Goal: Information Seeking & Learning: Learn about a topic

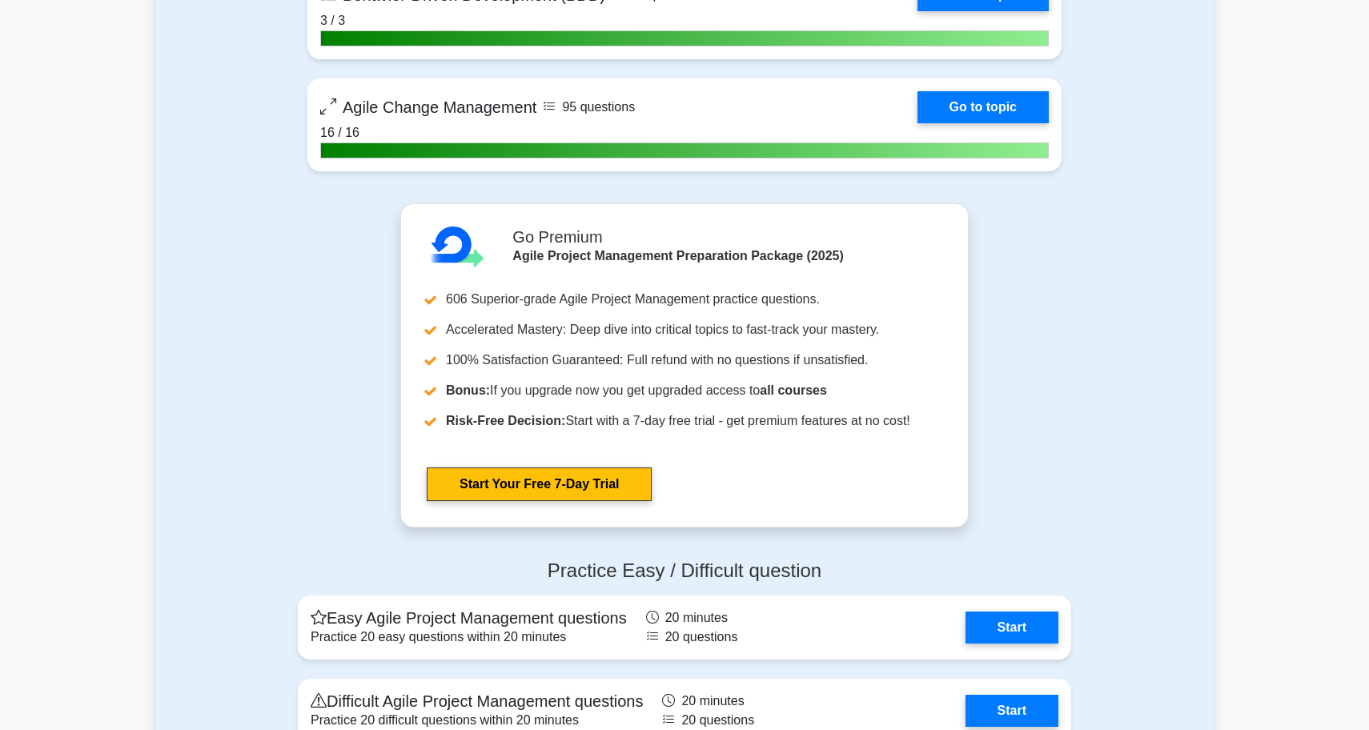
scroll to position [3504, 0]
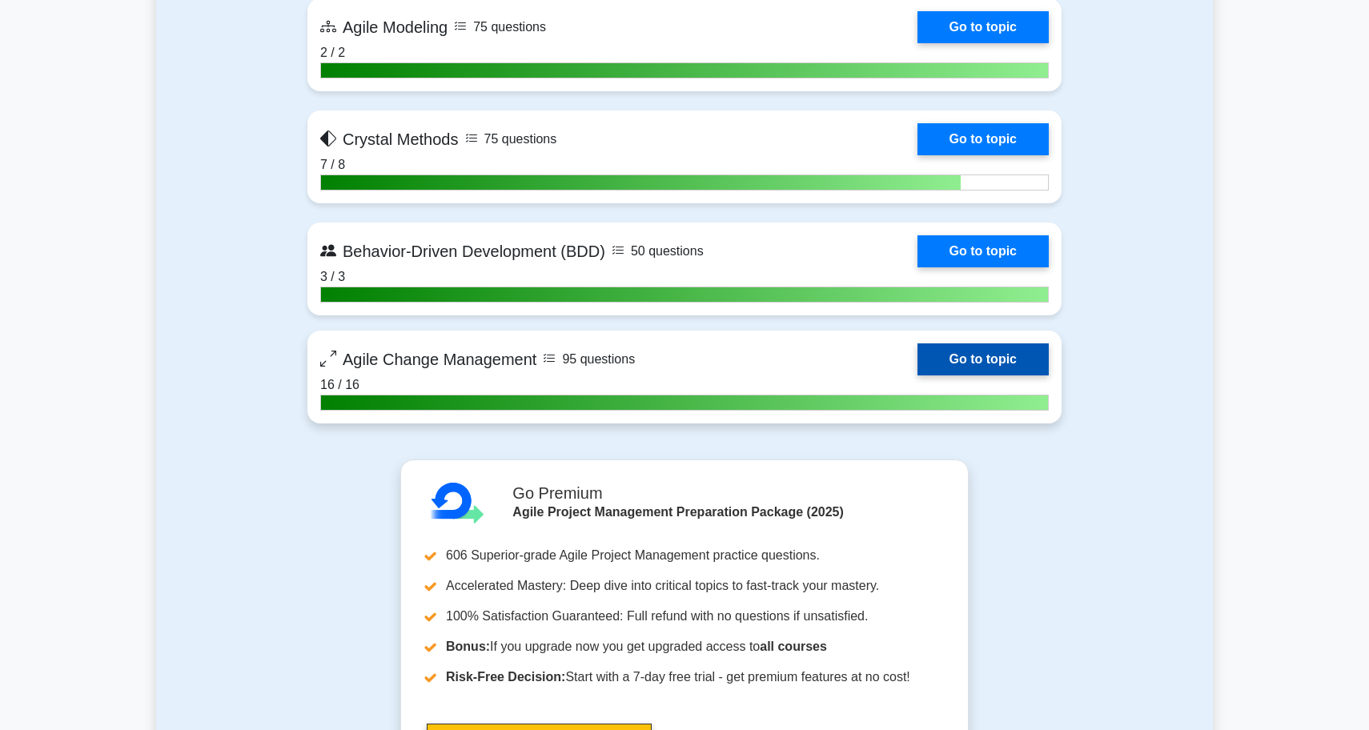
click at [1025, 356] on link "Go to topic" at bounding box center [982, 359] width 131 height 32
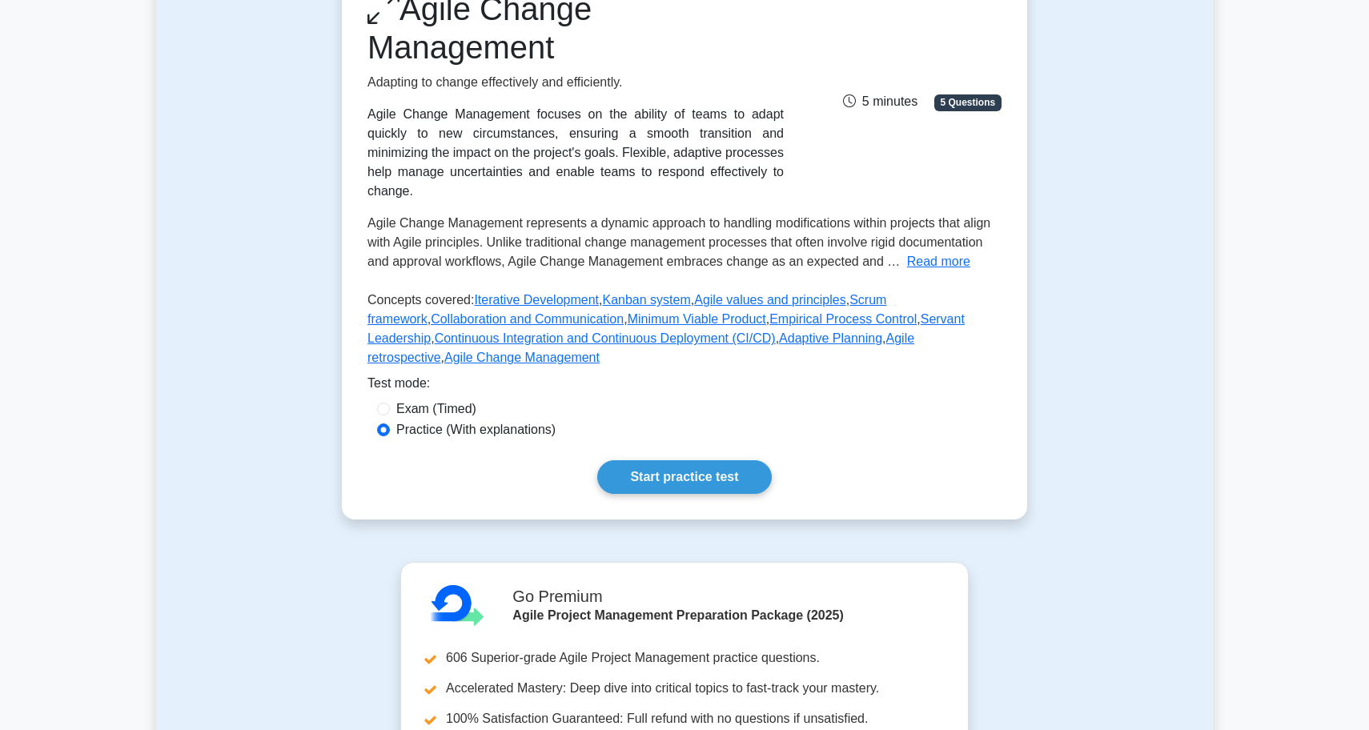
scroll to position [254, 0]
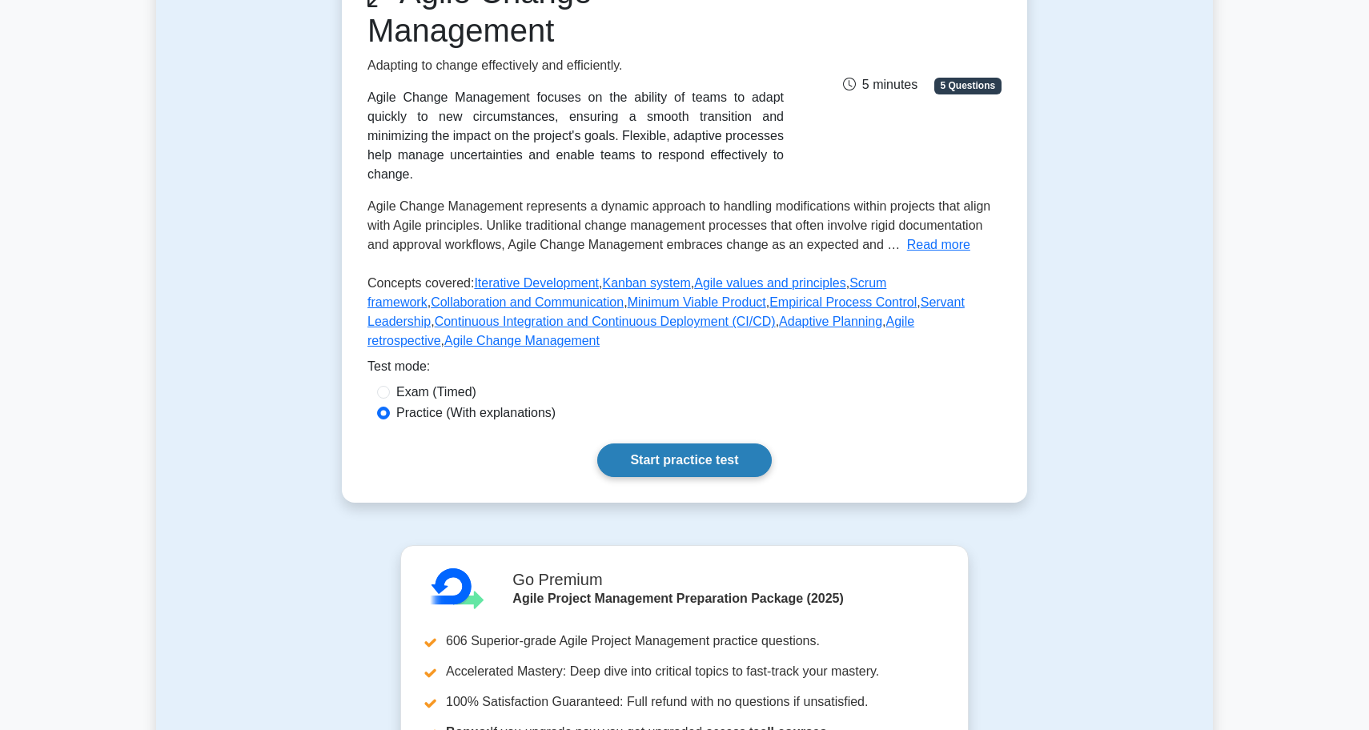
click at [677, 447] on link "Start practice test" at bounding box center [684, 460] width 174 height 34
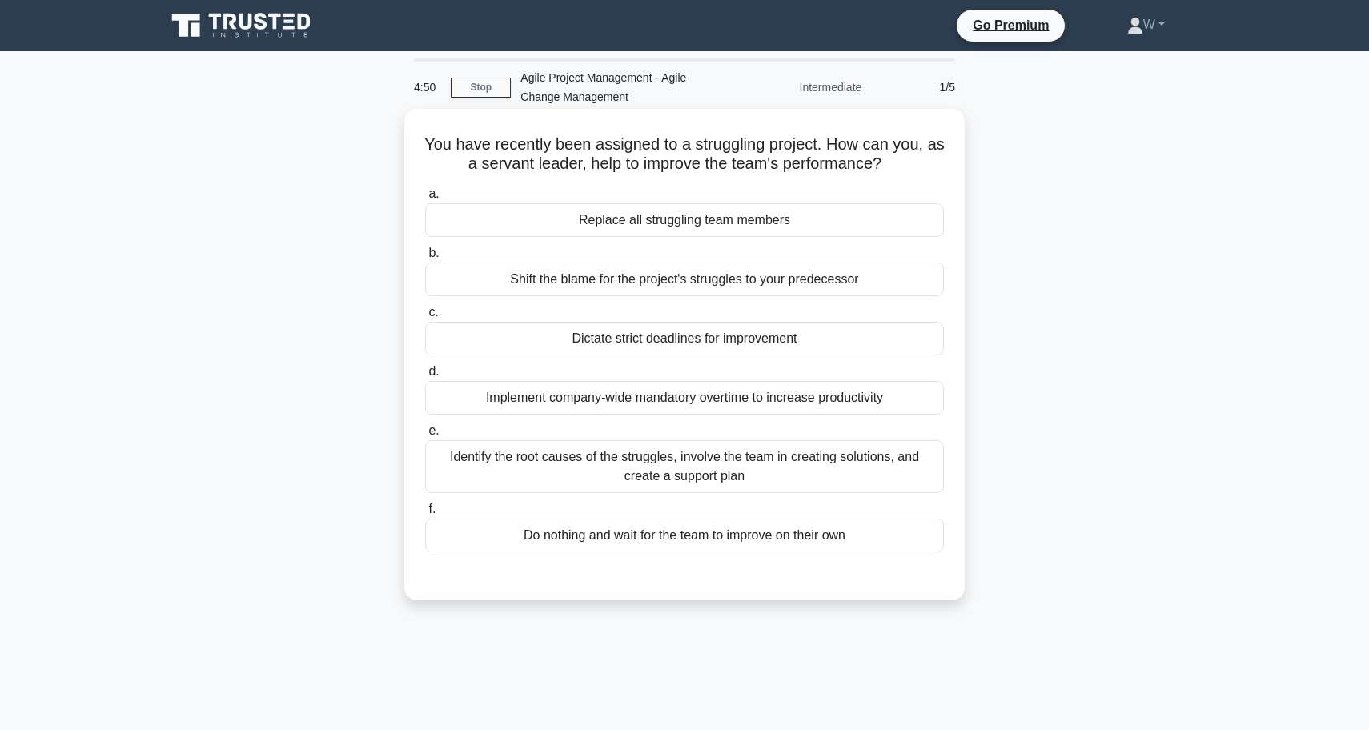
click at [646, 483] on div "Identify the root causes of the struggles, involve the team in creating solutio…" at bounding box center [684, 466] width 519 height 53
click at [425, 436] on input "e. Identify the root causes of the struggles, involve the team in creating solu…" at bounding box center [425, 431] width 0 height 10
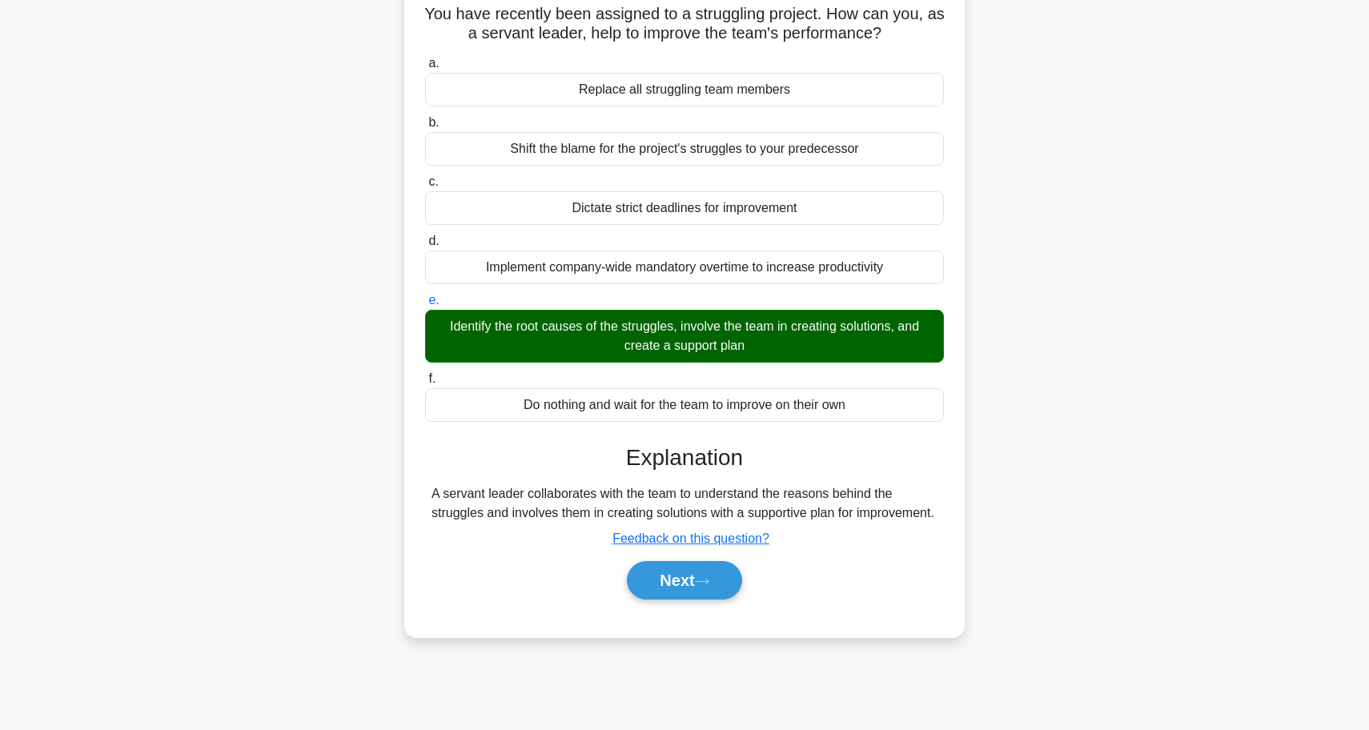
scroll to position [134, 0]
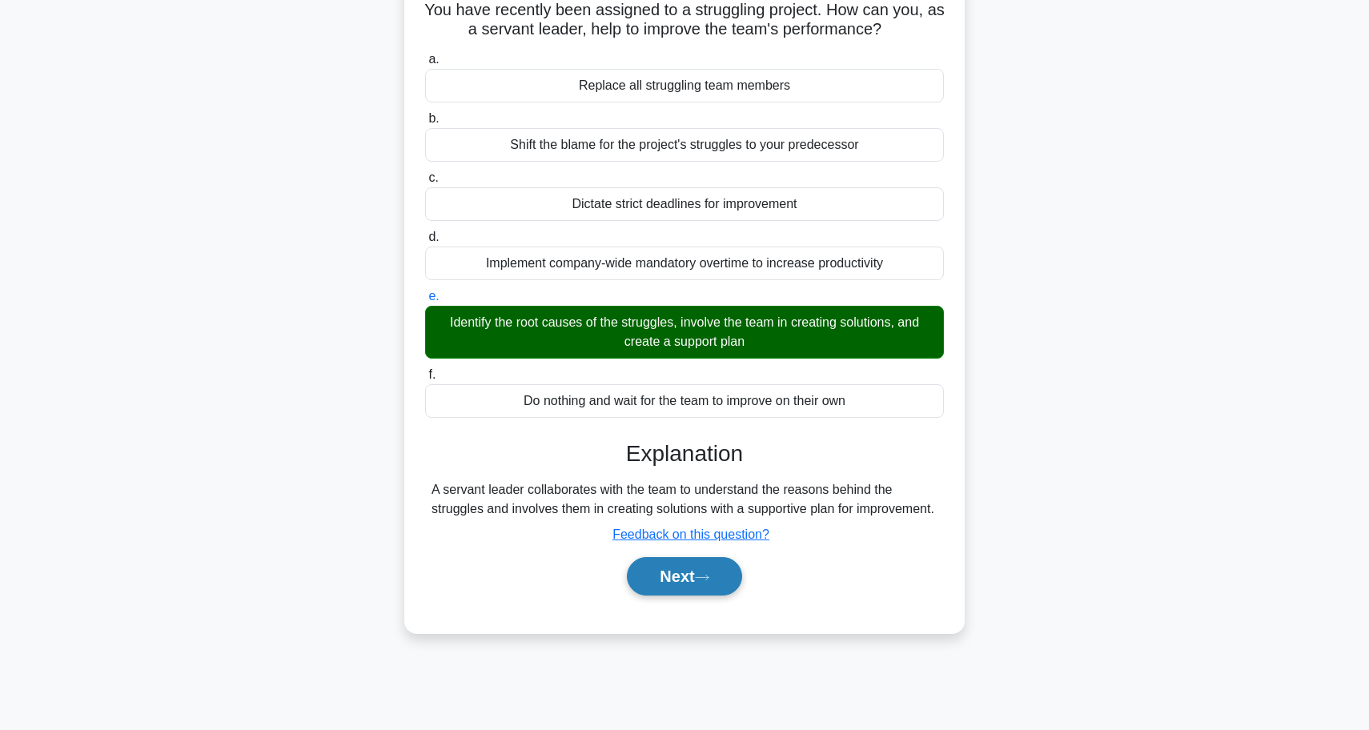
click at [682, 595] on button "Next" at bounding box center [684, 576] width 114 height 38
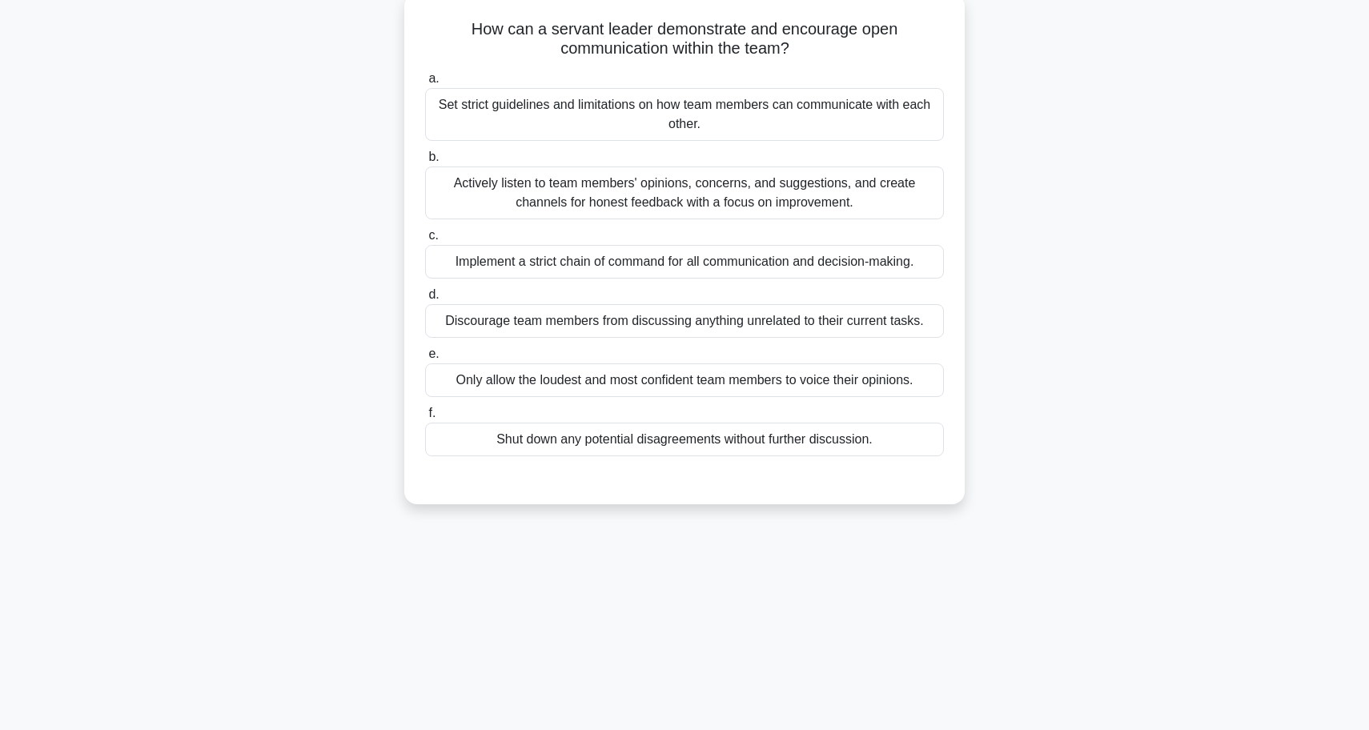
scroll to position [119, 0]
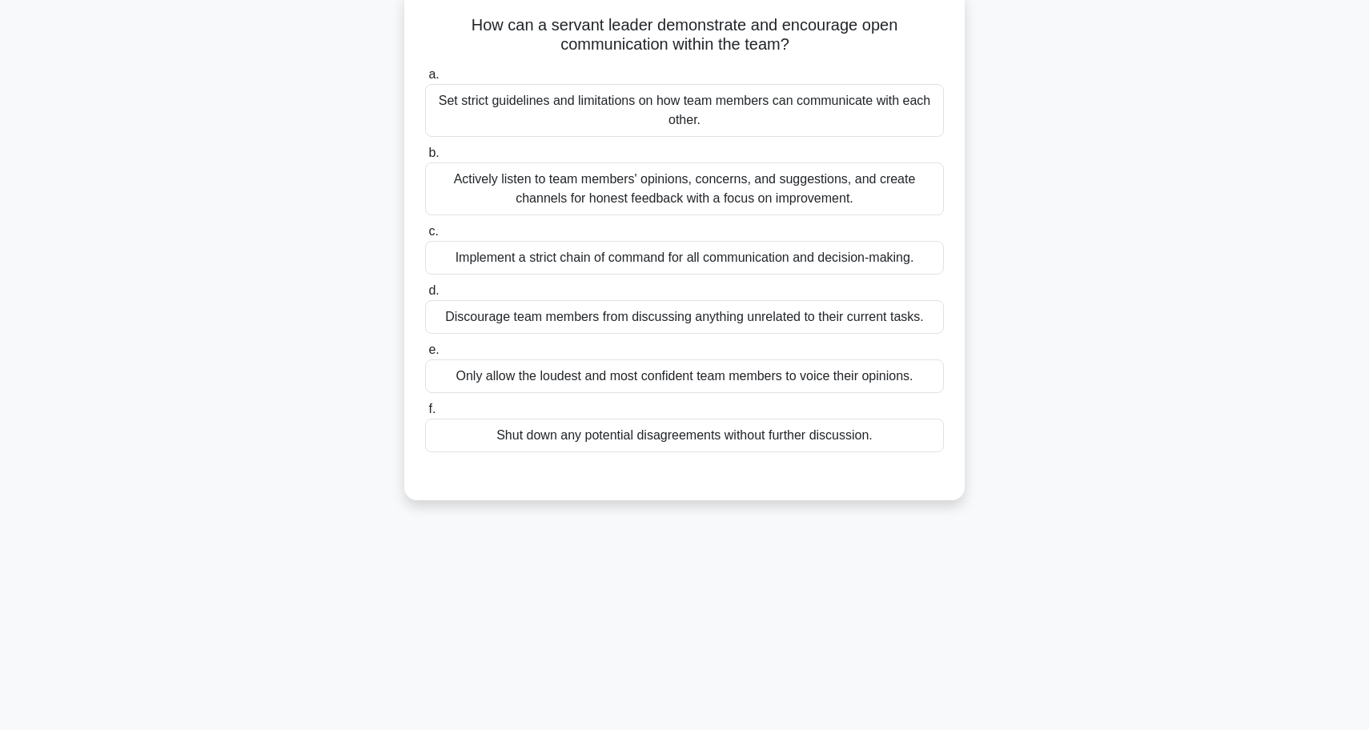
click at [744, 210] on div "Actively listen to team members' opinions, concerns, and suggestions, and creat…" at bounding box center [684, 188] width 519 height 53
click at [425, 158] on input "b. Actively listen to team members' opinions, concerns, and suggestions, and cr…" at bounding box center [425, 153] width 0 height 10
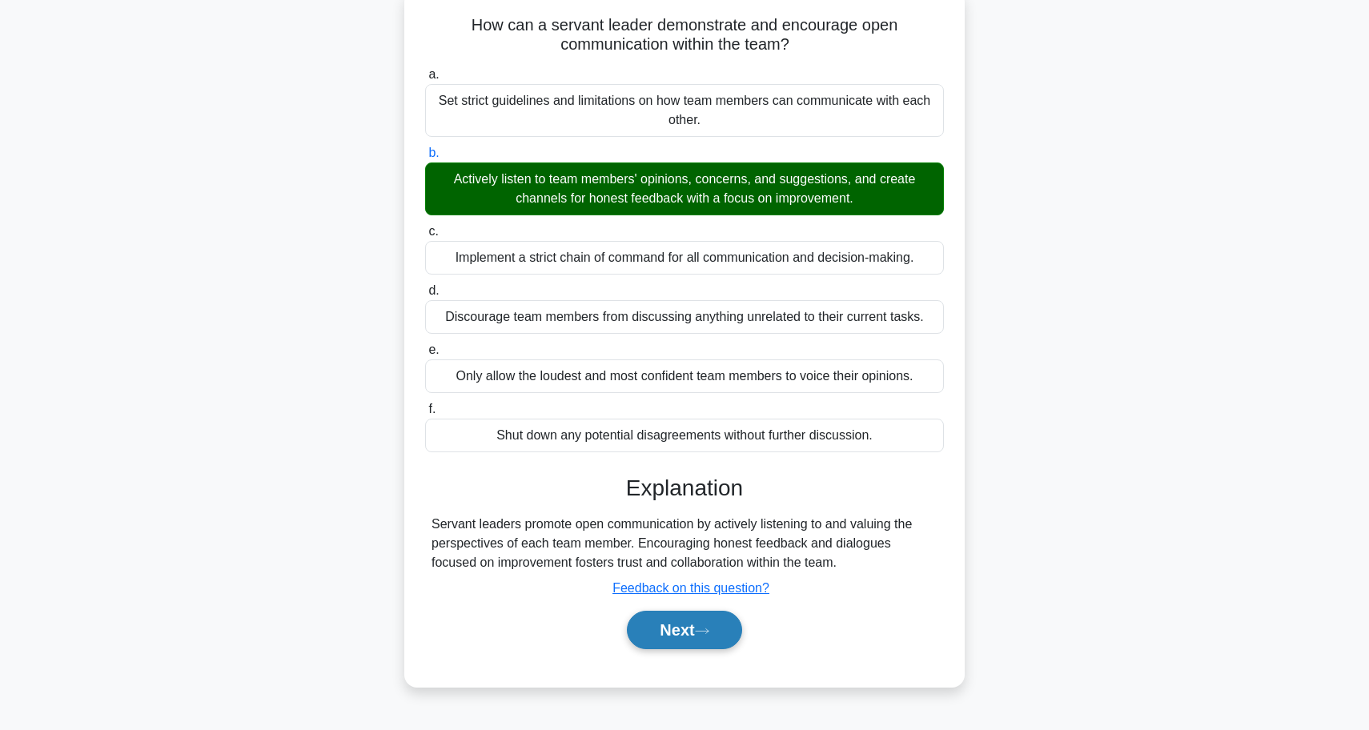
click at [658, 638] on button "Next" at bounding box center [684, 630] width 114 height 38
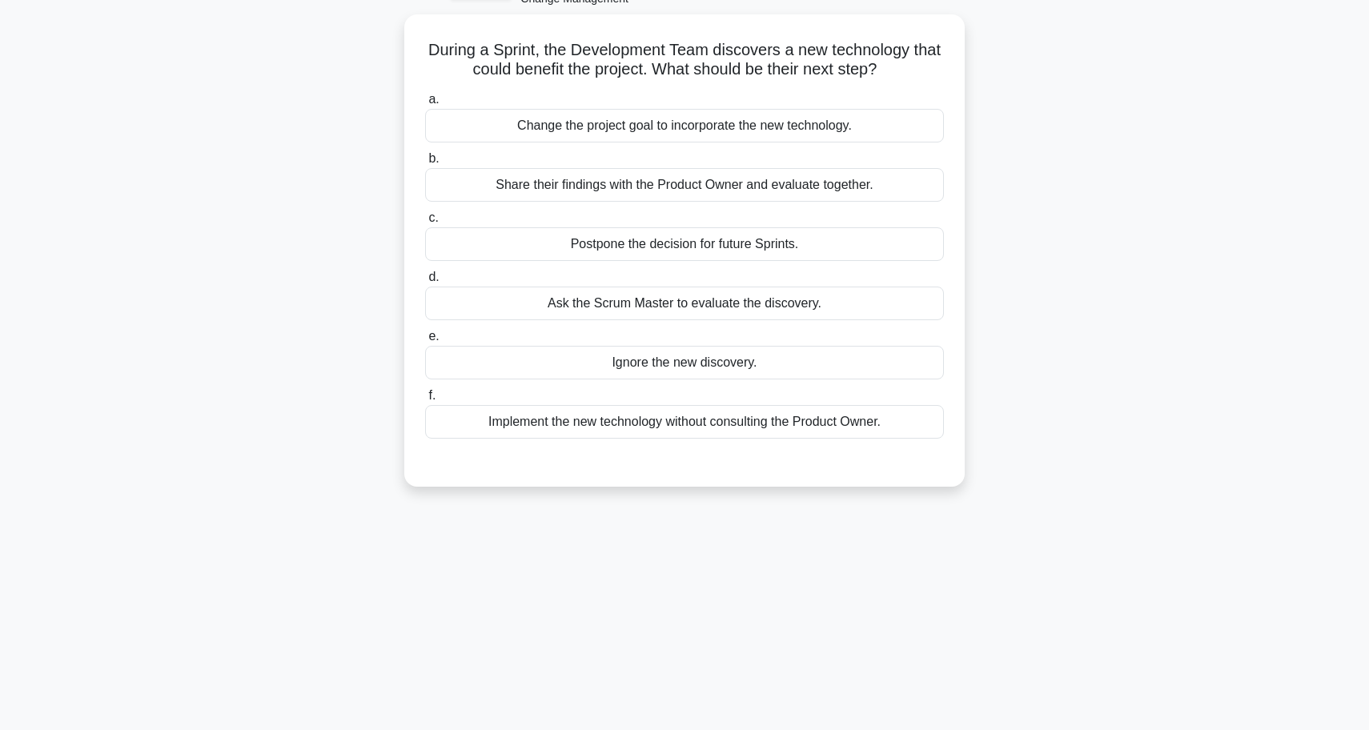
scroll to position [91, 0]
click at [670, 181] on div "Share their findings with the Product Owner and evaluate together." at bounding box center [684, 188] width 519 height 34
click at [425, 167] on input "b. Share their findings with the Product Owner and evaluate together." at bounding box center [425, 162] width 0 height 10
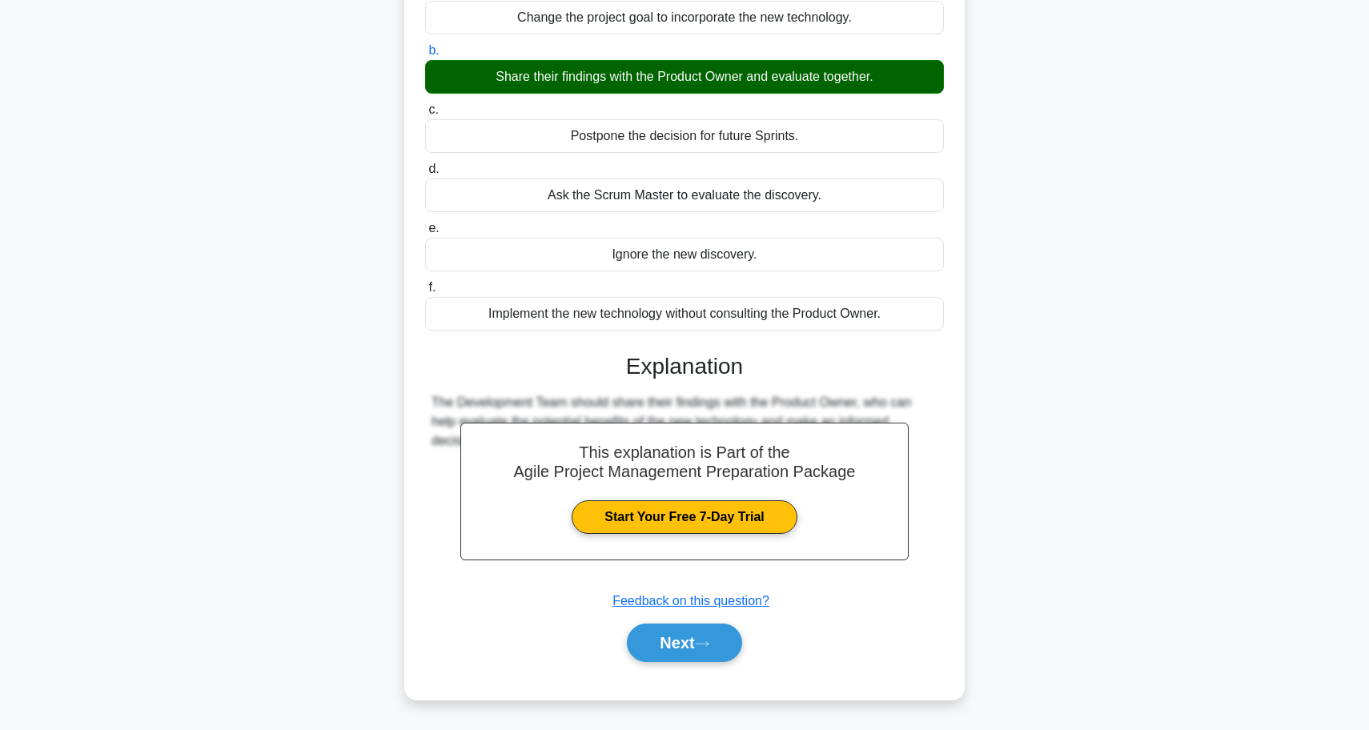
scroll to position [202, 0]
click at [674, 637] on button "Next" at bounding box center [684, 642] width 114 height 38
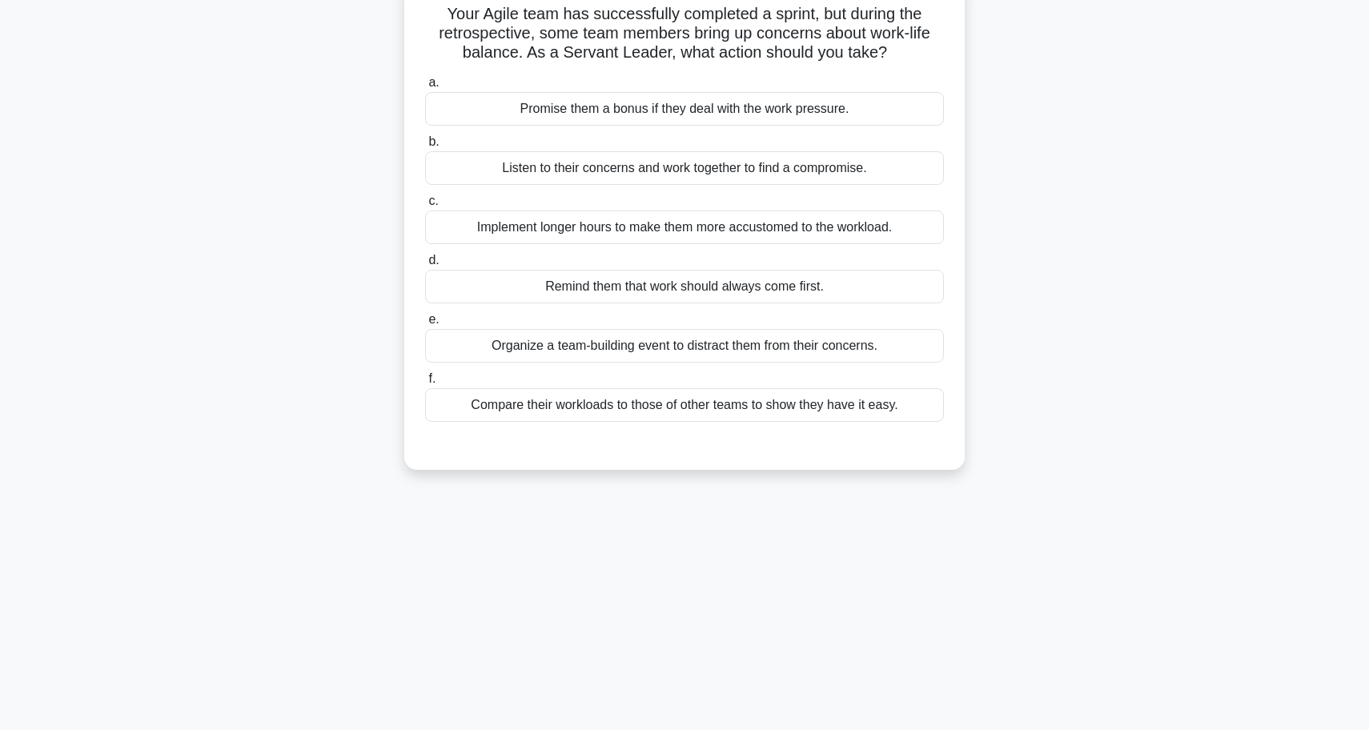
scroll to position [127, 0]
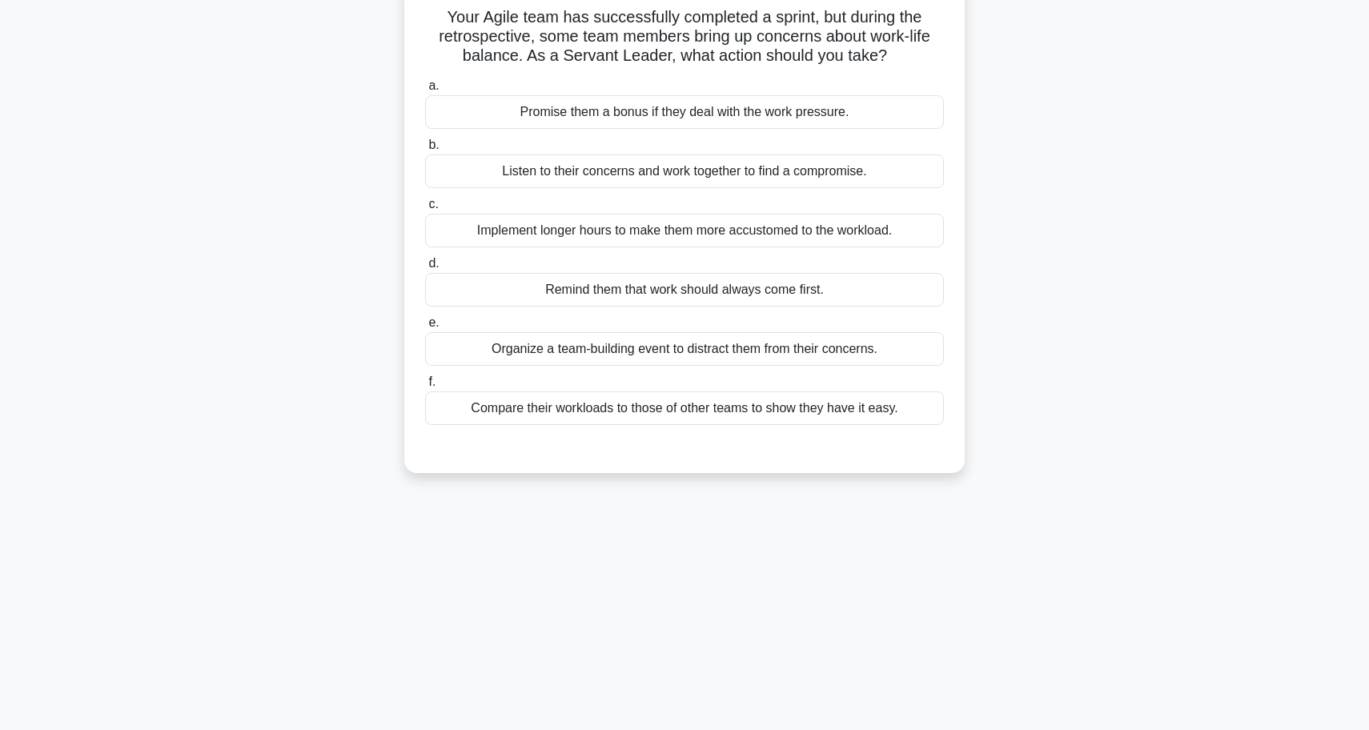
click at [595, 170] on div "Listen to their concerns and work together to find a compromise." at bounding box center [684, 171] width 519 height 34
click at [425, 150] on input "b. Listen to their concerns and work together to find a compromise." at bounding box center [425, 145] width 0 height 10
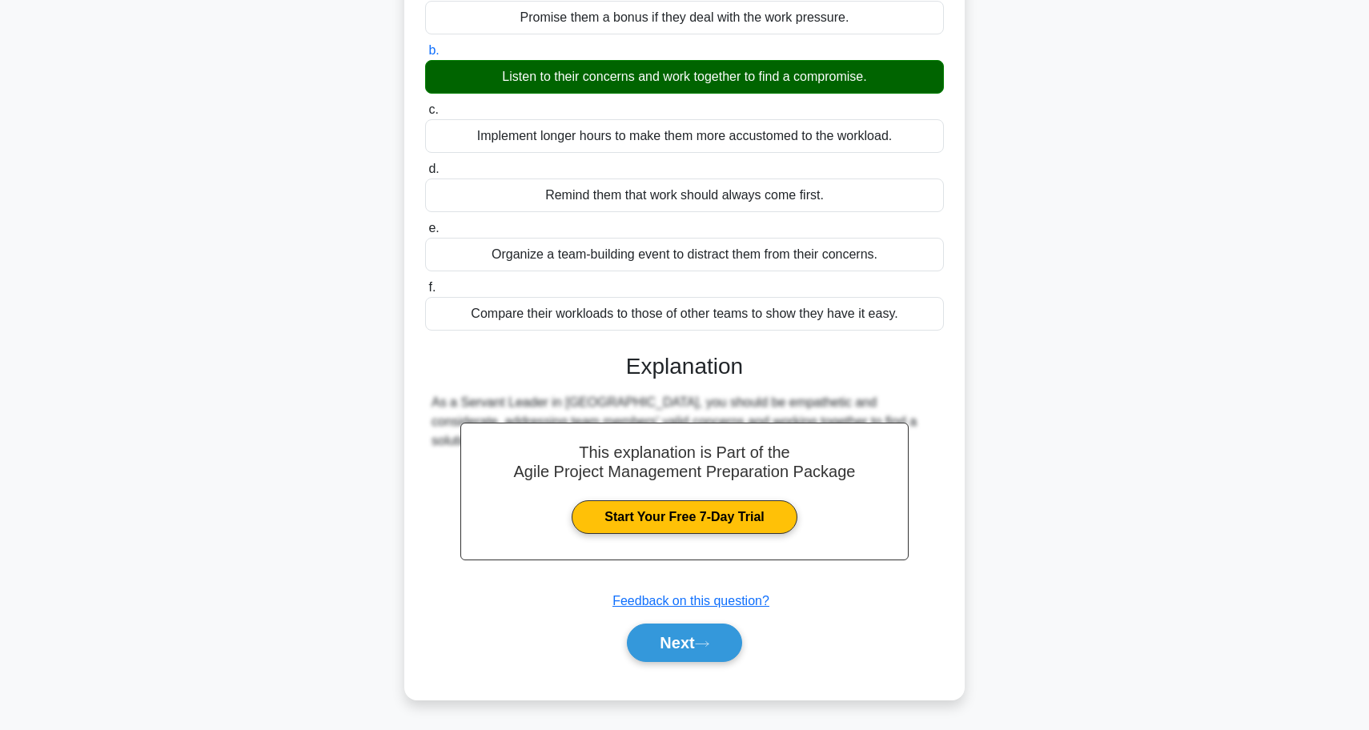
scroll to position [222, 0]
click at [678, 635] on button "Next" at bounding box center [684, 642] width 114 height 38
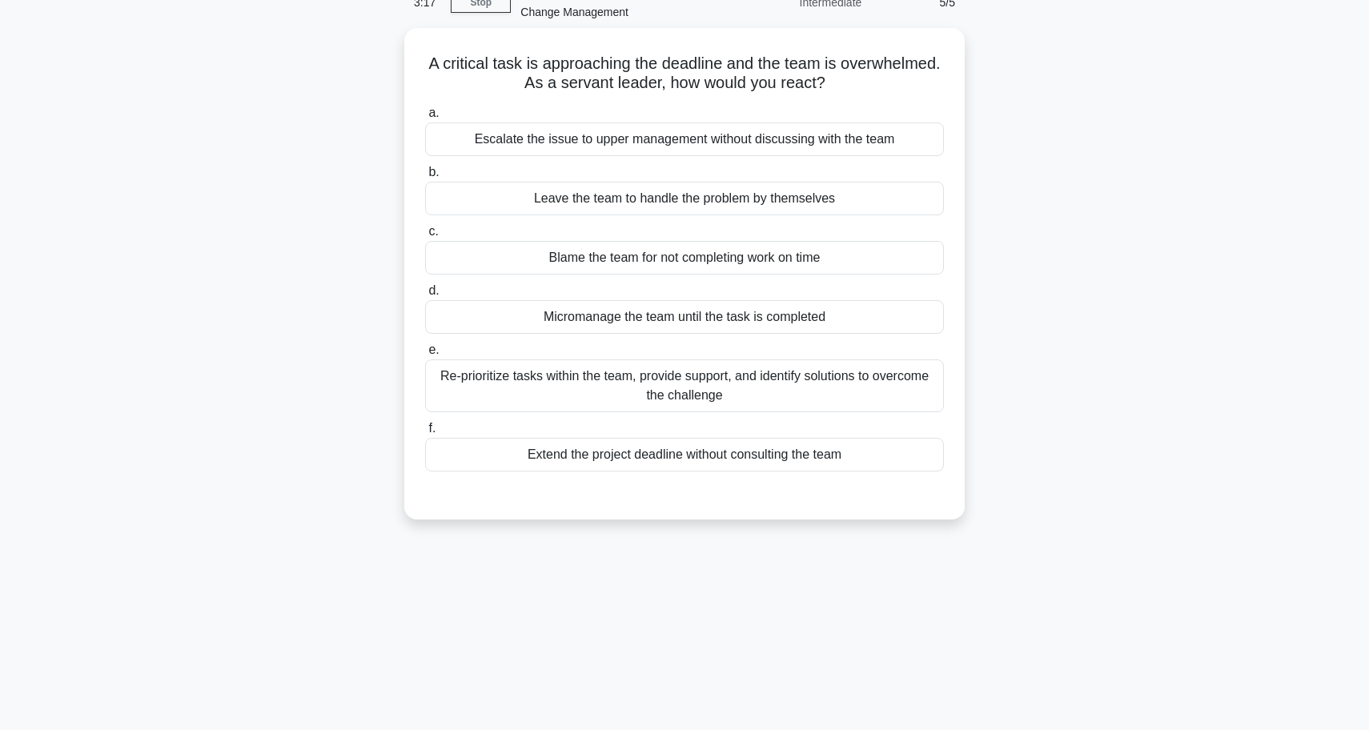
scroll to position [81, 0]
click at [701, 397] on div "Re-prioritize tasks within the team, provide support, and identify solutions to…" at bounding box center [684, 385] width 519 height 53
click at [425, 355] on input "e. Re-prioritize tasks within the team, provide support, and identify solutions…" at bounding box center [425, 350] width 0 height 10
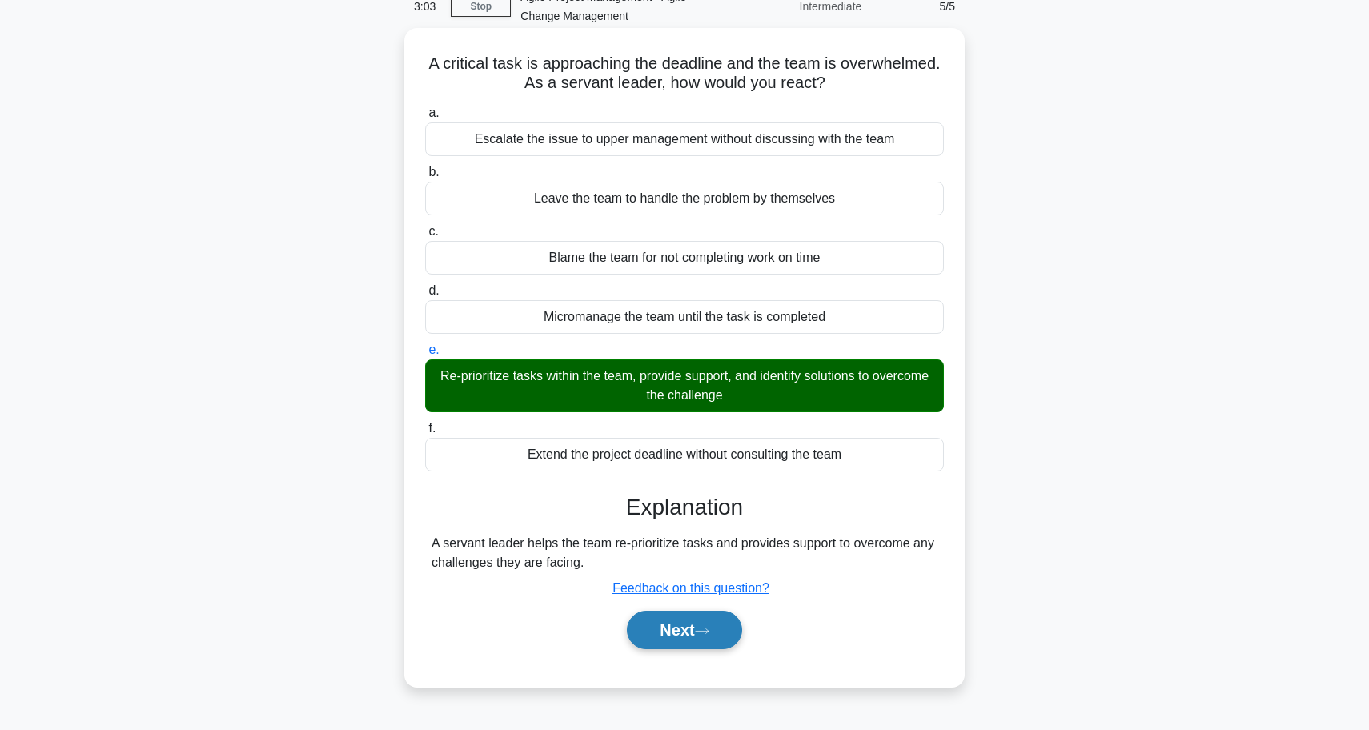
click at [631, 623] on button "Next" at bounding box center [684, 630] width 114 height 38
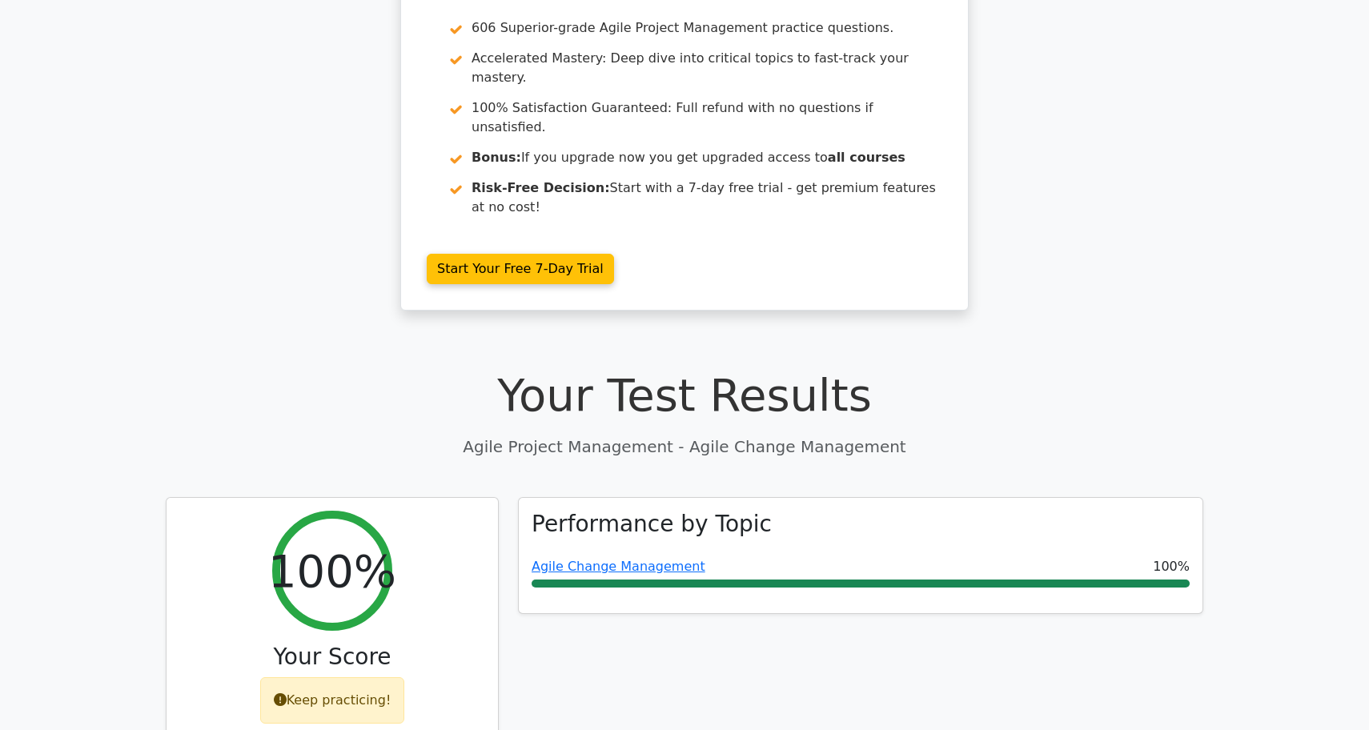
scroll to position [142, 0]
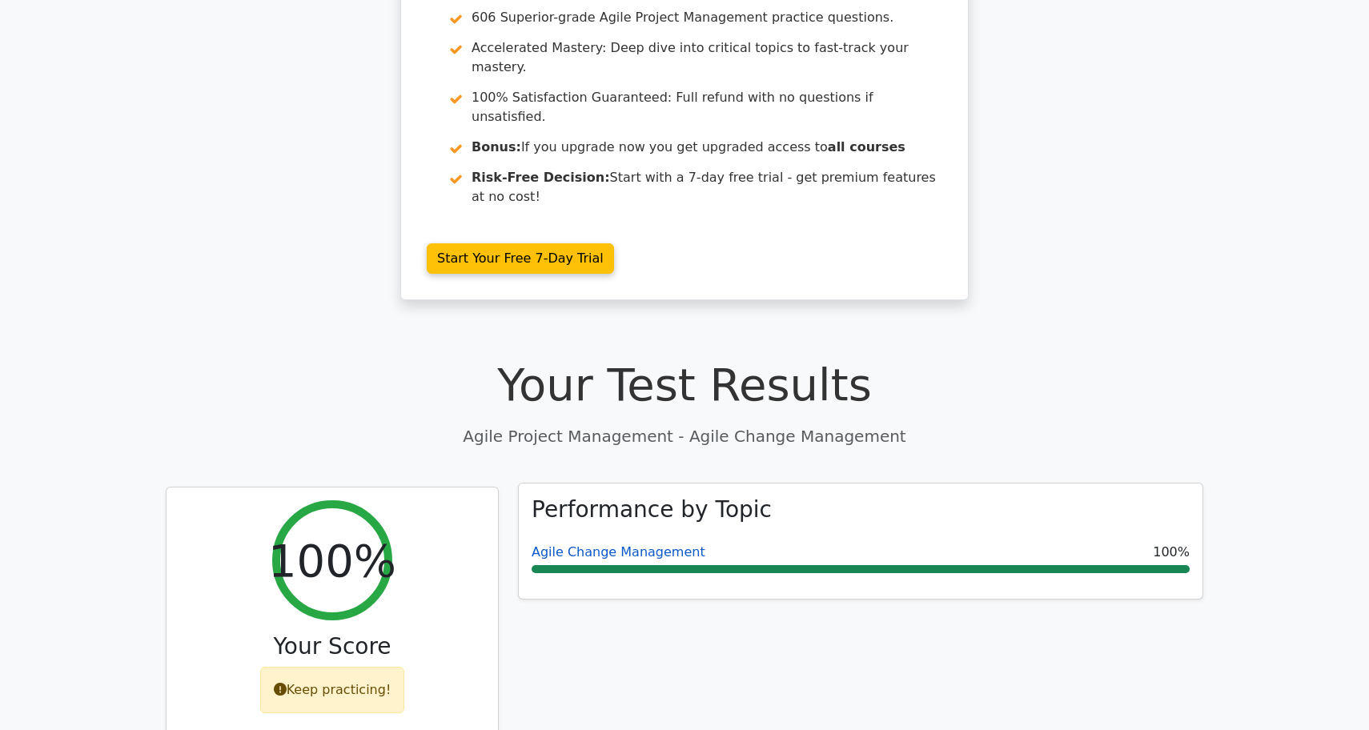
click at [633, 544] on link "Agile Change Management" at bounding box center [618, 551] width 174 height 15
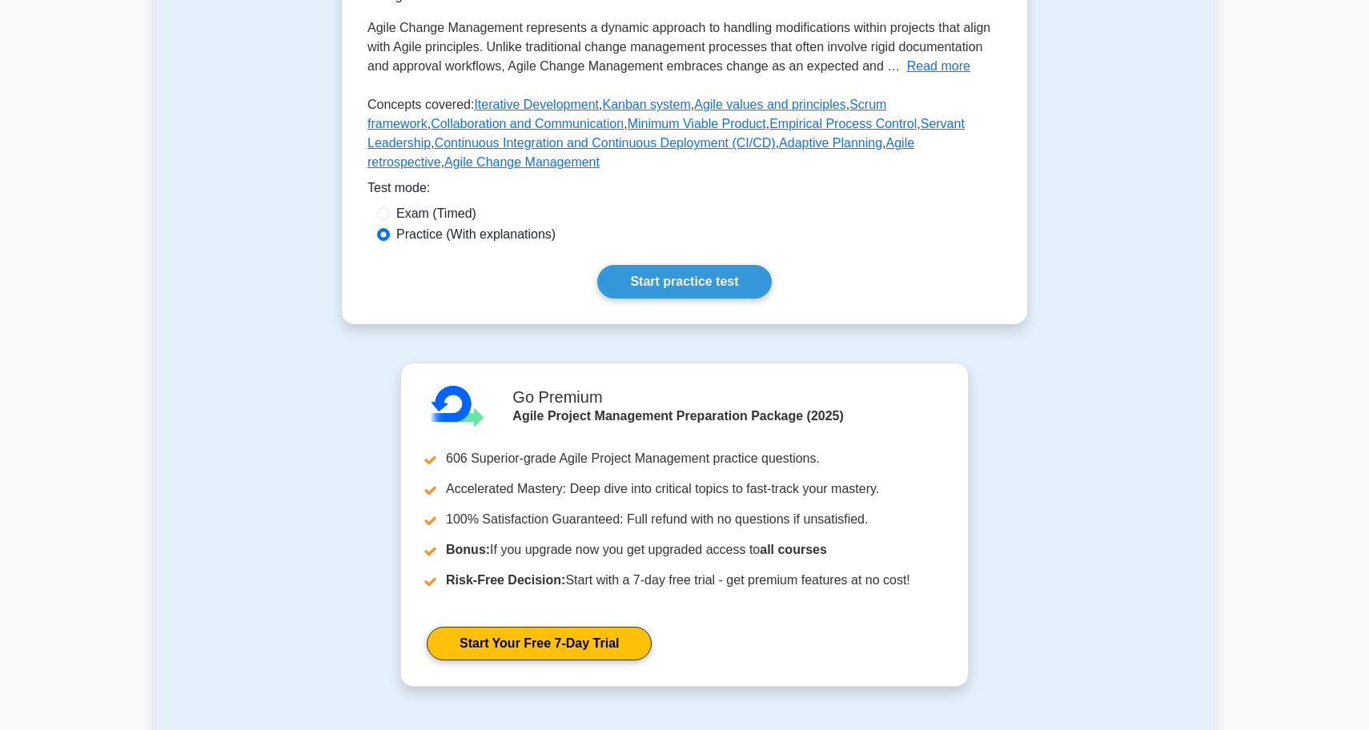
scroll to position [461, 0]
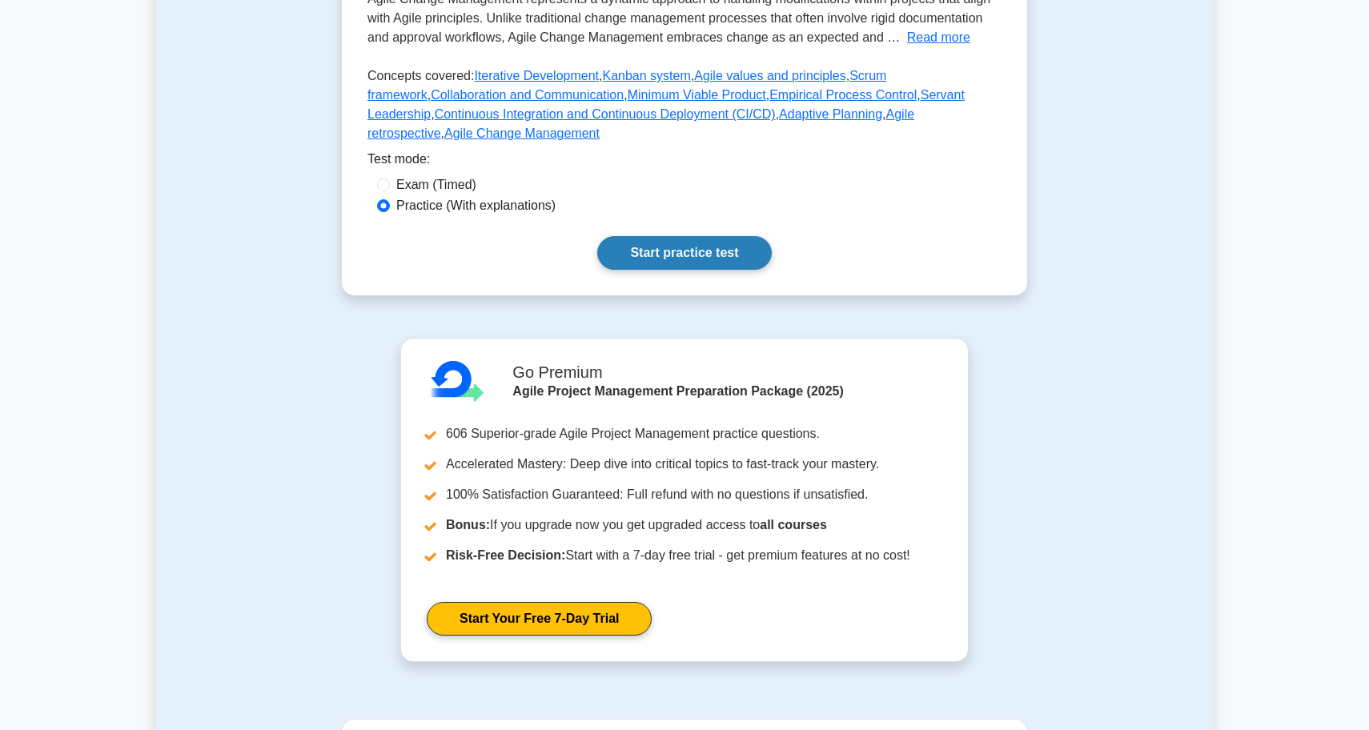
click at [670, 246] on link "Start practice test" at bounding box center [684, 253] width 174 height 34
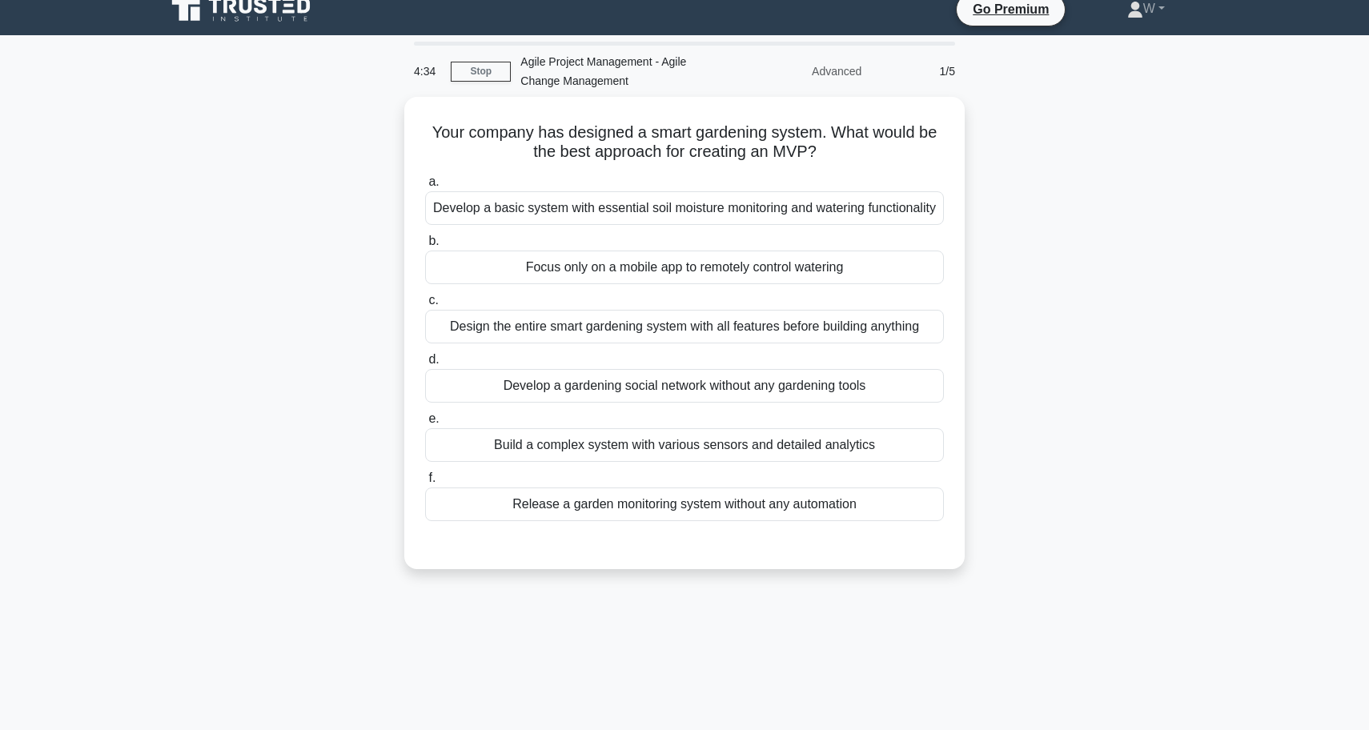
scroll to position [25, 0]
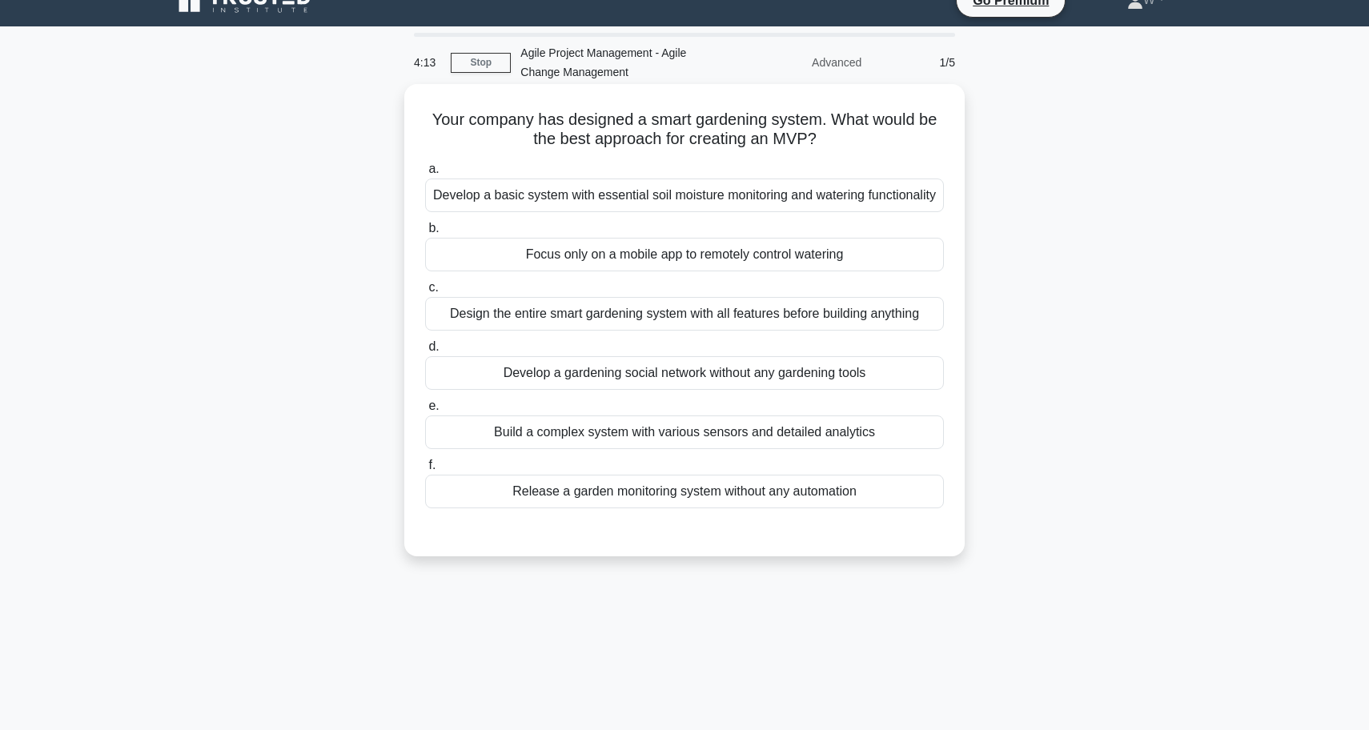
click at [669, 194] on div "Develop a basic system with essential soil moisture monitoring and watering fun…" at bounding box center [684, 195] width 519 height 34
click at [425, 174] on input "a. Develop a basic system with essential soil moisture monitoring and watering …" at bounding box center [425, 169] width 0 height 10
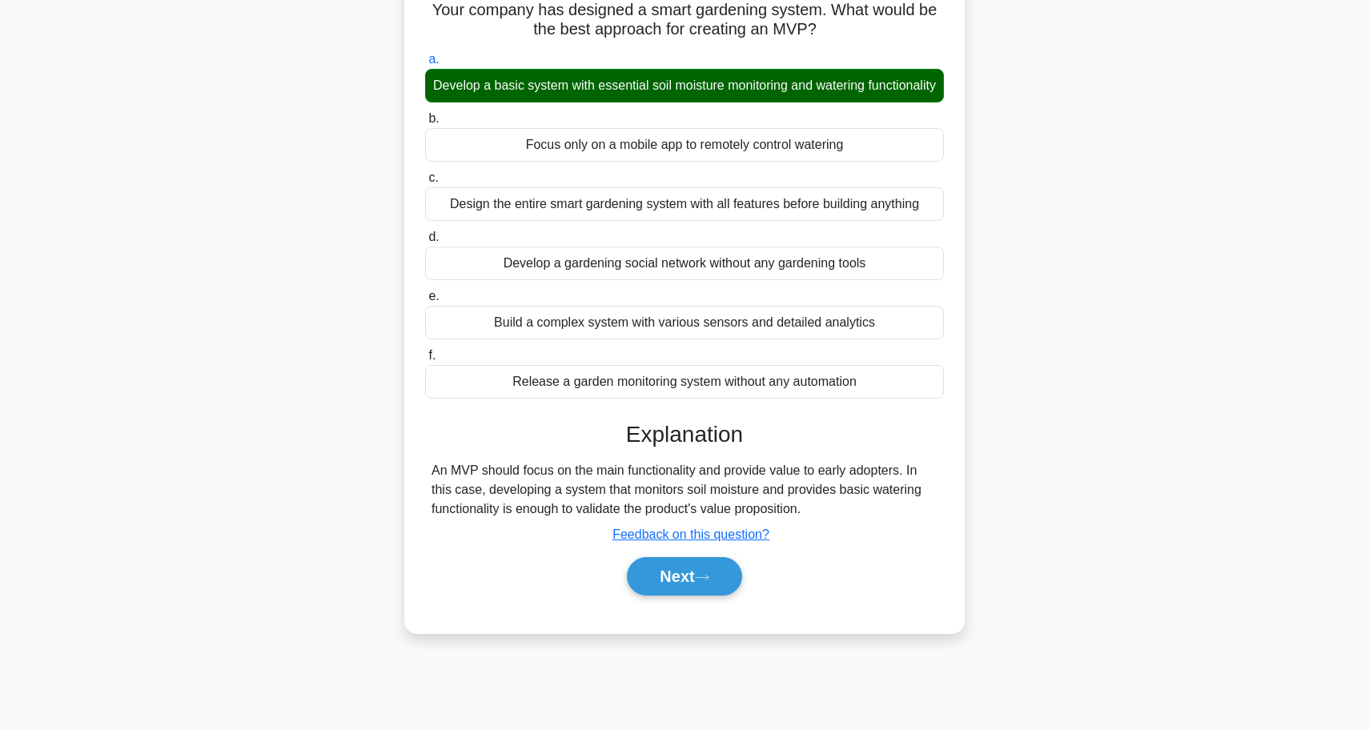
scroll to position [134, 0]
click at [683, 579] on button "Next" at bounding box center [684, 576] width 114 height 38
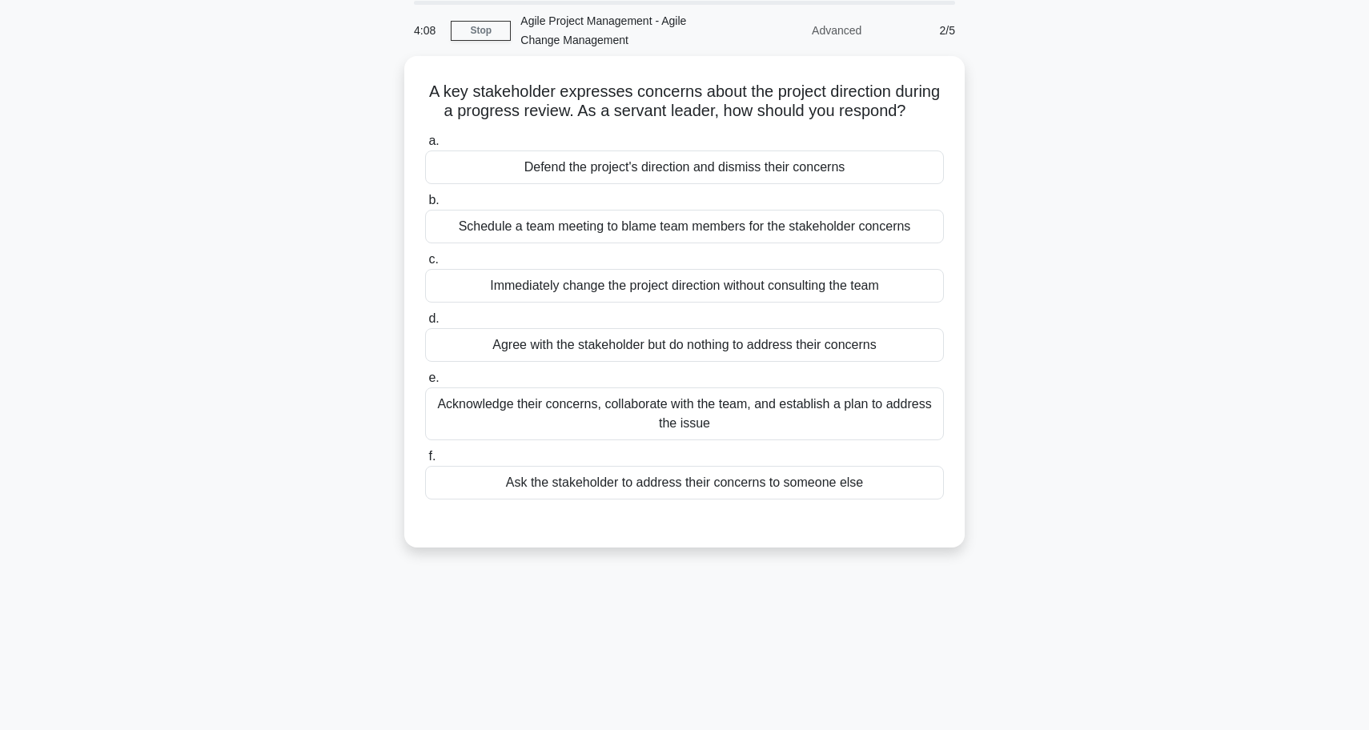
scroll to position [57, 0]
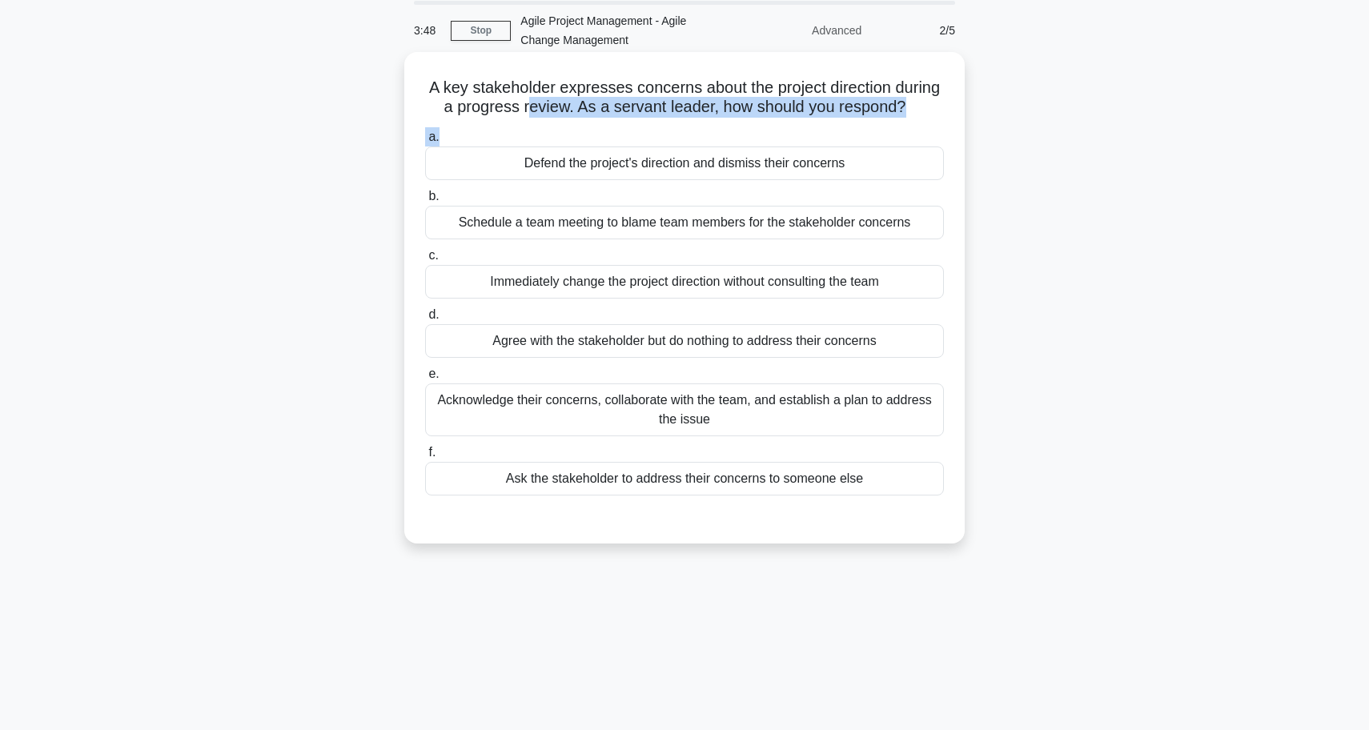
drag, startPoint x: 527, startPoint y: 111, endPoint x: 844, endPoint y: 131, distance: 316.8
click at [844, 131] on div "A key stakeholder expresses concerns about the project direction during a progr…" at bounding box center [684, 297] width 547 height 479
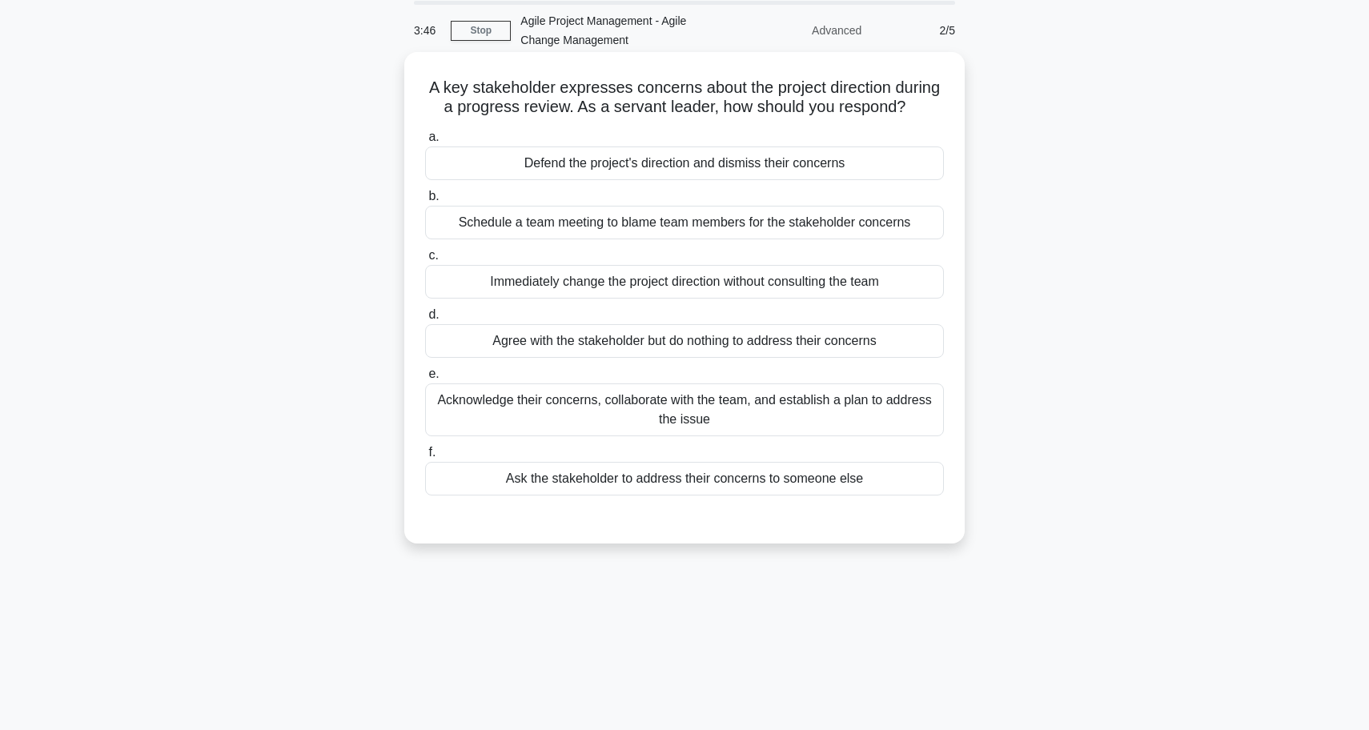
click at [731, 86] on h5 "A key stakeholder expresses concerns about the project direction during a progr…" at bounding box center [684, 98] width 522 height 40
click at [775, 427] on div "Acknowledge their concerns, collaborate with the team, and establish a plan to …" at bounding box center [684, 409] width 519 height 53
click at [425, 379] on input "e. Acknowledge their concerns, collaborate with the team, and establish a plan …" at bounding box center [425, 374] width 0 height 10
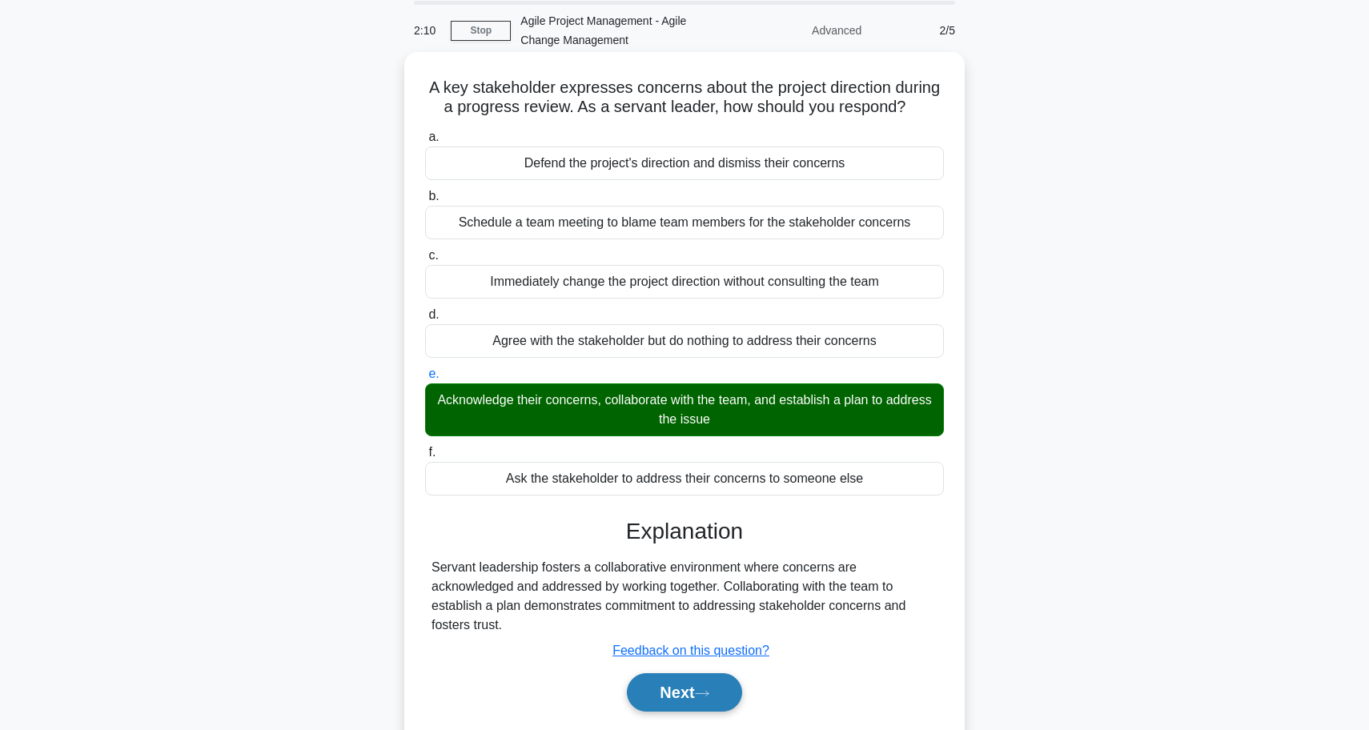
click at [687, 679] on button "Next" at bounding box center [684, 692] width 114 height 38
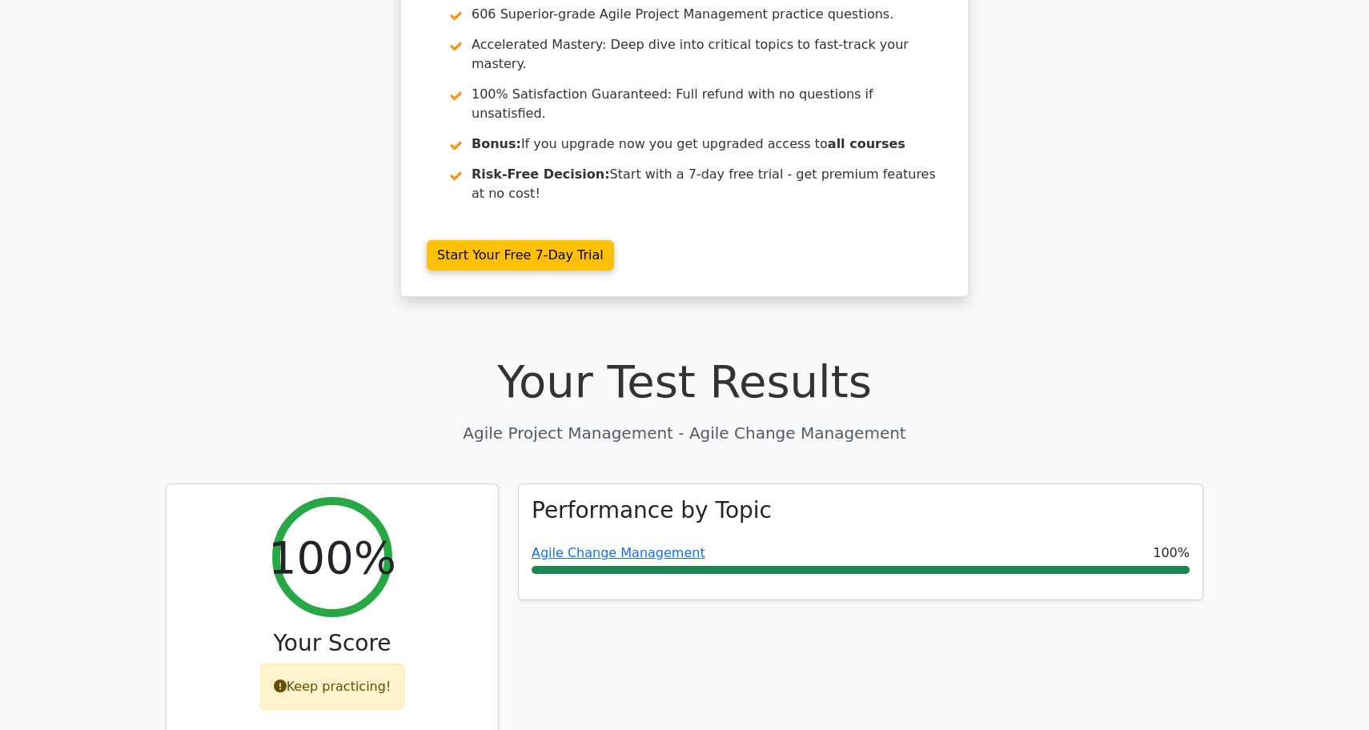
scroll to position [141, 0]
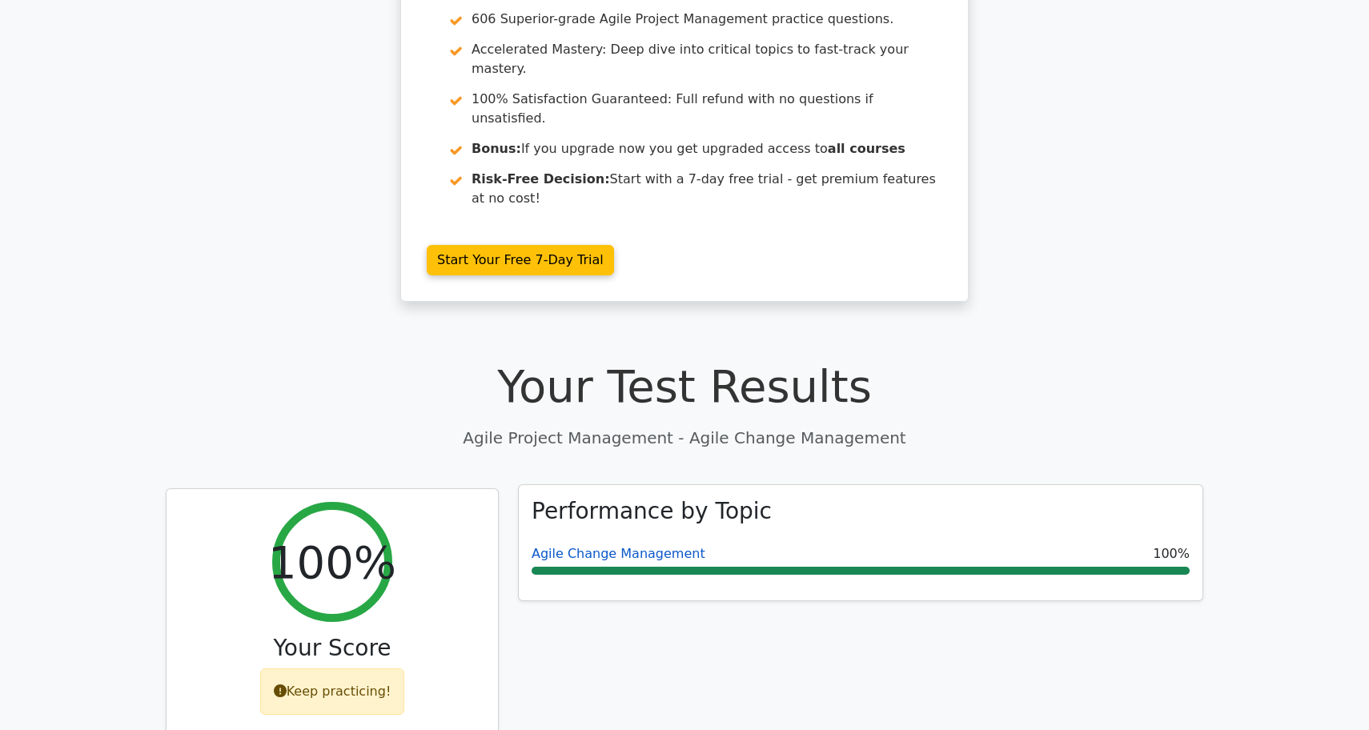
click at [639, 546] on link "Agile Change Management" at bounding box center [618, 553] width 174 height 15
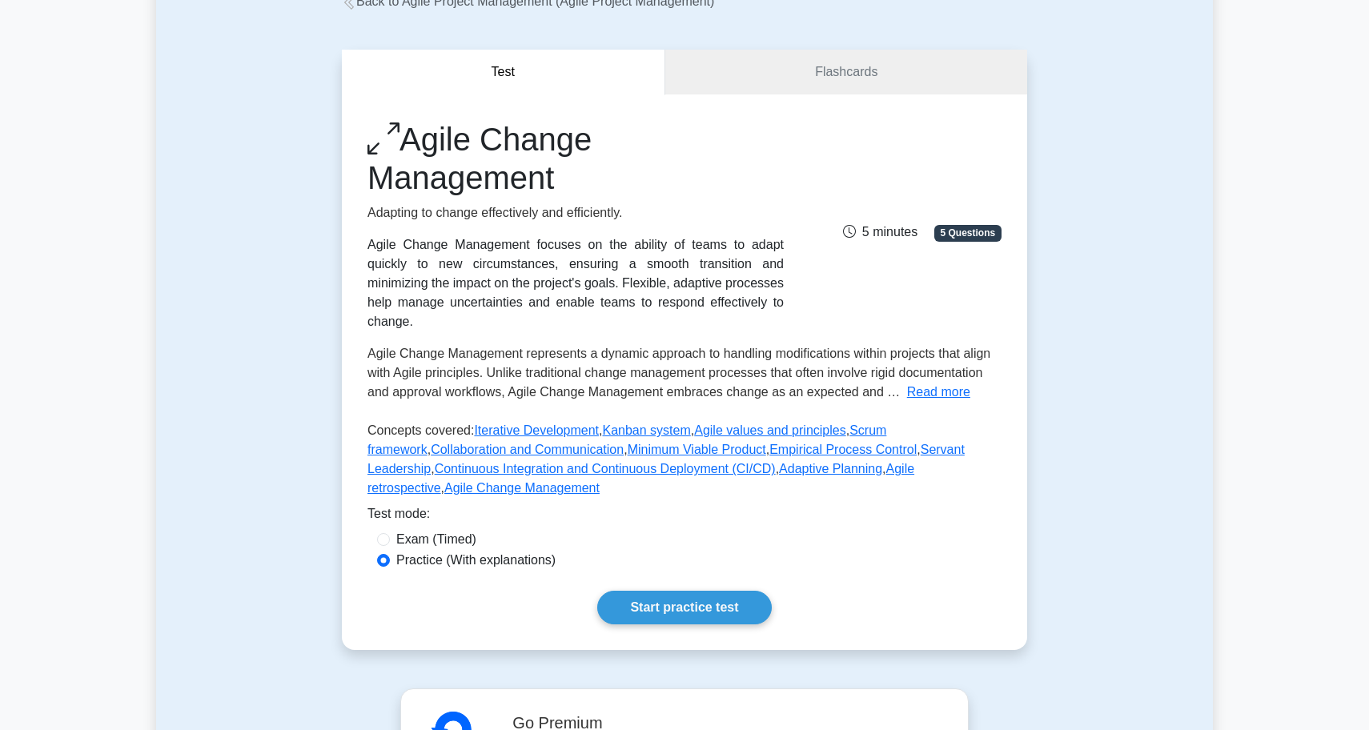
scroll to position [112, 0]
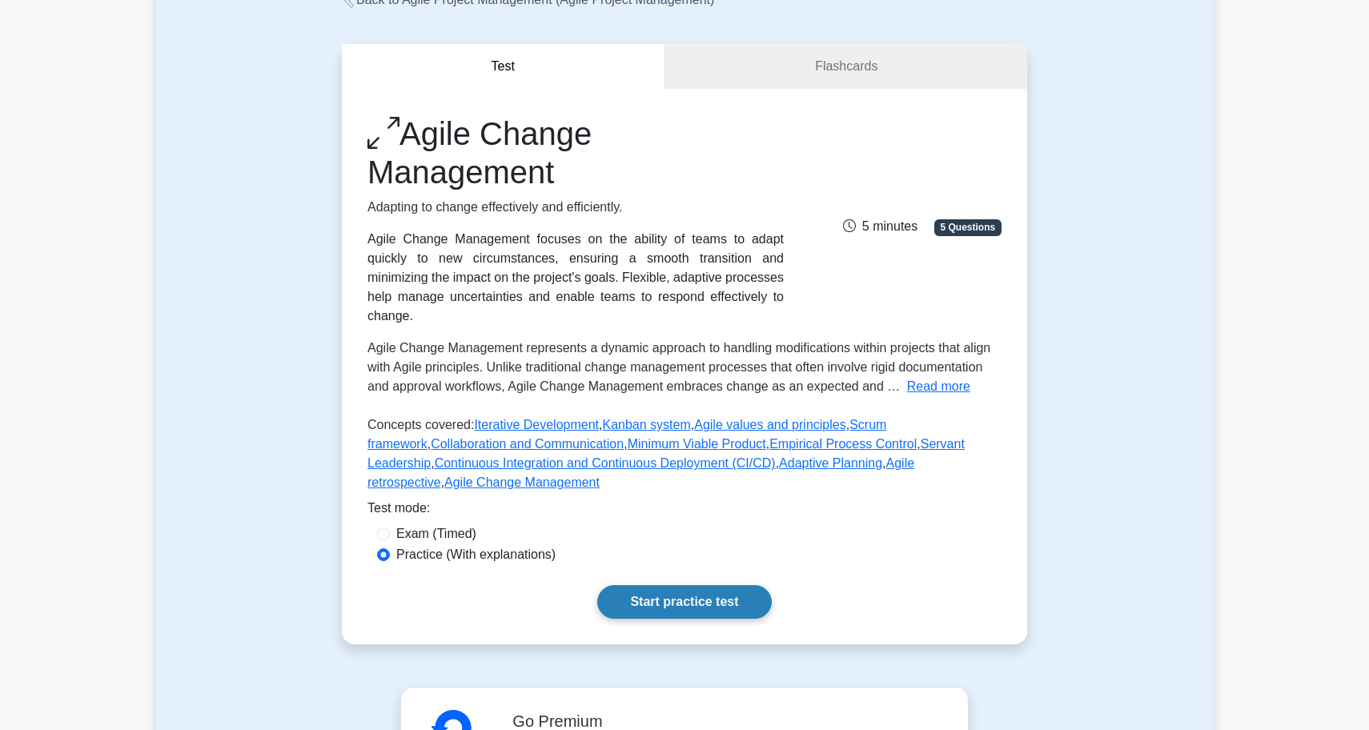
click at [676, 601] on link "Start practice test" at bounding box center [684, 602] width 174 height 34
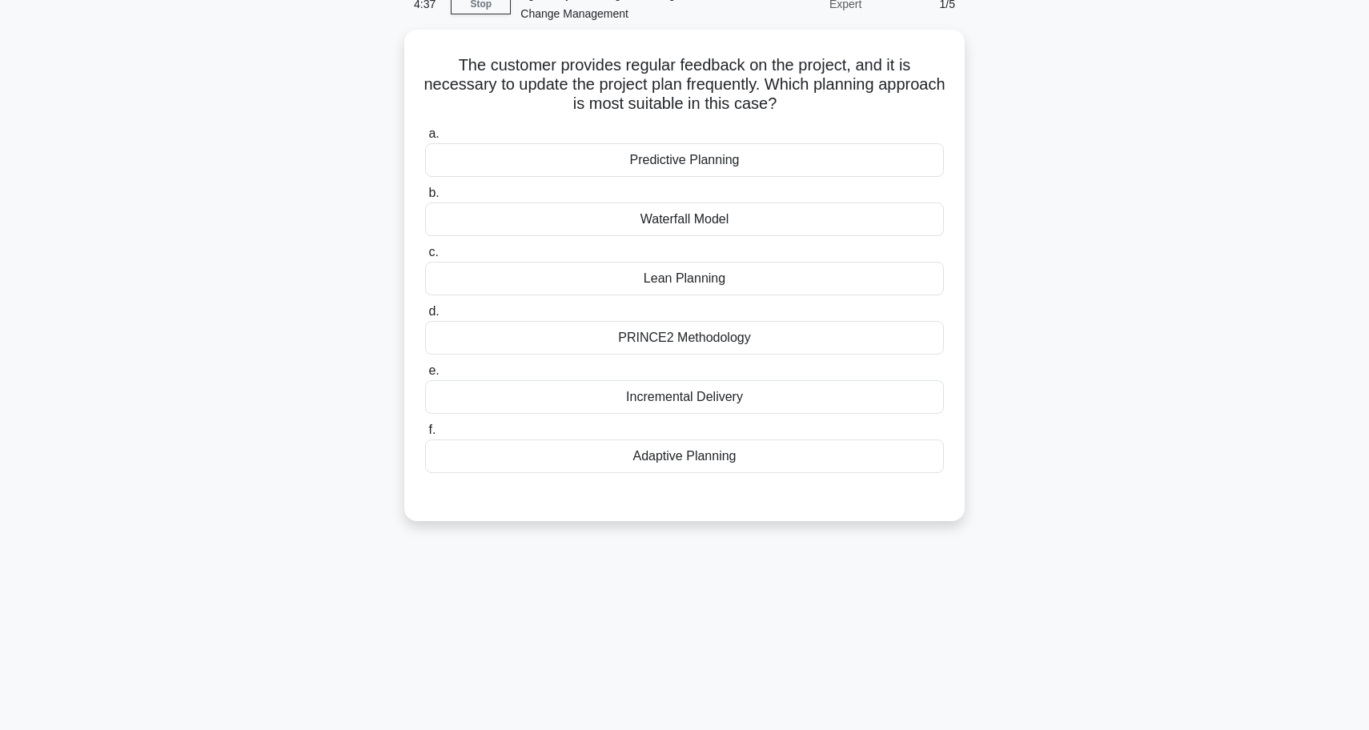
scroll to position [79, 0]
click at [669, 451] on div "Adaptive Planning" at bounding box center [684, 456] width 519 height 34
click at [425, 435] on input "f. Adaptive Planning" at bounding box center [425, 430] width 0 height 10
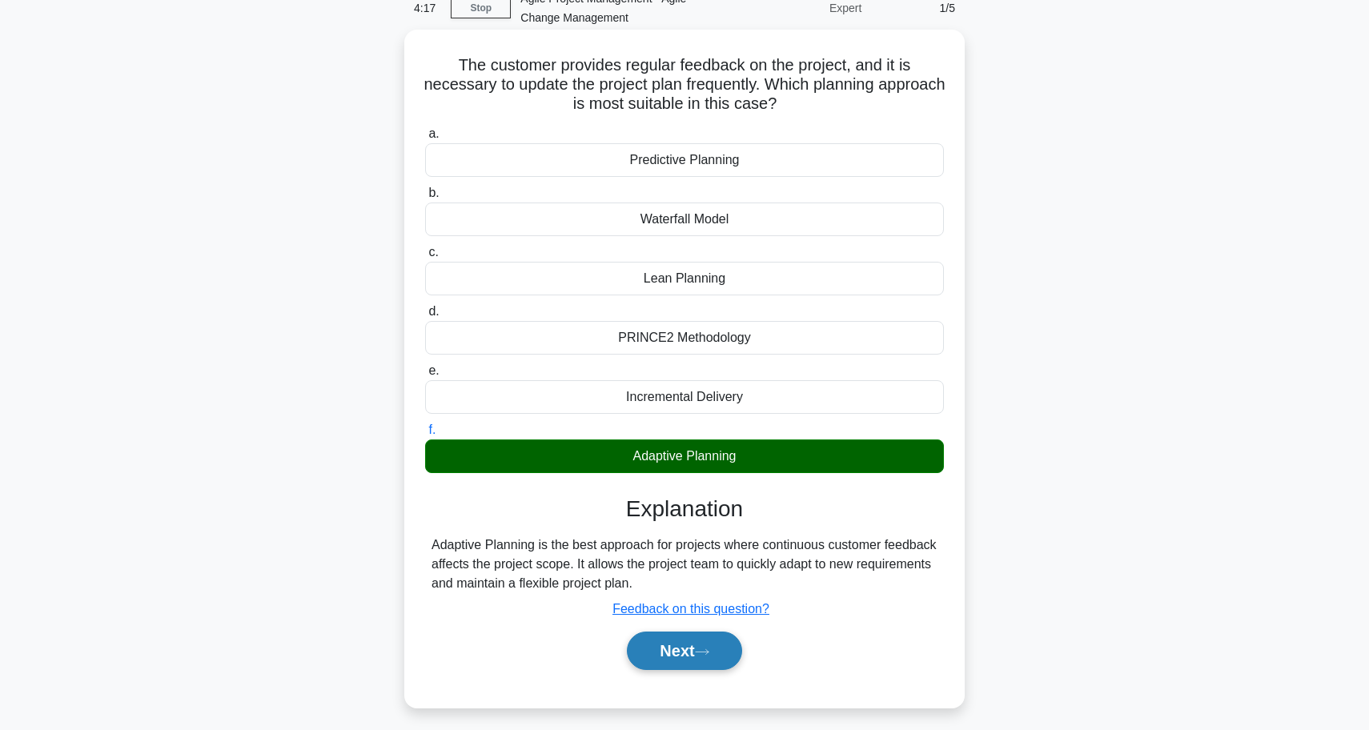
click at [703, 655] on icon at bounding box center [702, 651] width 14 height 9
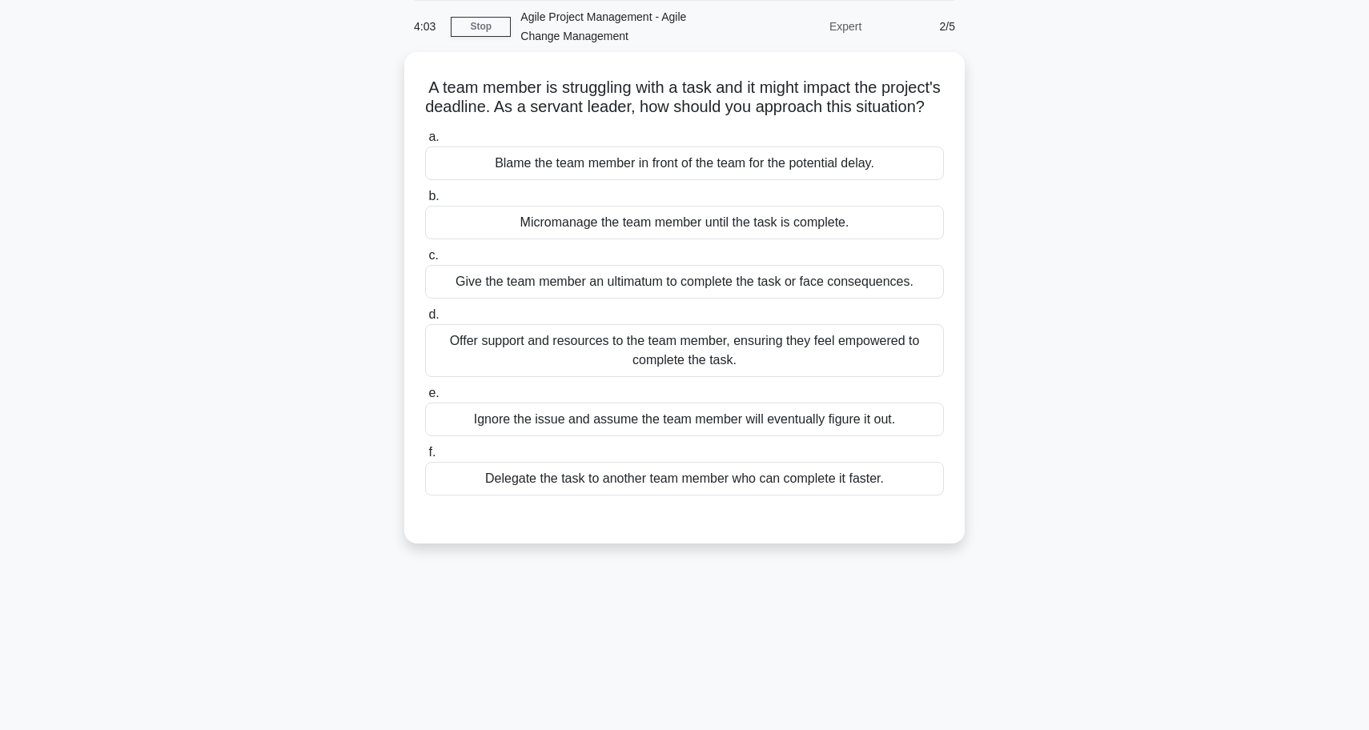
scroll to position [61, 0]
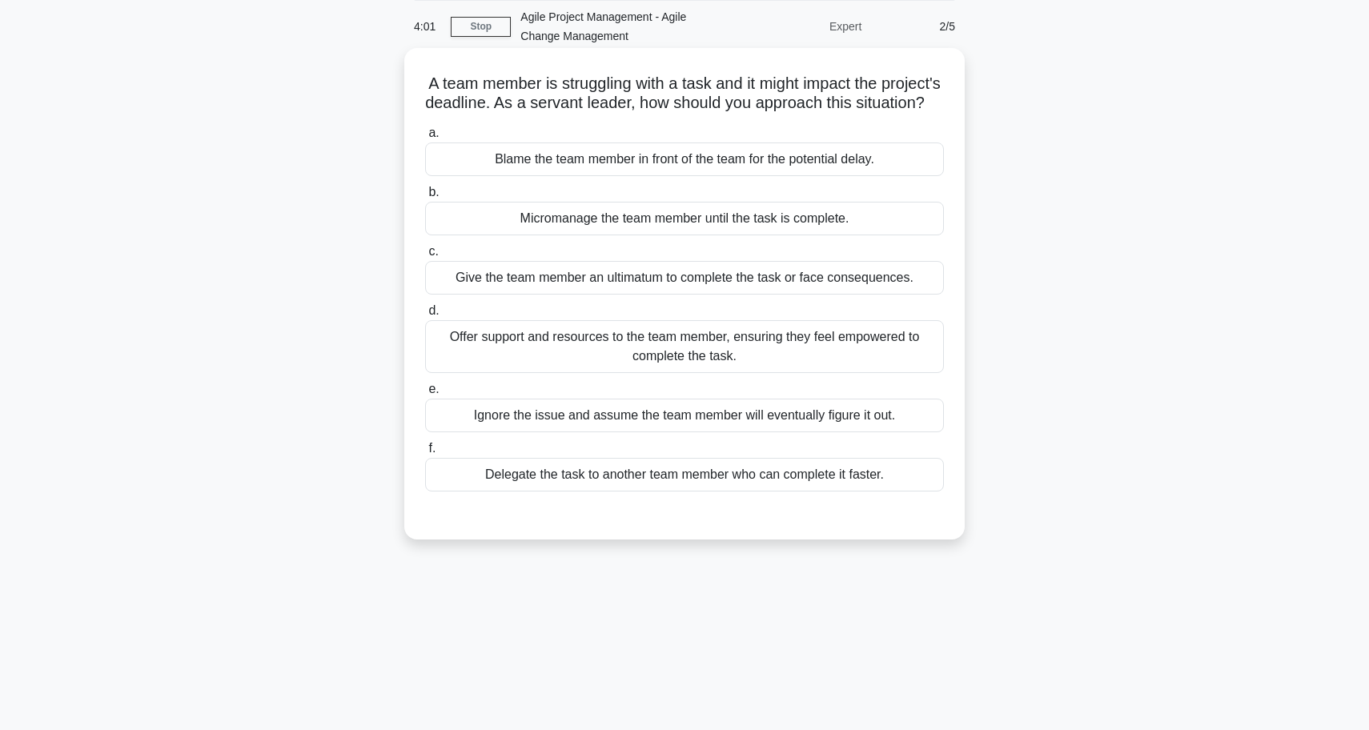
click at [627, 365] on div "Offer support and resources to the team member, ensuring they feel empowered to…" at bounding box center [684, 346] width 519 height 53
click at [425, 316] on input "d. Offer support and resources to the team member, ensuring they feel empowered…" at bounding box center [425, 311] width 0 height 10
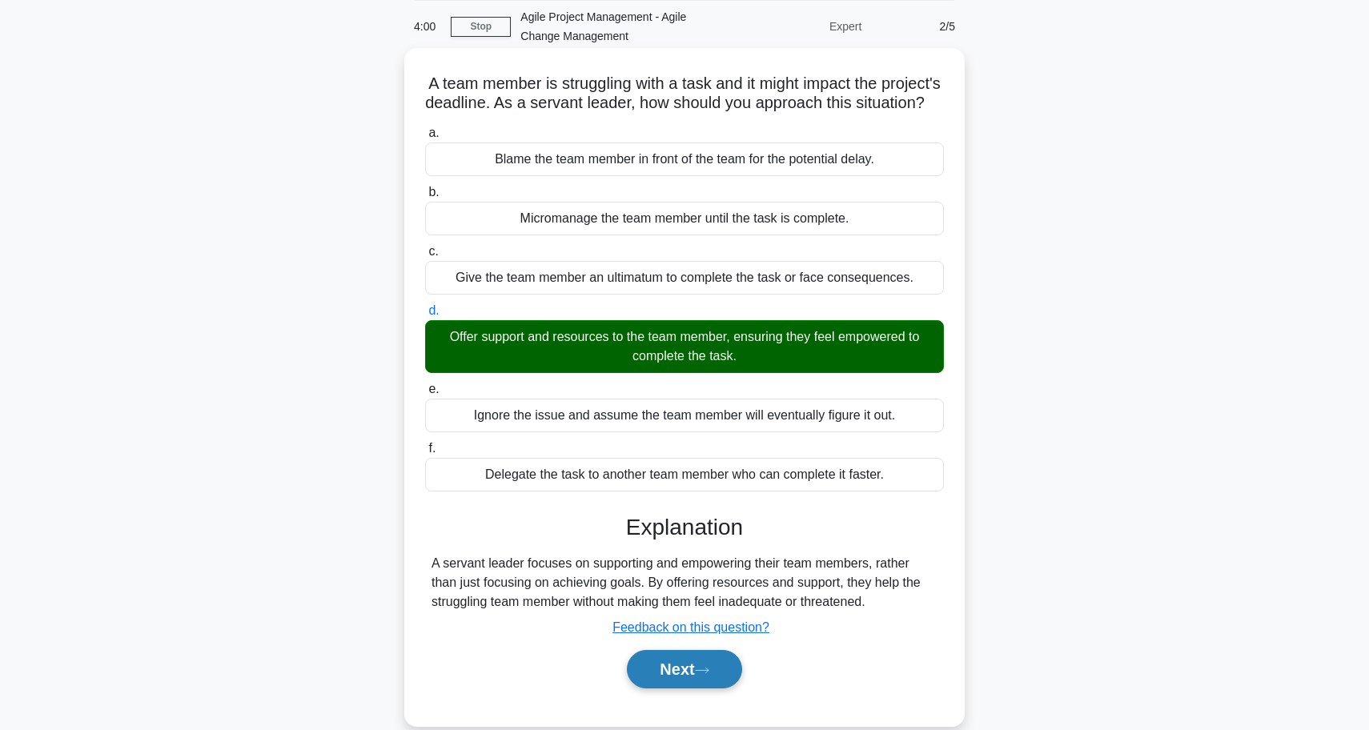
click at [660, 669] on button "Next" at bounding box center [684, 669] width 114 height 38
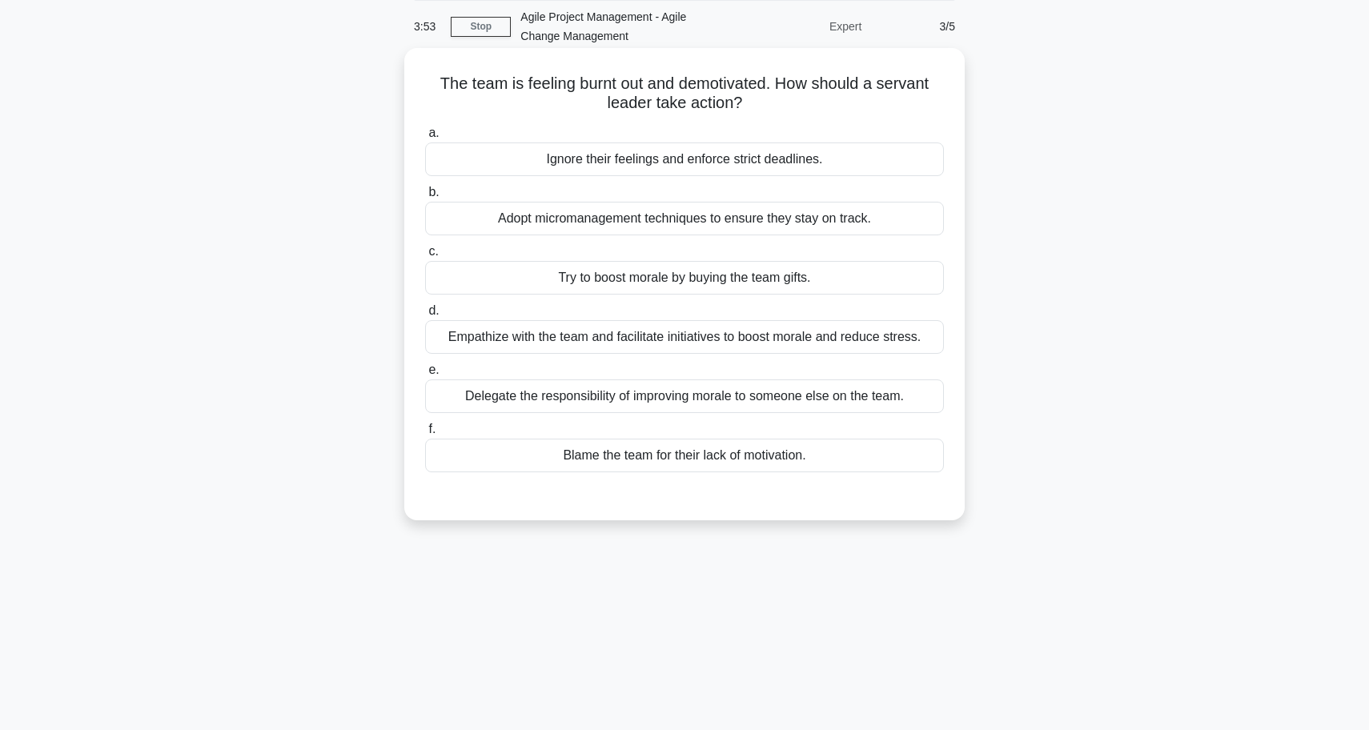
click at [603, 341] on div "Empathize with the team and facilitate initiatives to boost morale and reduce s…" at bounding box center [684, 337] width 519 height 34
click at [425, 316] on input "d. Empathize with the team and facilitate initiatives to boost morale and reduc…" at bounding box center [425, 311] width 0 height 10
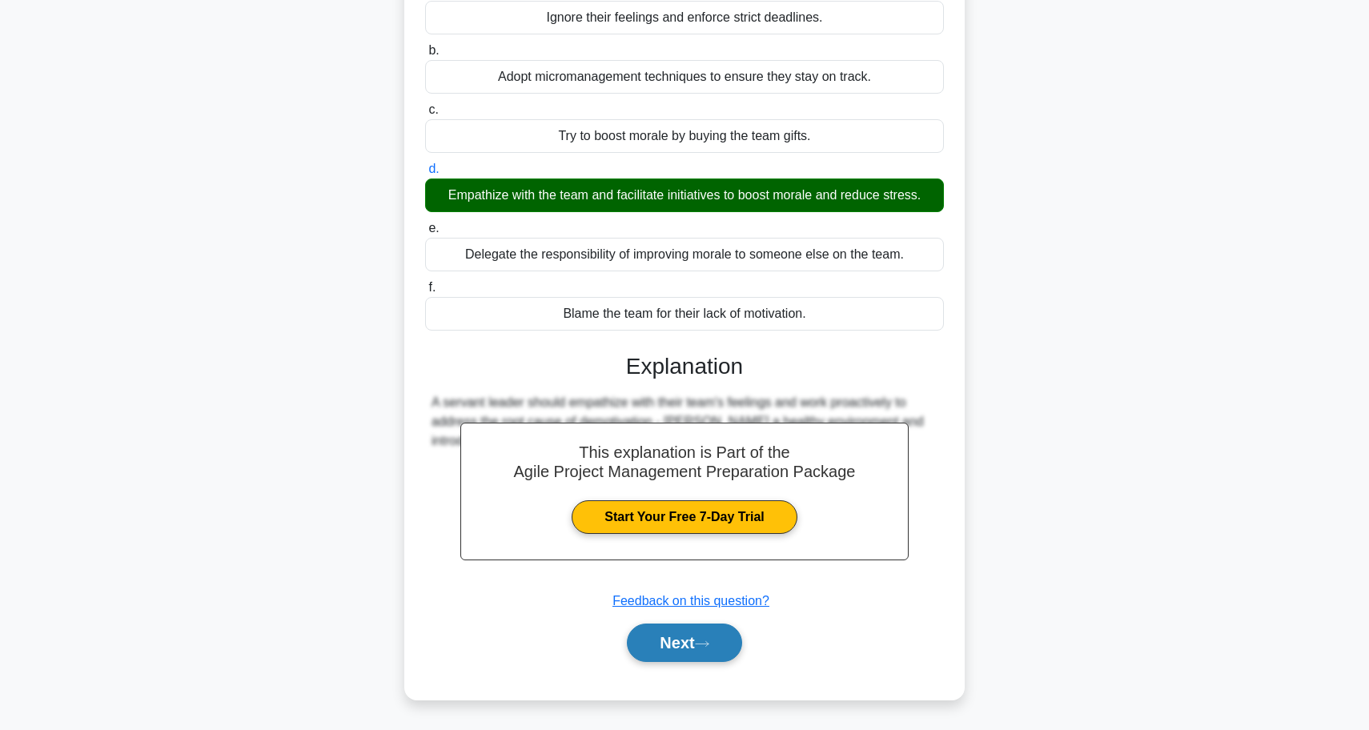
scroll to position [202, 0]
click at [635, 629] on button "Next" at bounding box center [684, 642] width 114 height 38
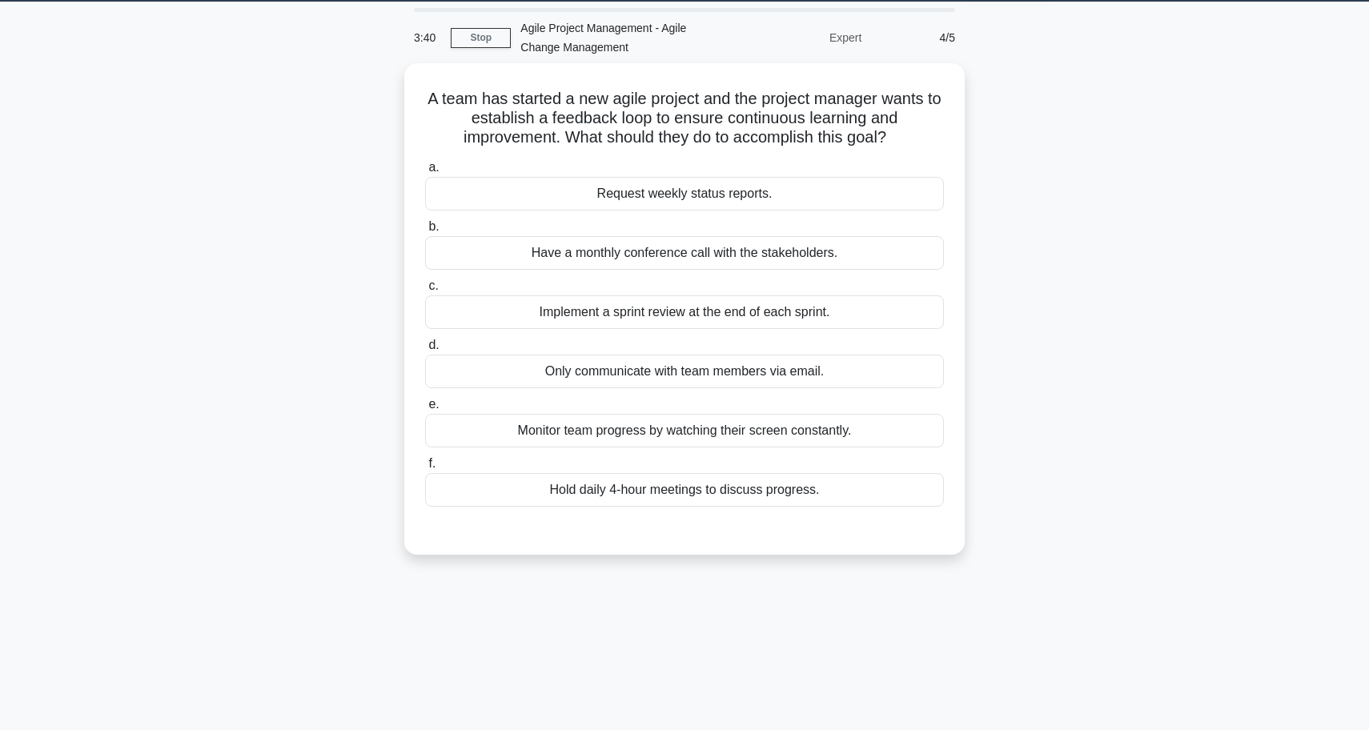
scroll to position [54, 0]
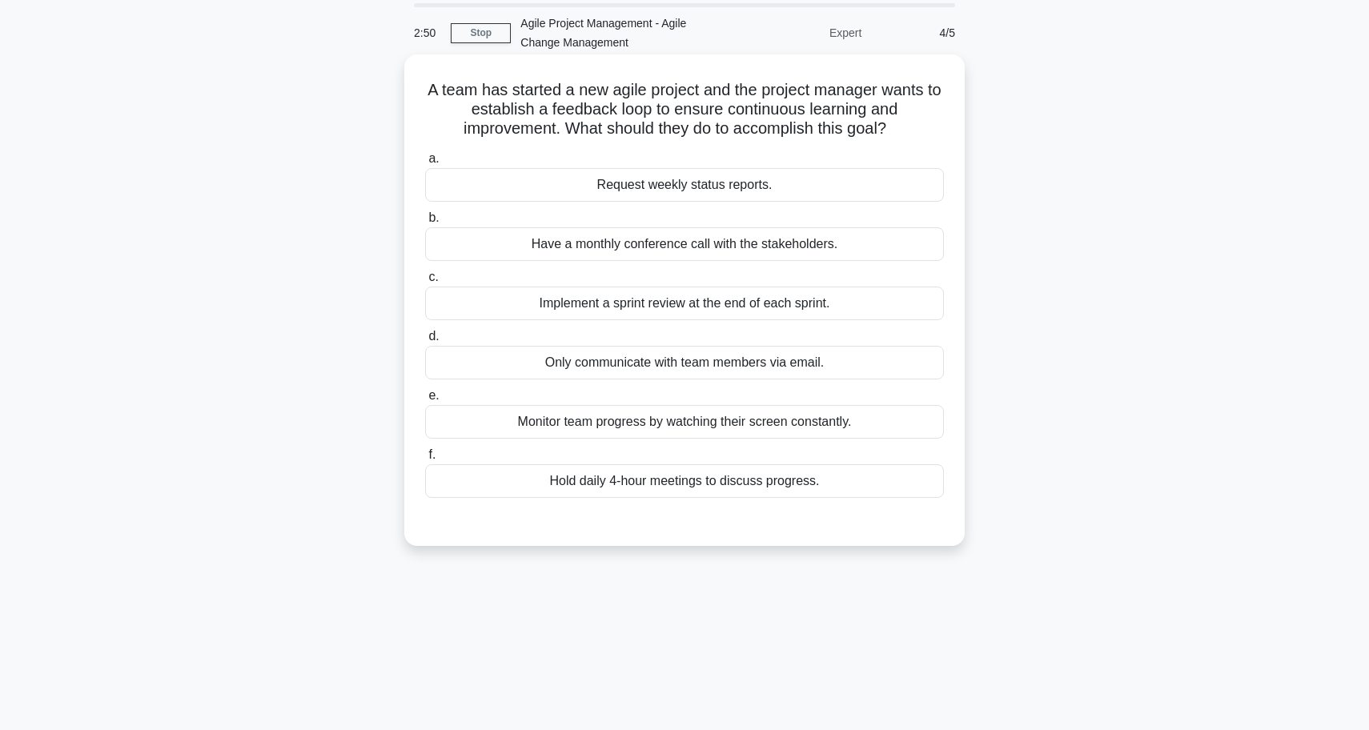
click at [721, 98] on h5 "A team has started a new agile project and the project manager wants to establi…" at bounding box center [684, 109] width 522 height 59
drag, startPoint x: 732, startPoint y: 100, endPoint x: 889, endPoint y: 122, distance: 158.5
click at [889, 122] on h5 "A team has started a new agile project and the project manager wants to establi…" at bounding box center [684, 109] width 522 height 59
click at [727, 312] on div "Implement a sprint review at the end of each sprint." at bounding box center [684, 304] width 519 height 34
click at [425, 283] on input "c. Implement a sprint review at the end of each sprint." at bounding box center [425, 277] width 0 height 10
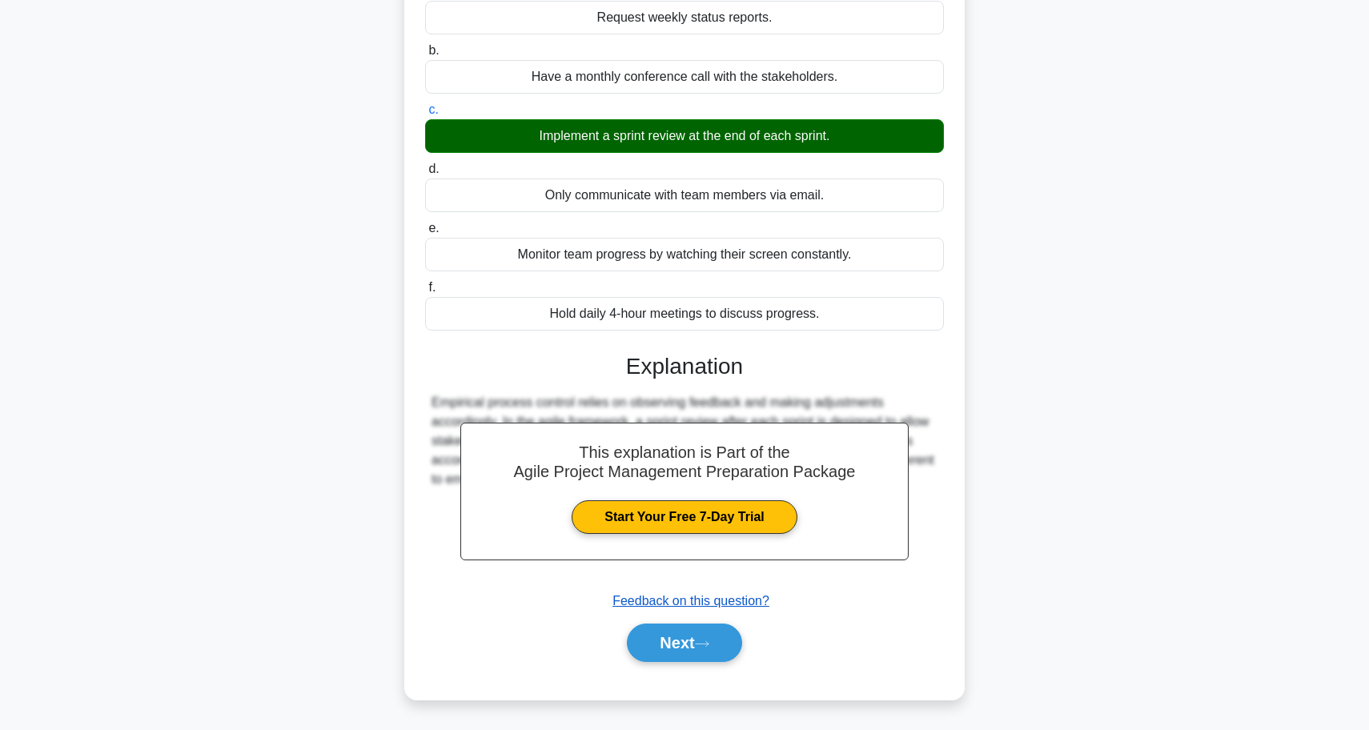
scroll to position [222, 0]
click at [687, 651] on button "Next" at bounding box center [684, 642] width 114 height 38
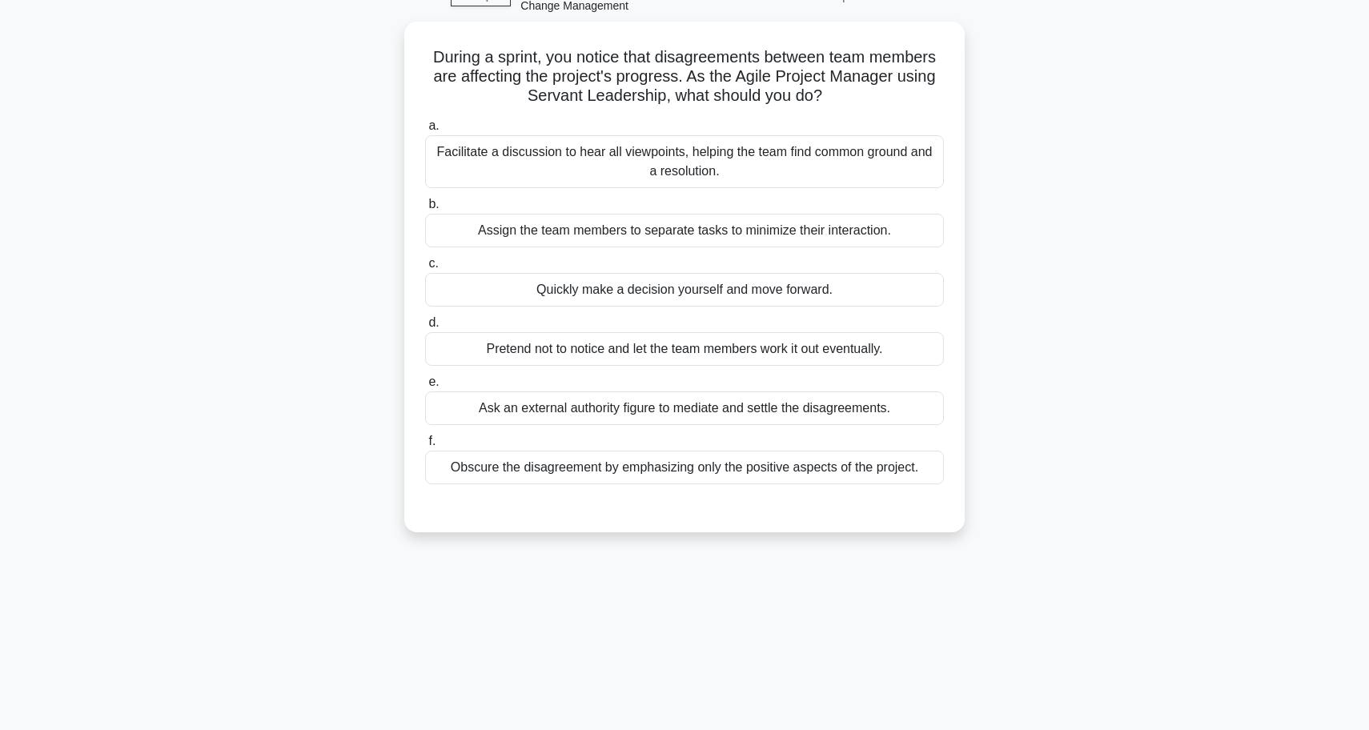
scroll to position [93, 0]
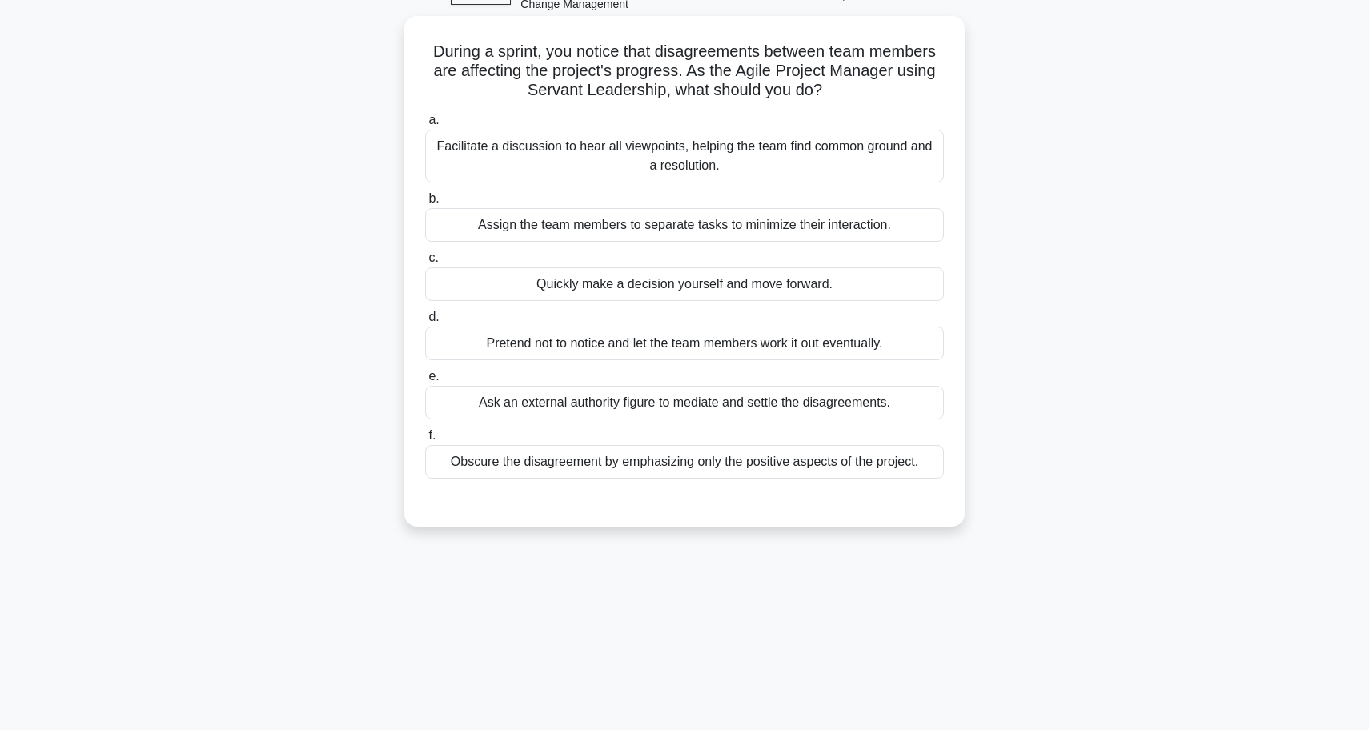
click at [704, 155] on div "Facilitate a discussion to hear all viewpoints, helping the team find common gr…" at bounding box center [684, 156] width 519 height 53
click at [425, 126] on input "a. Facilitate a discussion to hear all viewpoints, helping the team find common…" at bounding box center [425, 120] width 0 height 10
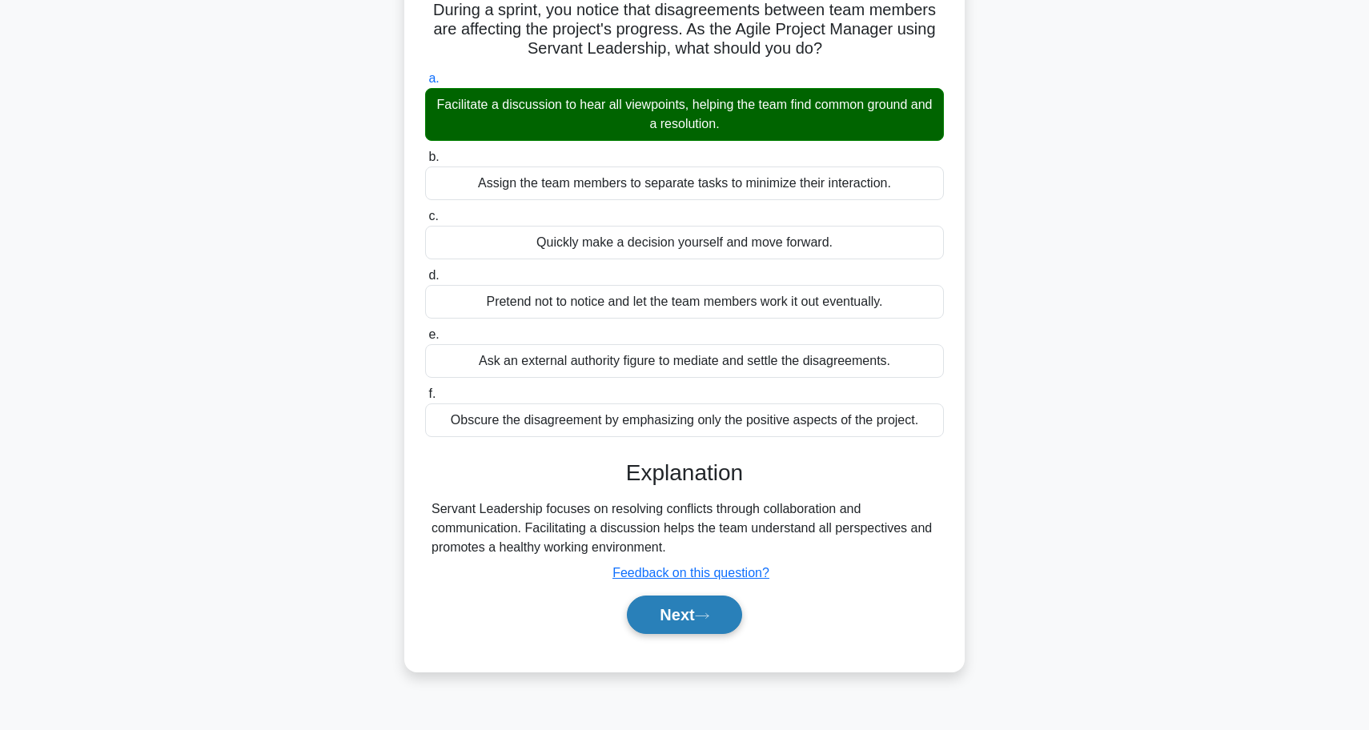
scroll to position [134, 0]
click at [698, 607] on button "Next" at bounding box center [684, 614] width 114 height 38
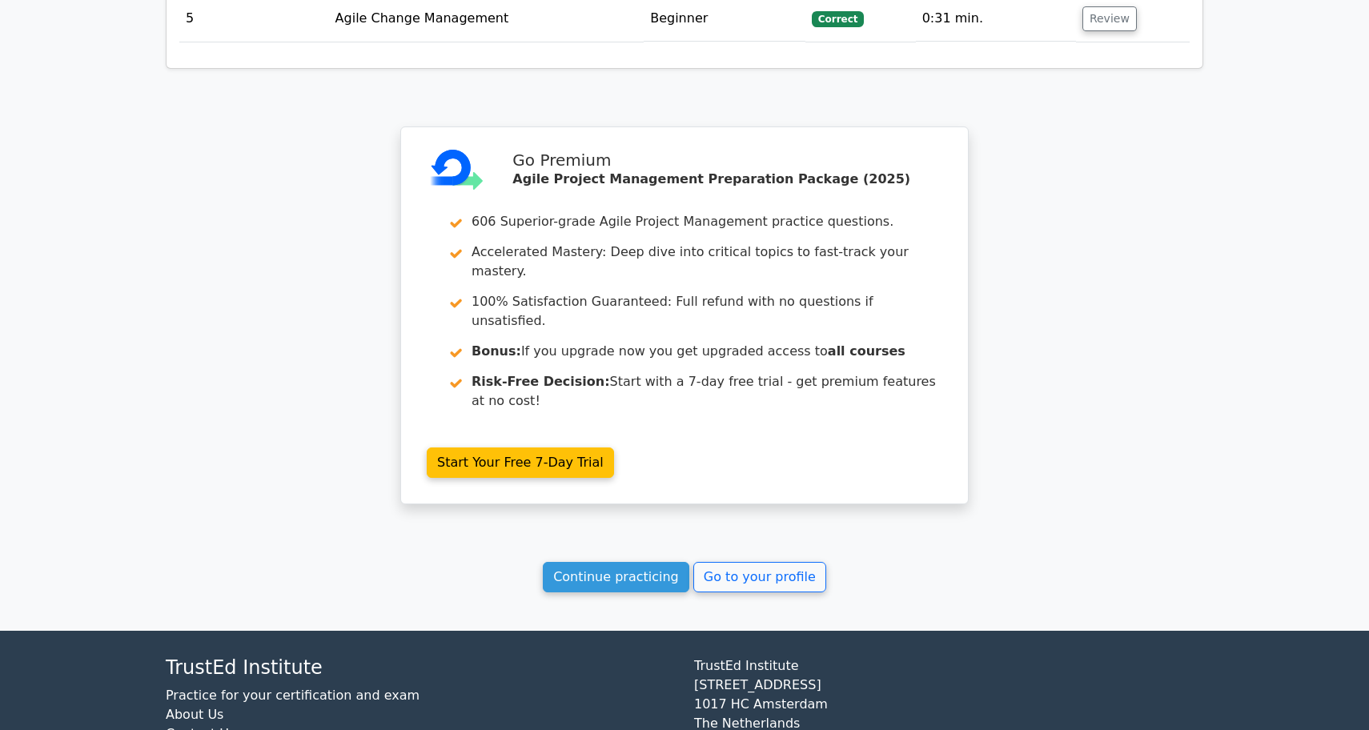
scroll to position [2052, 0]
click at [638, 563] on link "Continue practicing" at bounding box center [616, 578] width 146 height 30
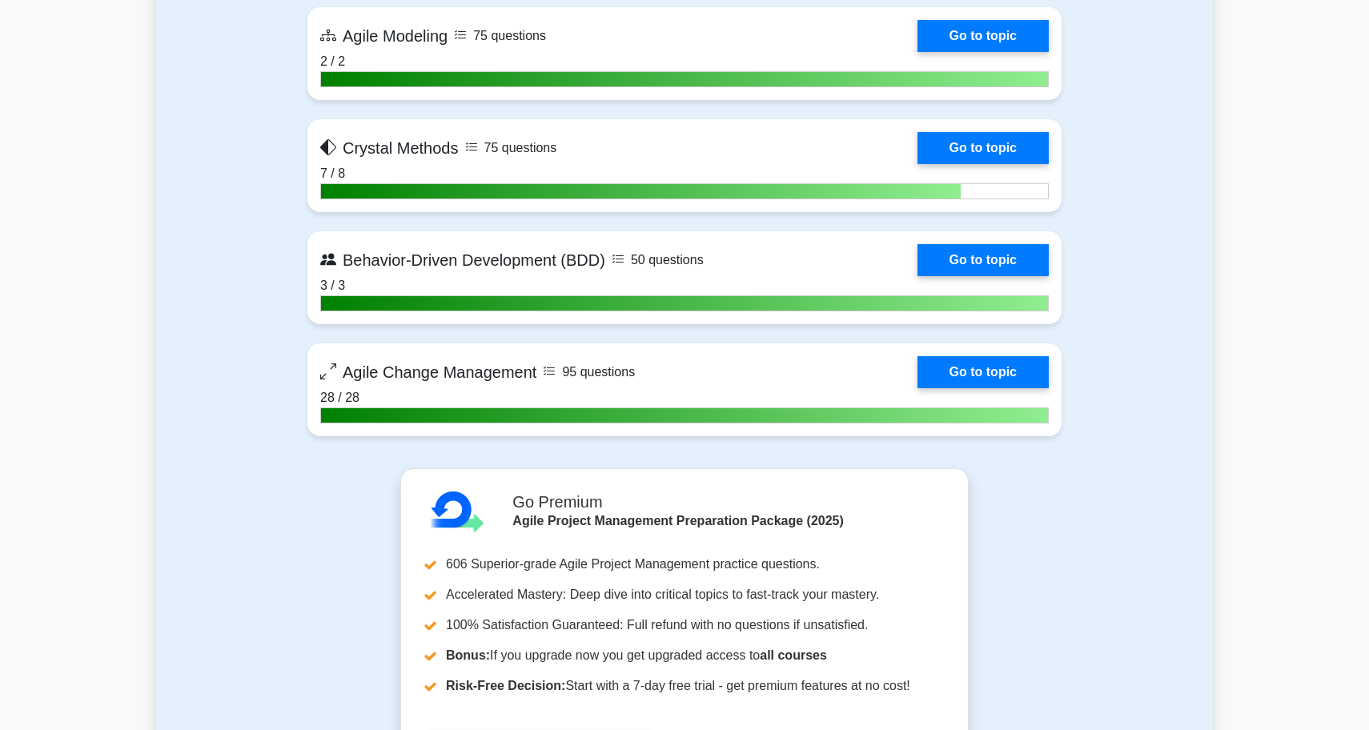
scroll to position [3496, 0]
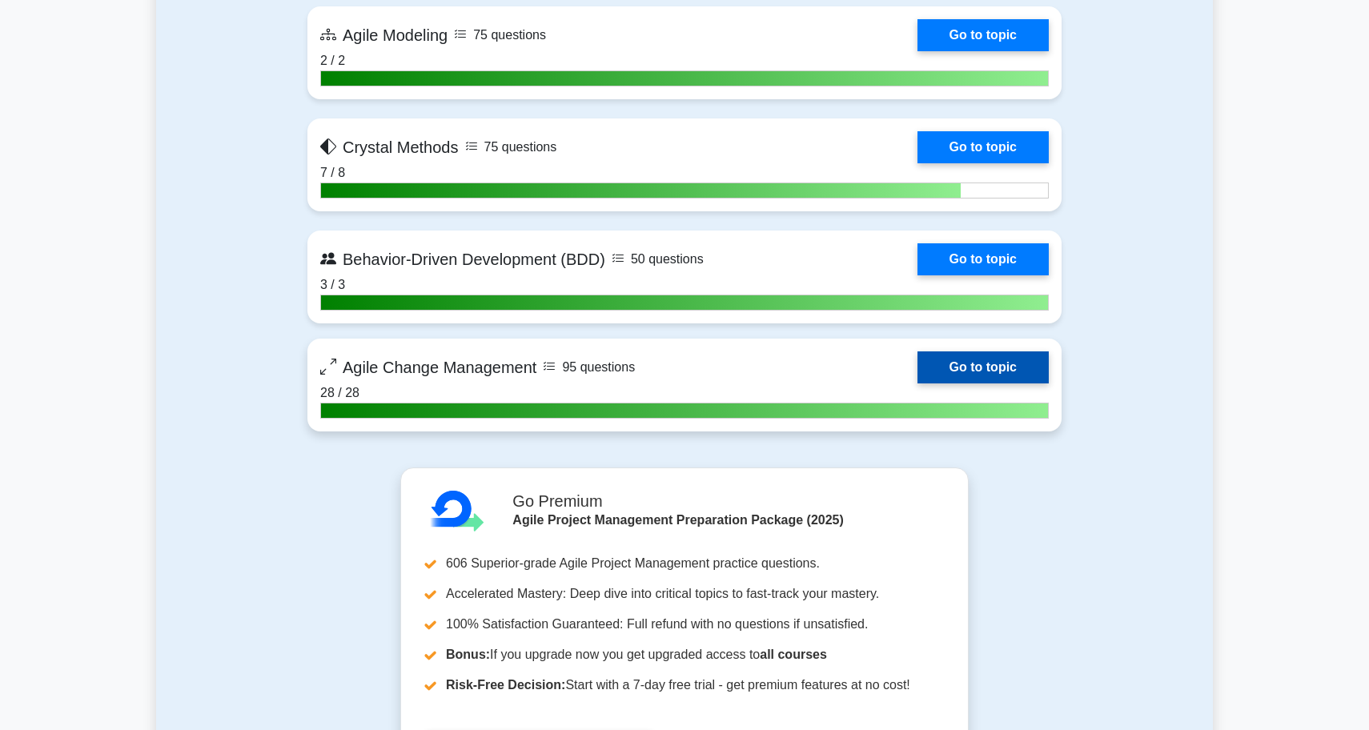
click at [938, 355] on link "Go to topic" at bounding box center [982, 367] width 131 height 32
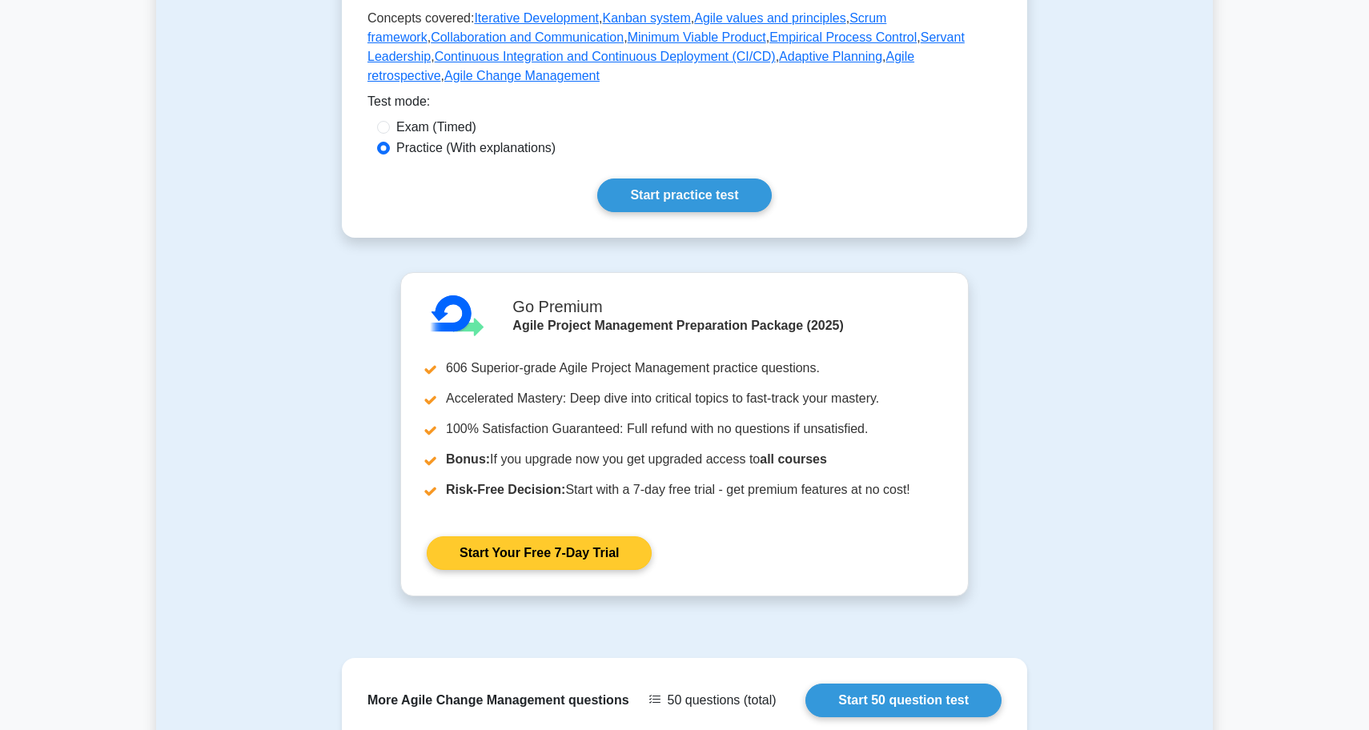
scroll to position [625, 0]
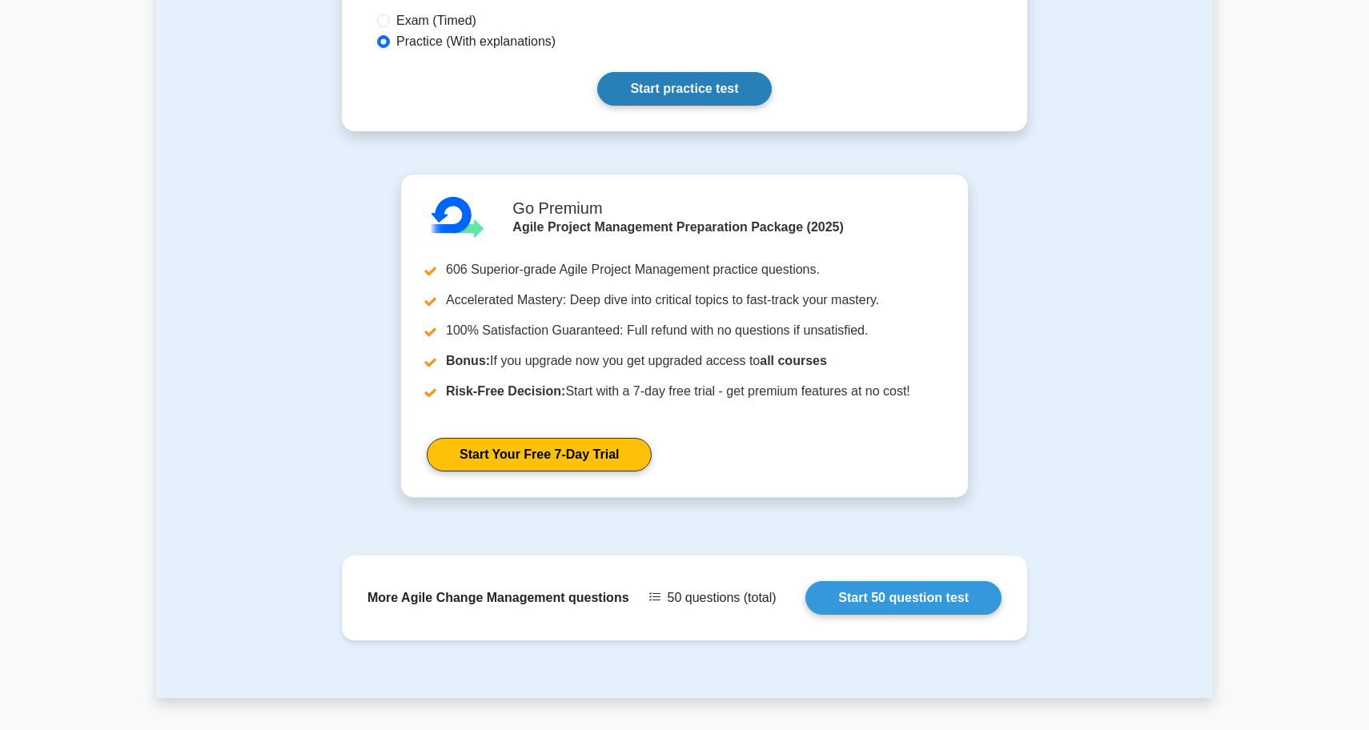
click at [750, 106] on link "Start practice test" at bounding box center [684, 89] width 174 height 34
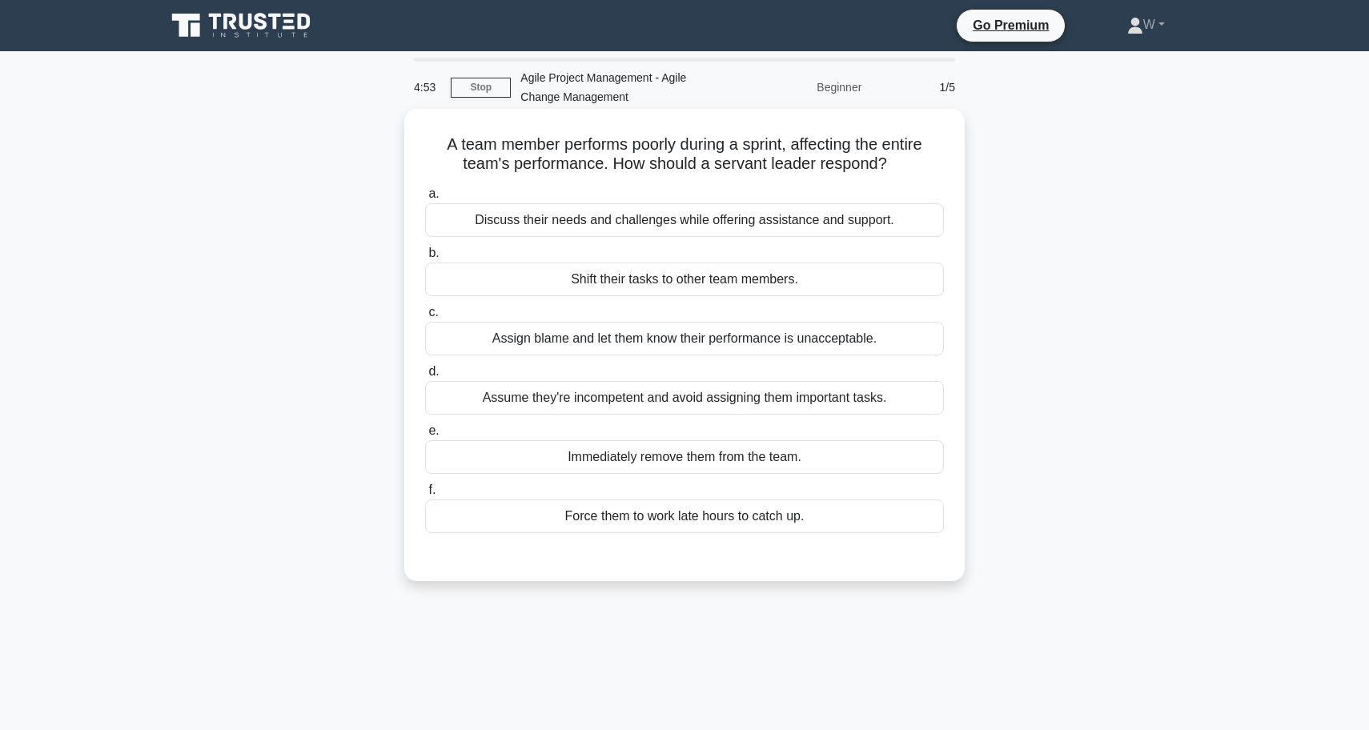
click at [715, 226] on div "Discuss their needs and challenges while offering assistance and support." at bounding box center [684, 220] width 519 height 34
click at [425, 199] on input "a. Discuss their needs and challenges while offering assistance and support." at bounding box center [425, 194] width 0 height 10
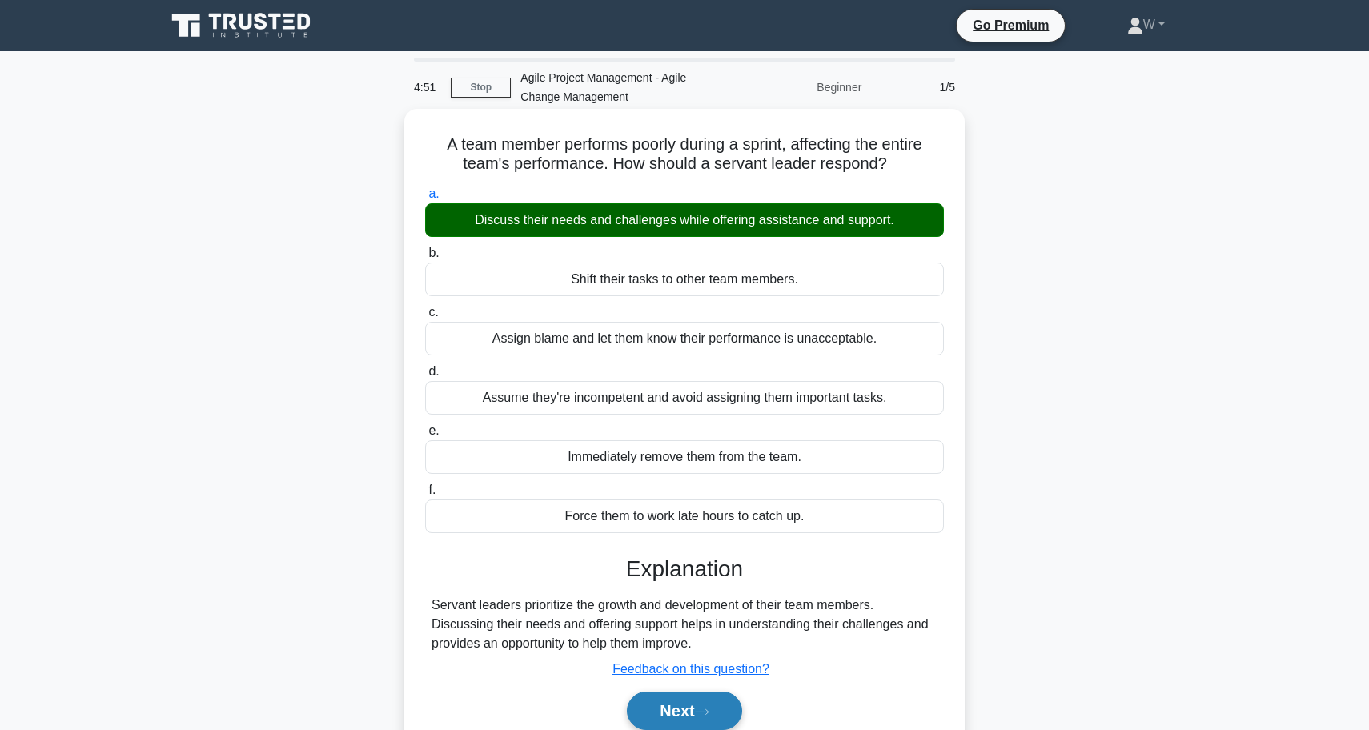
click at [656, 713] on button "Next" at bounding box center [684, 710] width 114 height 38
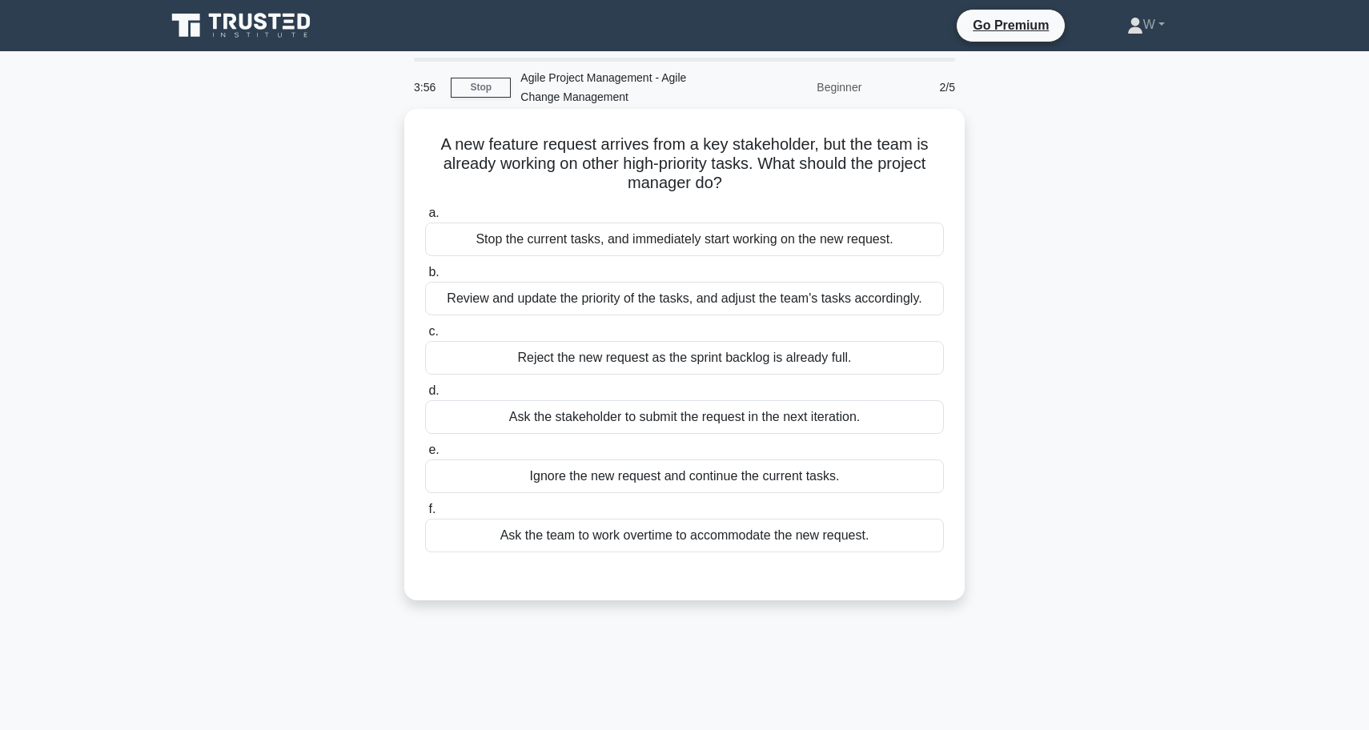
click at [779, 415] on div "Ask the stakeholder to submit the request in the next iteration." at bounding box center [684, 417] width 519 height 34
click at [425, 396] on input "d. Ask the stakeholder to submit the request in the next iteration." at bounding box center [425, 391] width 0 height 10
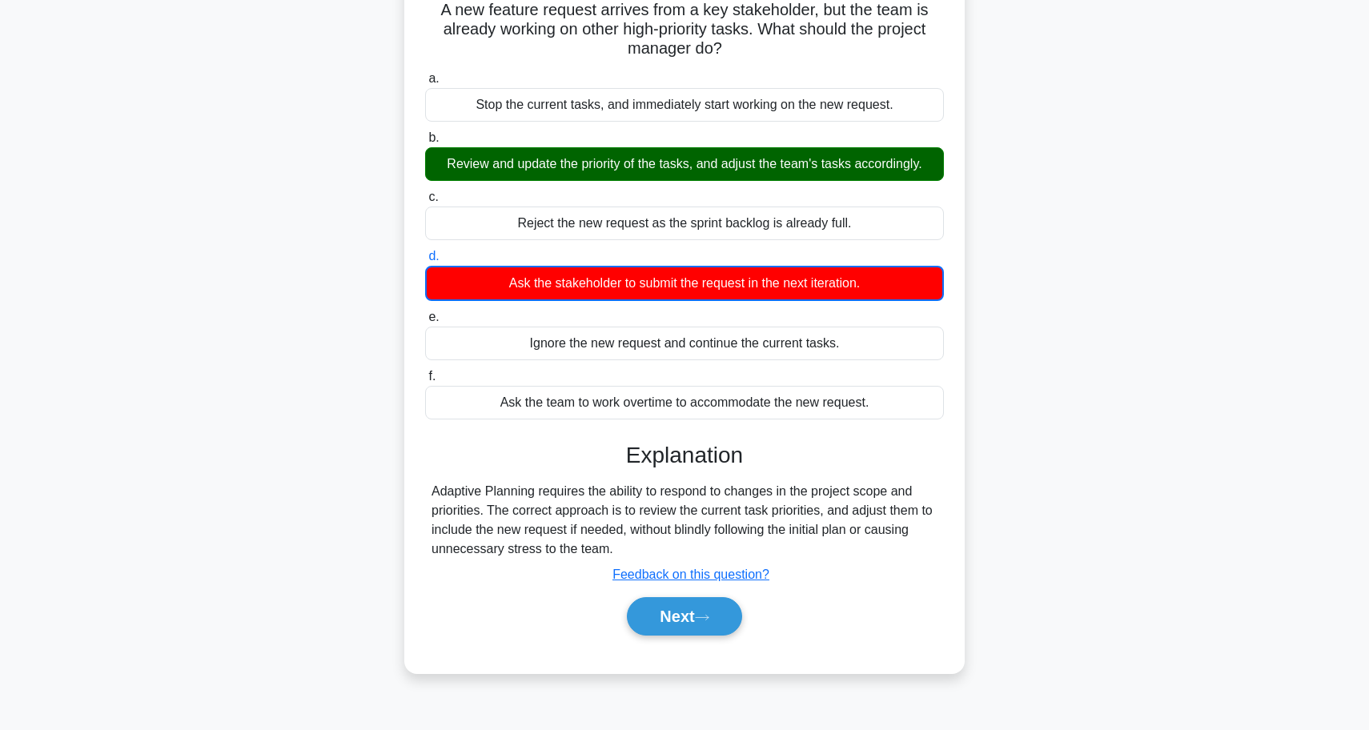
scroll to position [134, 0]
click at [675, 622] on button "Next" at bounding box center [684, 616] width 114 height 38
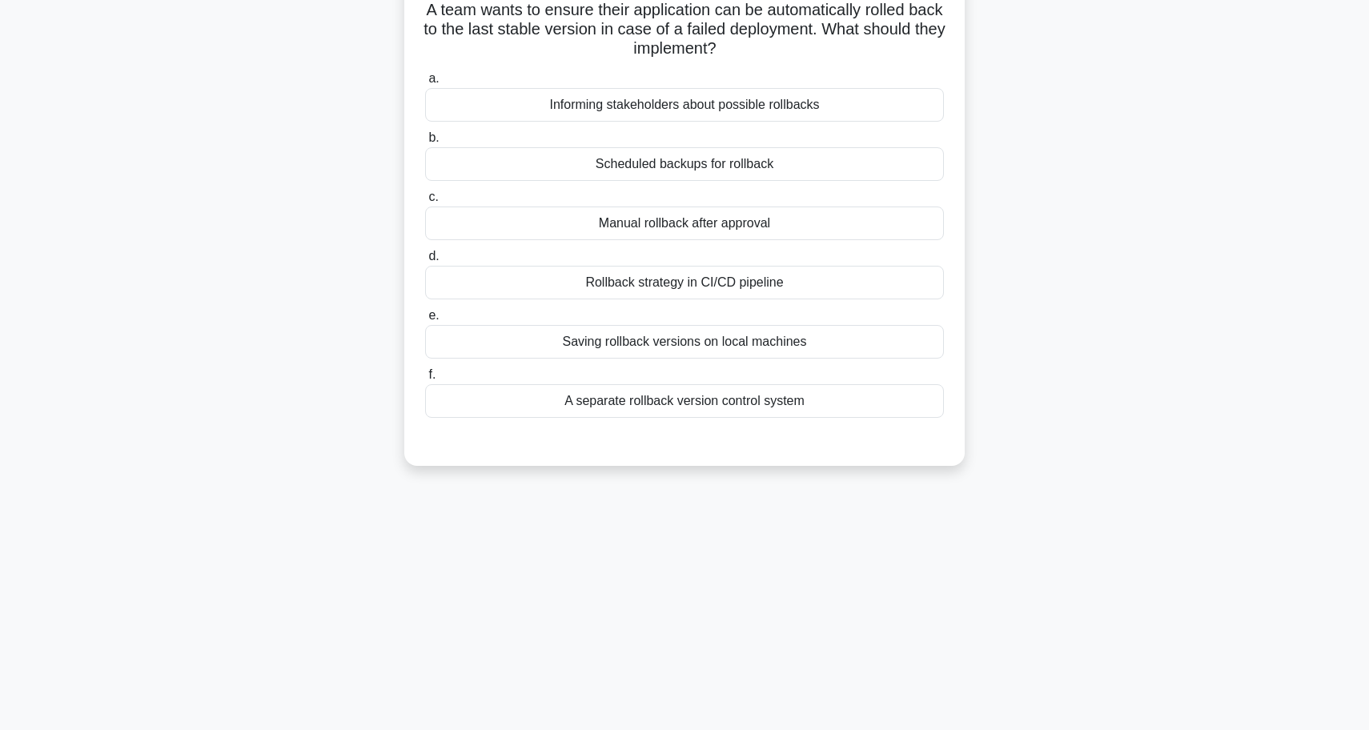
click at [820, 288] on div "Rollback strategy in CI/CD pipeline" at bounding box center [684, 283] width 519 height 34
click at [425, 262] on input "d. Rollback strategy in CI/CD pipeline" at bounding box center [425, 256] width 0 height 10
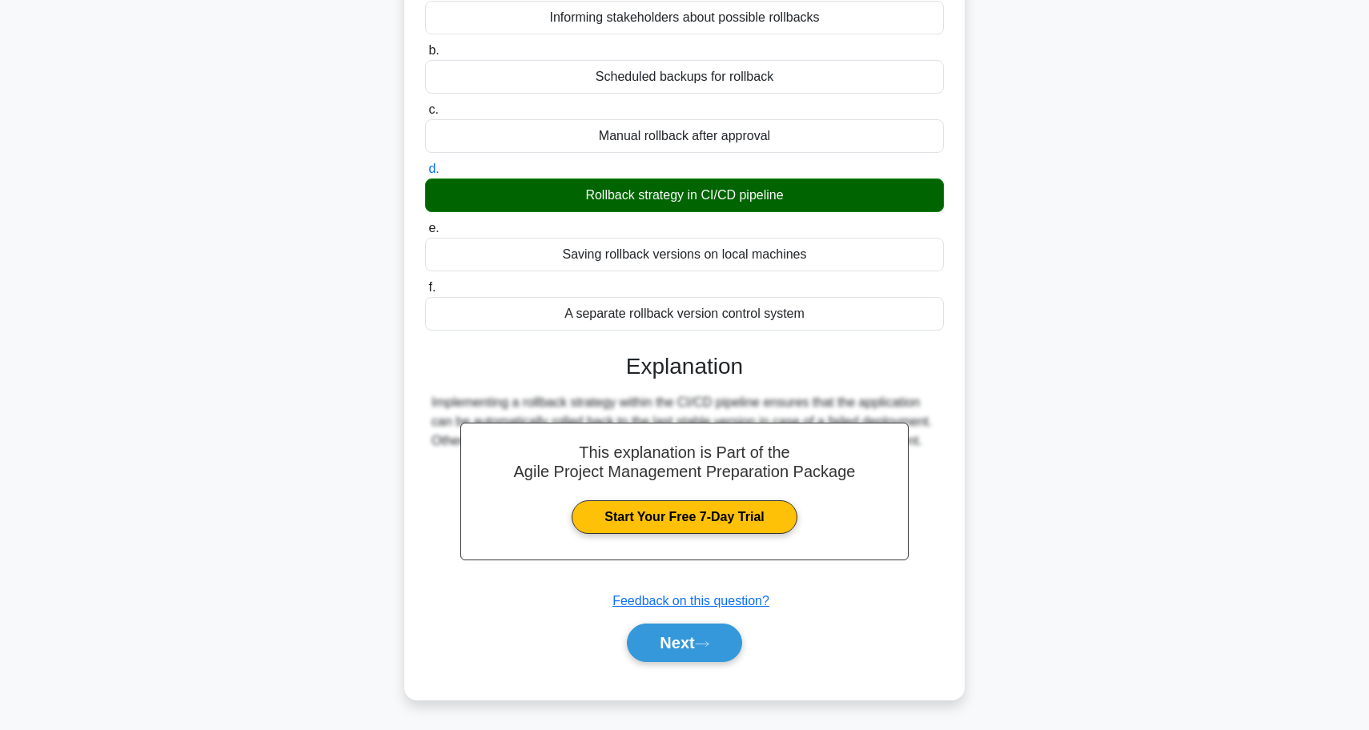
scroll to position [222, 0]
click at [687, 650] on button "Next" at bounding box center [684, 642] width 114 height 38
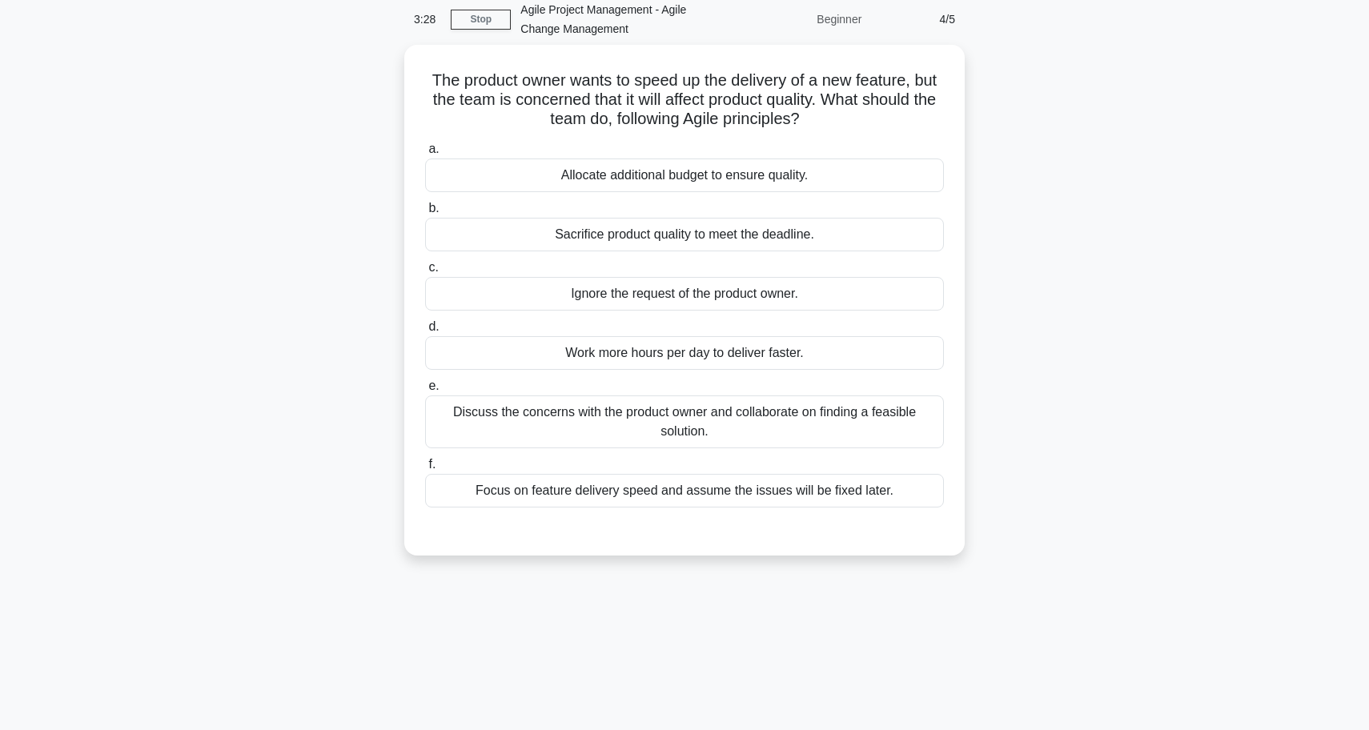
scroll to position [69, 0]
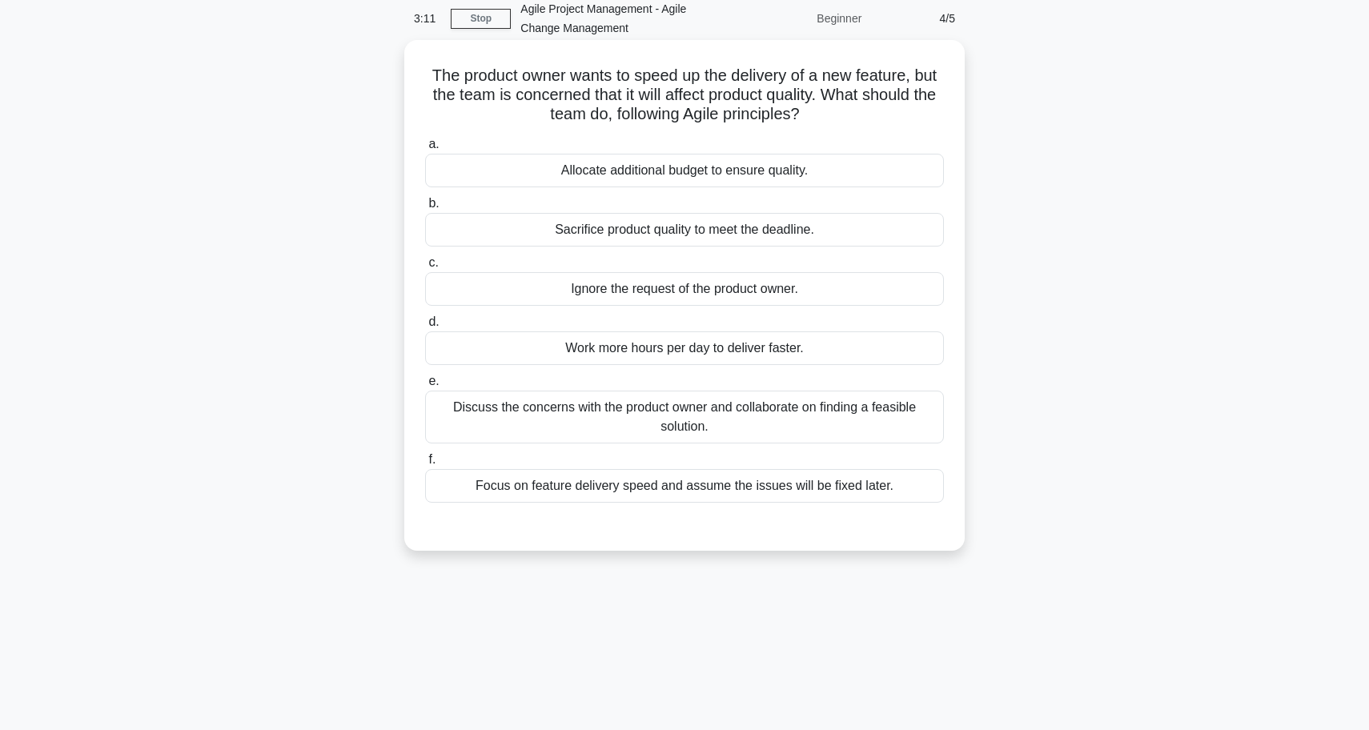
click at [724, 419] on div "Discuss the concerns with the product owner and collaborate on finding a feasib…" at bounding box center [684, 417] width 519 height 53
click at [425, 387] on input "e. Discuss the concerns with the product owner and collaborate on finding a fea…" at bounding box center [425, 381] width 0 height 10
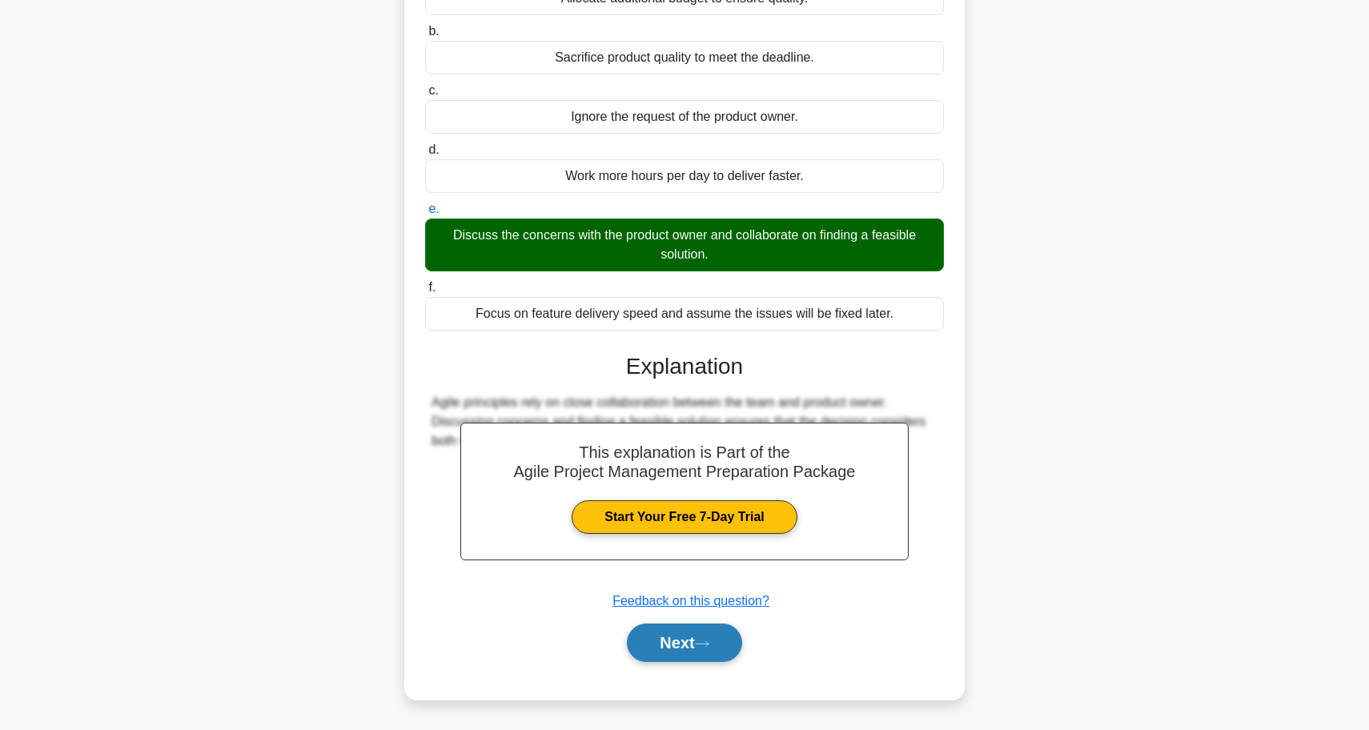
click at [668, 647] on button "Next" at bounding box center [684, 642] width 114 height 38
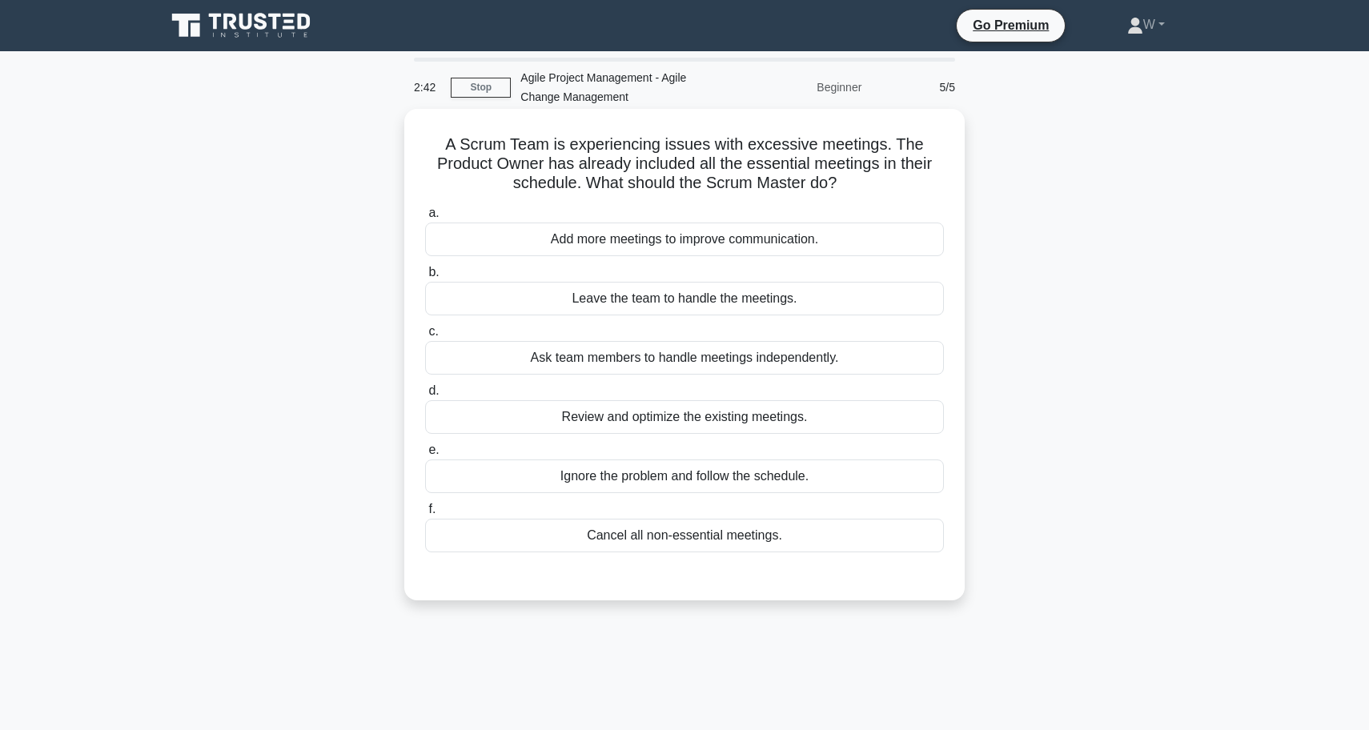
scroll to position [0, 0]
click at [694, 417] on div "Review and optimize the existing meetings." at bounding box center [684, 417] width 519 height 34
click at [425, 396] on input "d. Review and optimize the existing meetings." at bounding box center [425, 391] width 0 height 10
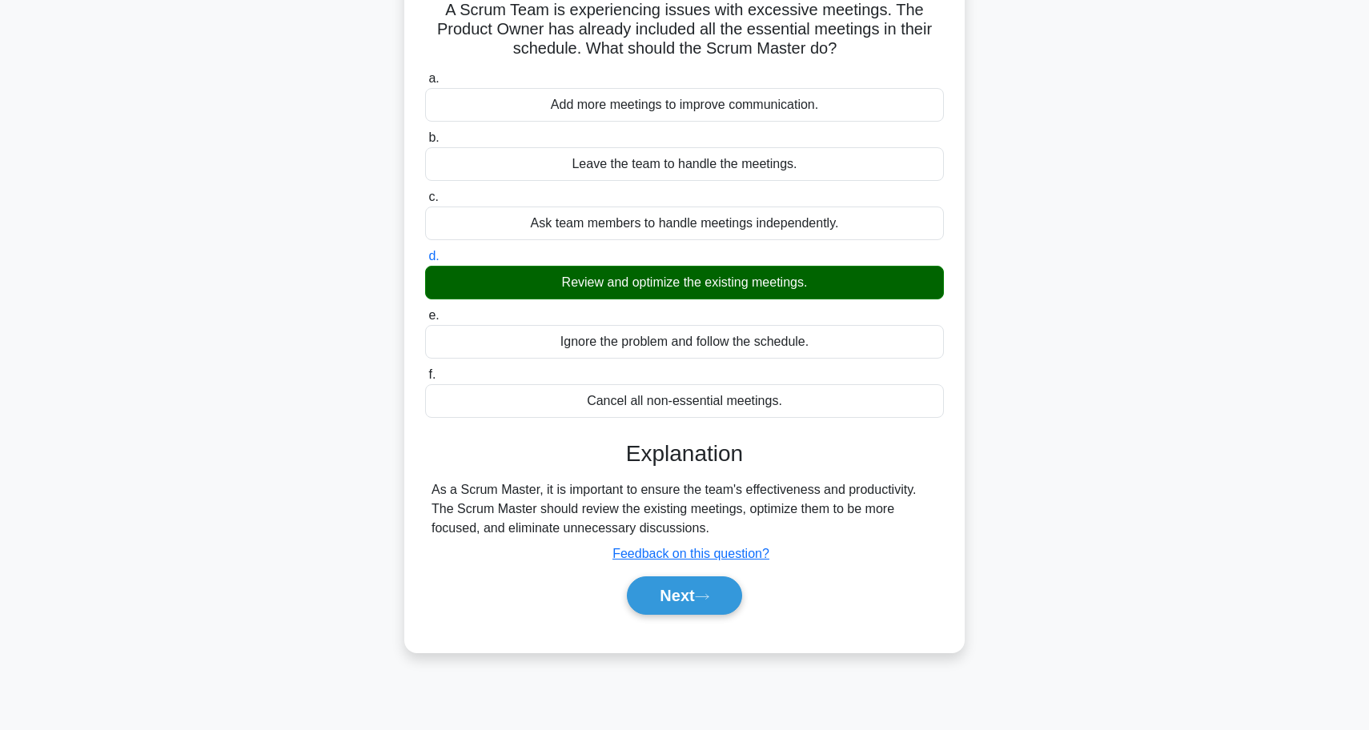
scroll to position [134, 0]
click at [675, 605] on button "Next" at bounding box center [684, 595] width 114 height 38
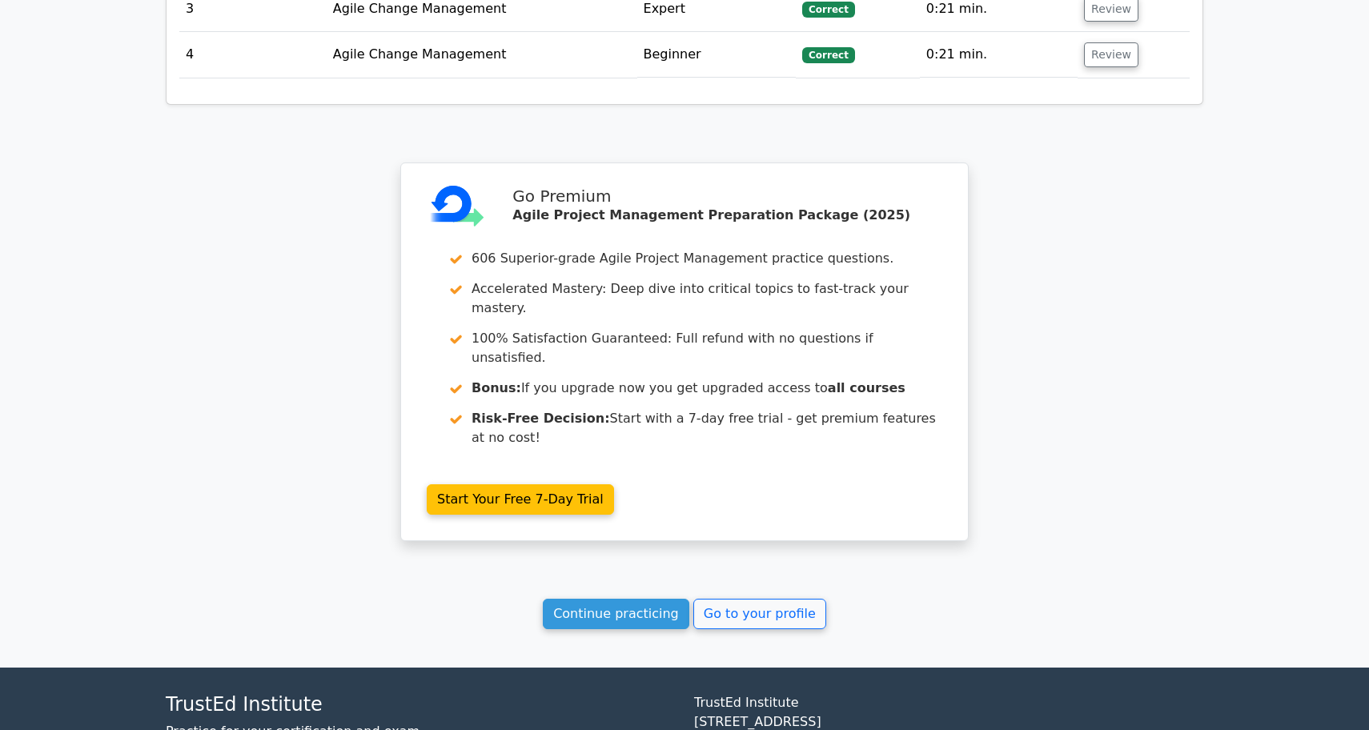
scroll to position [1986, 0]
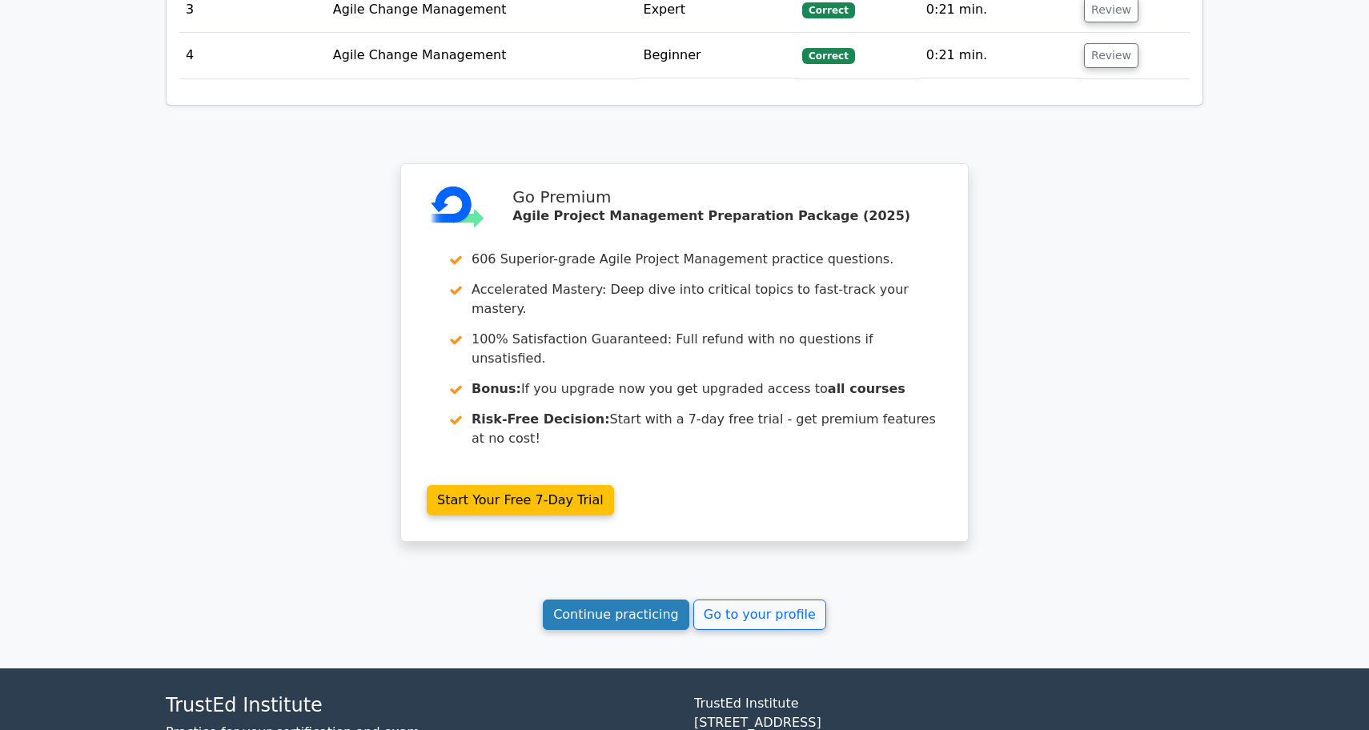
click at [653, 599] on link "Continue practicing" at bounding box center [616, 614] width 146 height 30
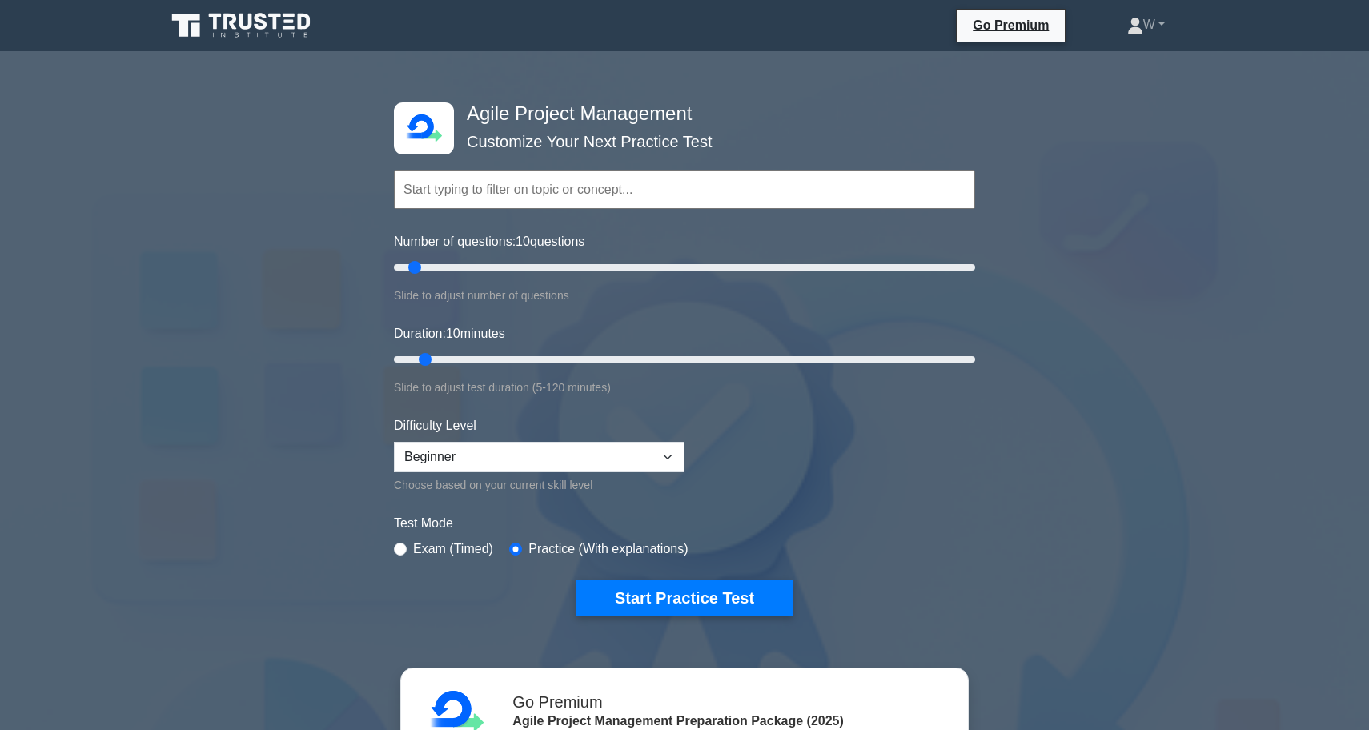
click at [272, 38] on icon at bounding box center [243, 25] width 154 height 30
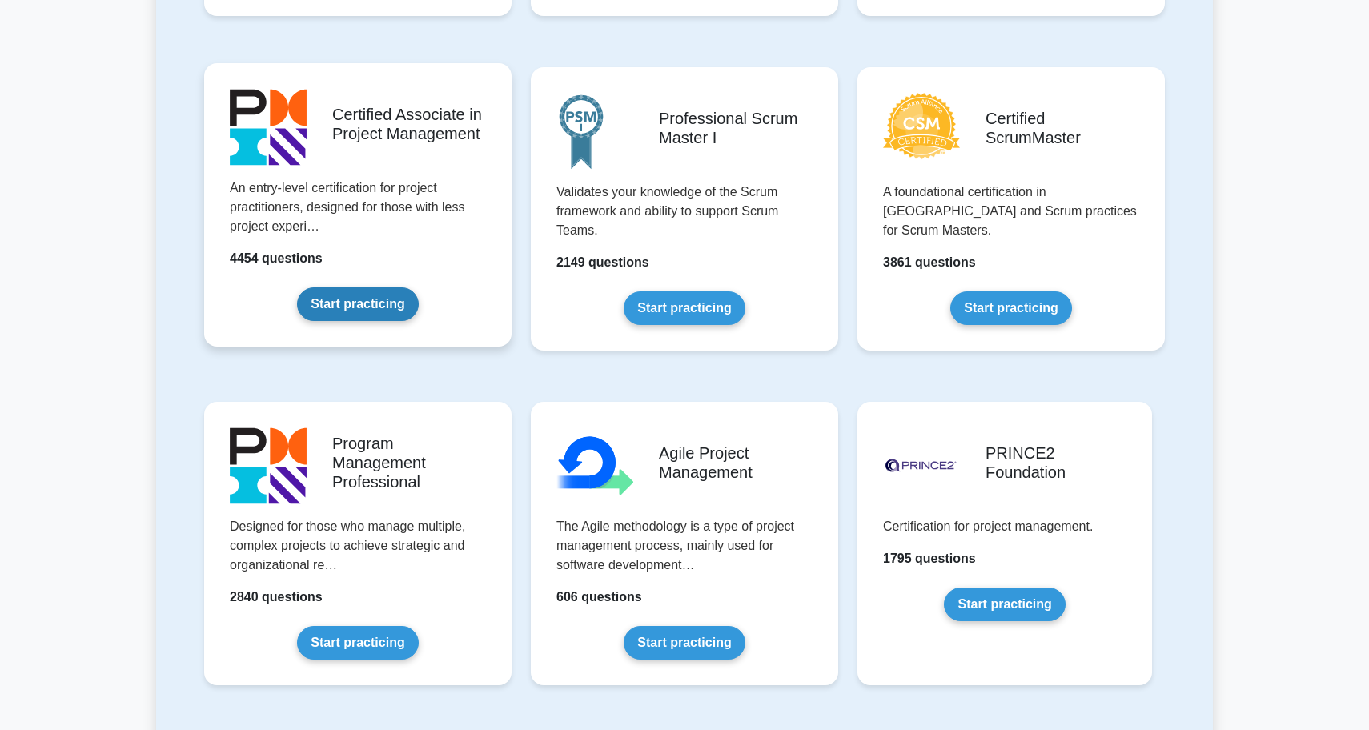
scroll to position [641, 0]
click at [375, 308] on link "Start practicing" at bounding box center [357, 304] width 121 height 34
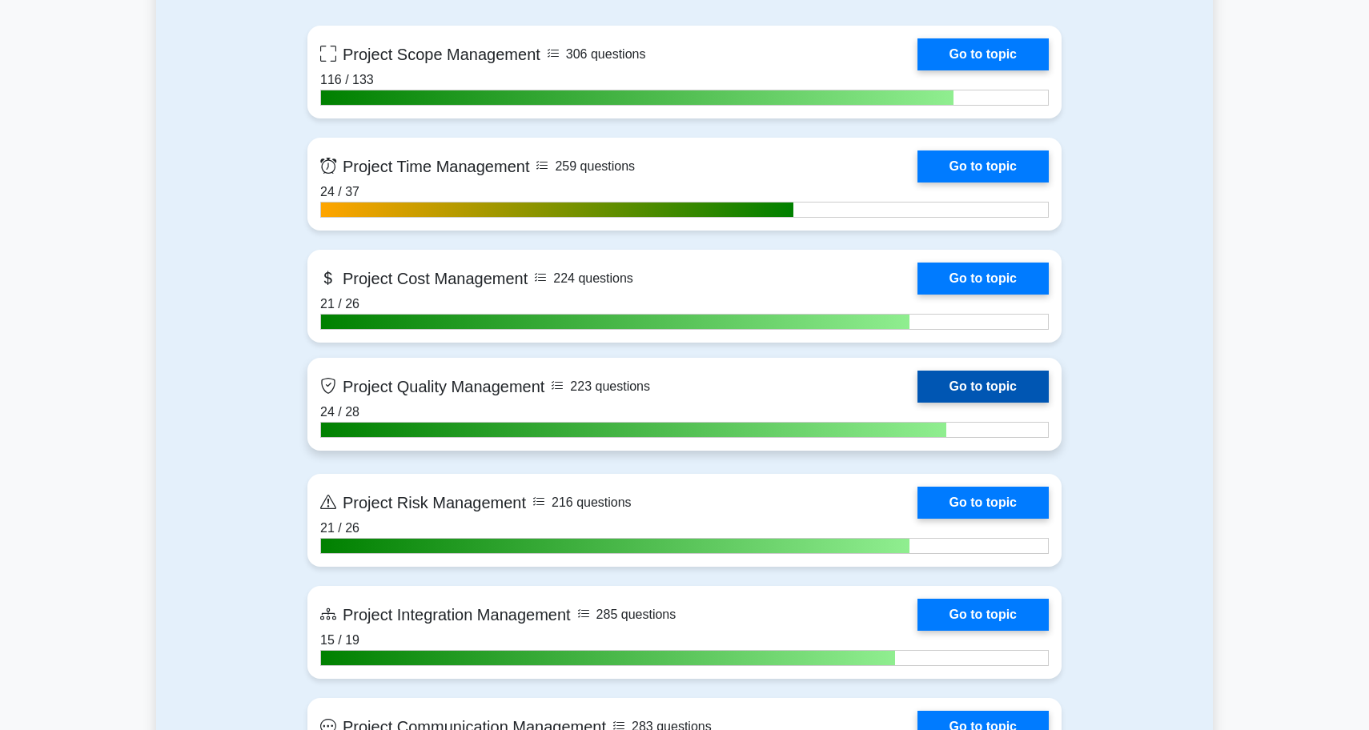
scroll to position [1195, 0]
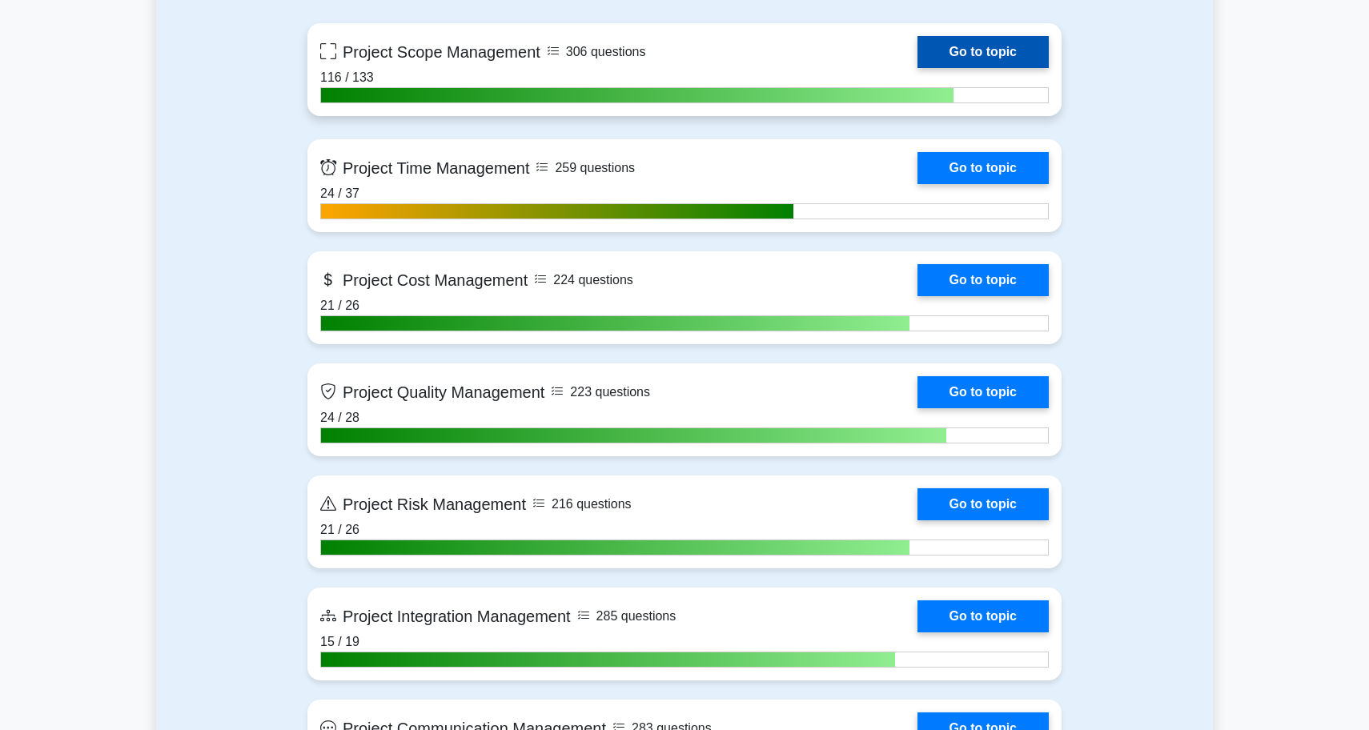
click at [1028, 40] on link "Go to topic" at bounding box center [982, 52] width 131 height 32
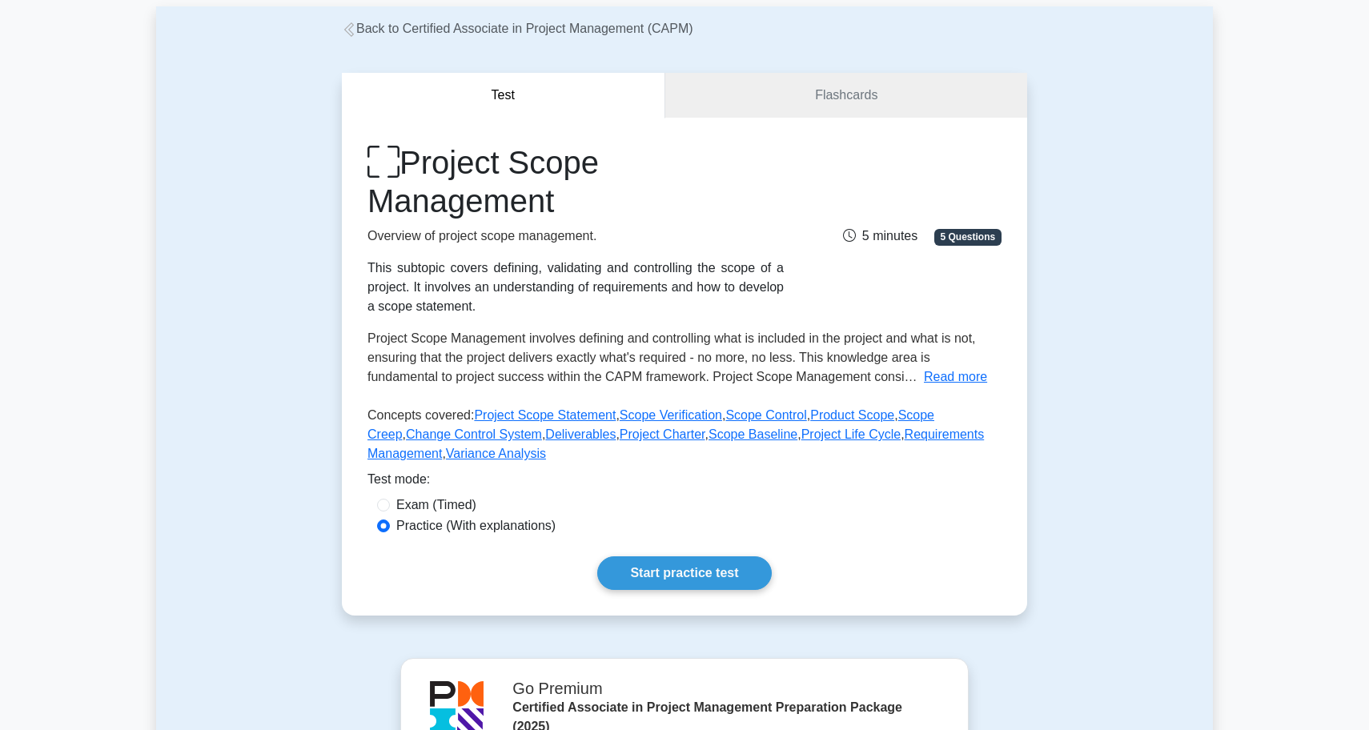
scroll to position [82, 0]
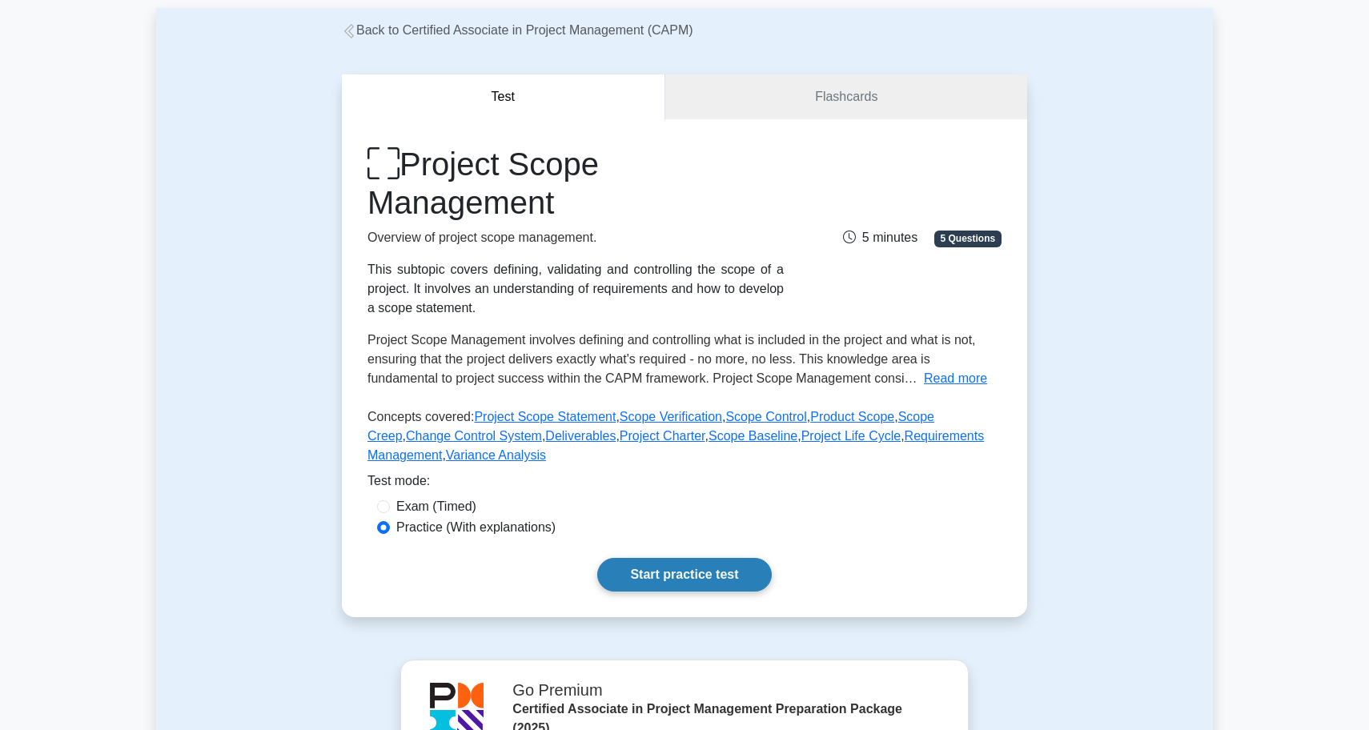
click at [667, 583] on link "Start practice test" at bounding box center [684, 575] width 174 height 34
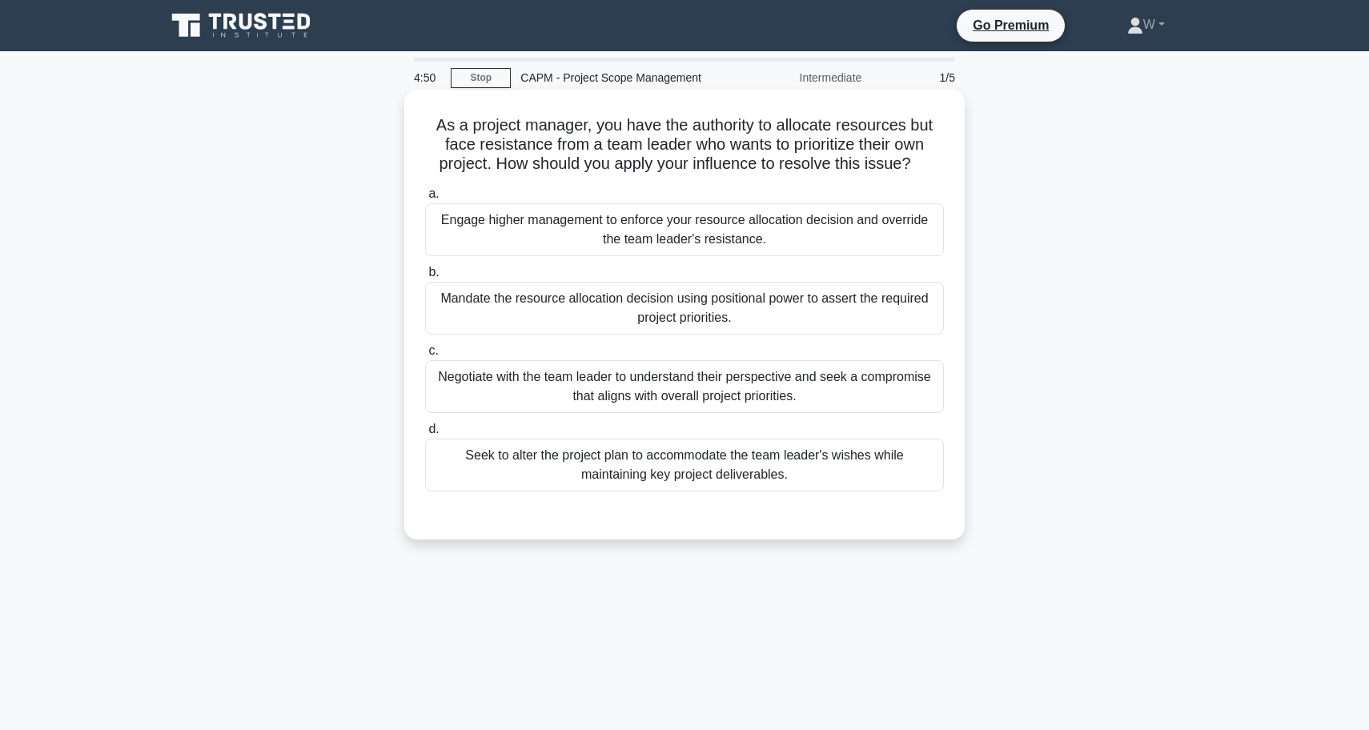
click at [703, 385] on div "Negotiate with the team leader to understand their perspective and seek a compr…" at bounding box center [684, 386] width 519 height 53
click at [425, 356] on input "c. Negotiate with the team leader to understand their perspective and seek a co…" at bounding box center [425, 351] width 0 height 10
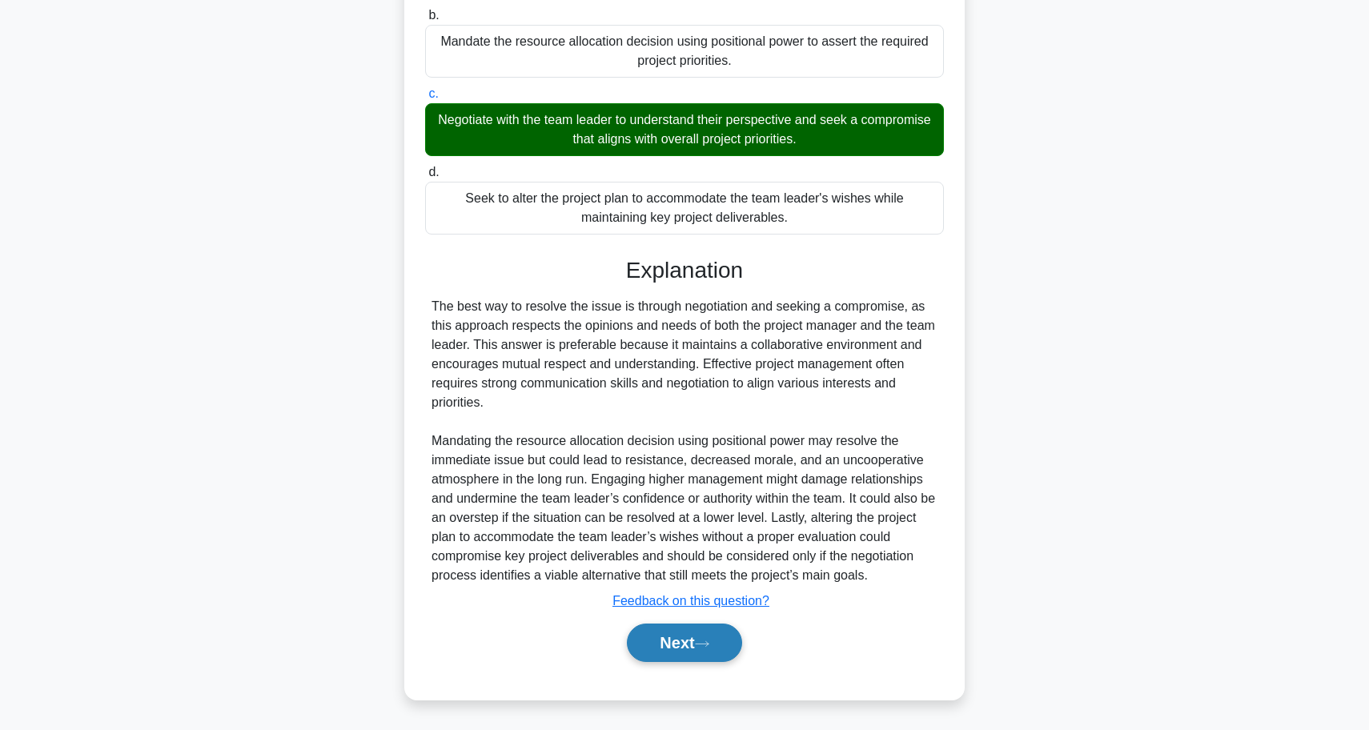
click at [695, 647] on button "Next" at bounding box center [684, 642] width 114 height 38
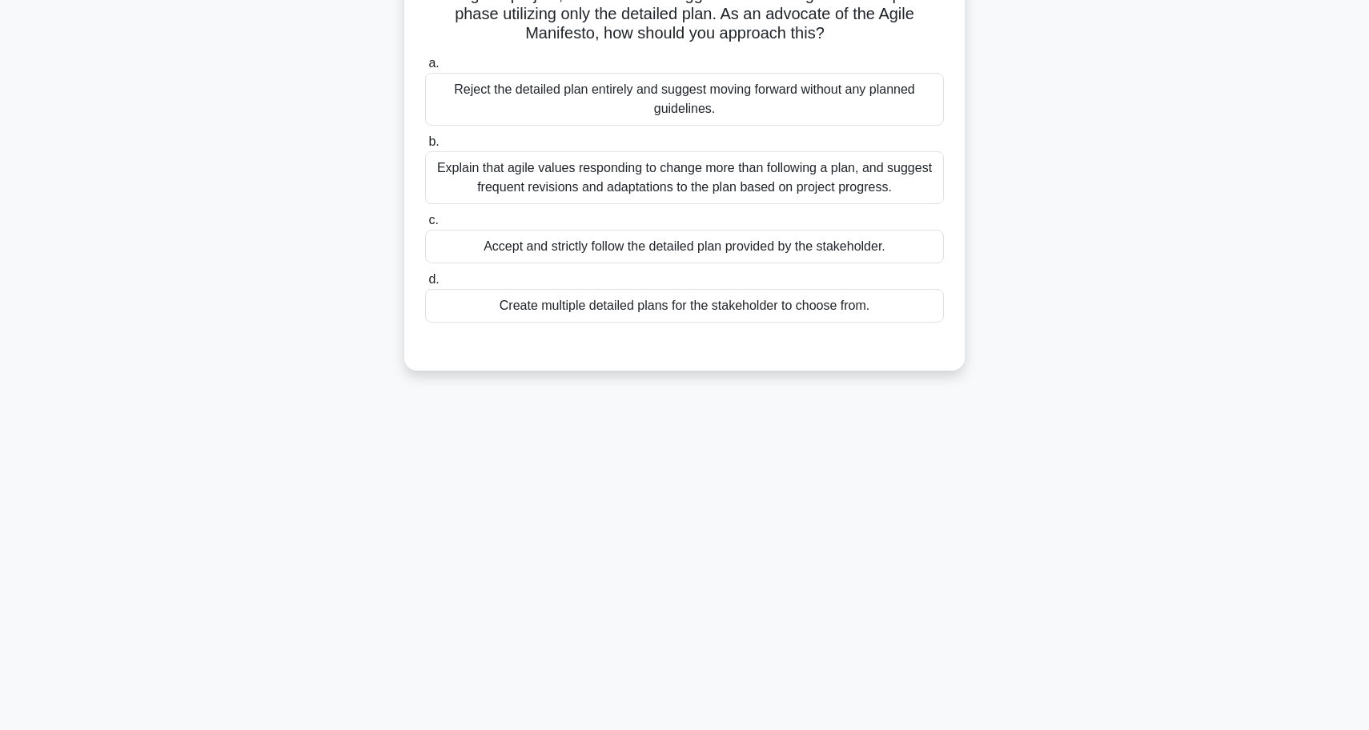
scroll to position [98, 0]
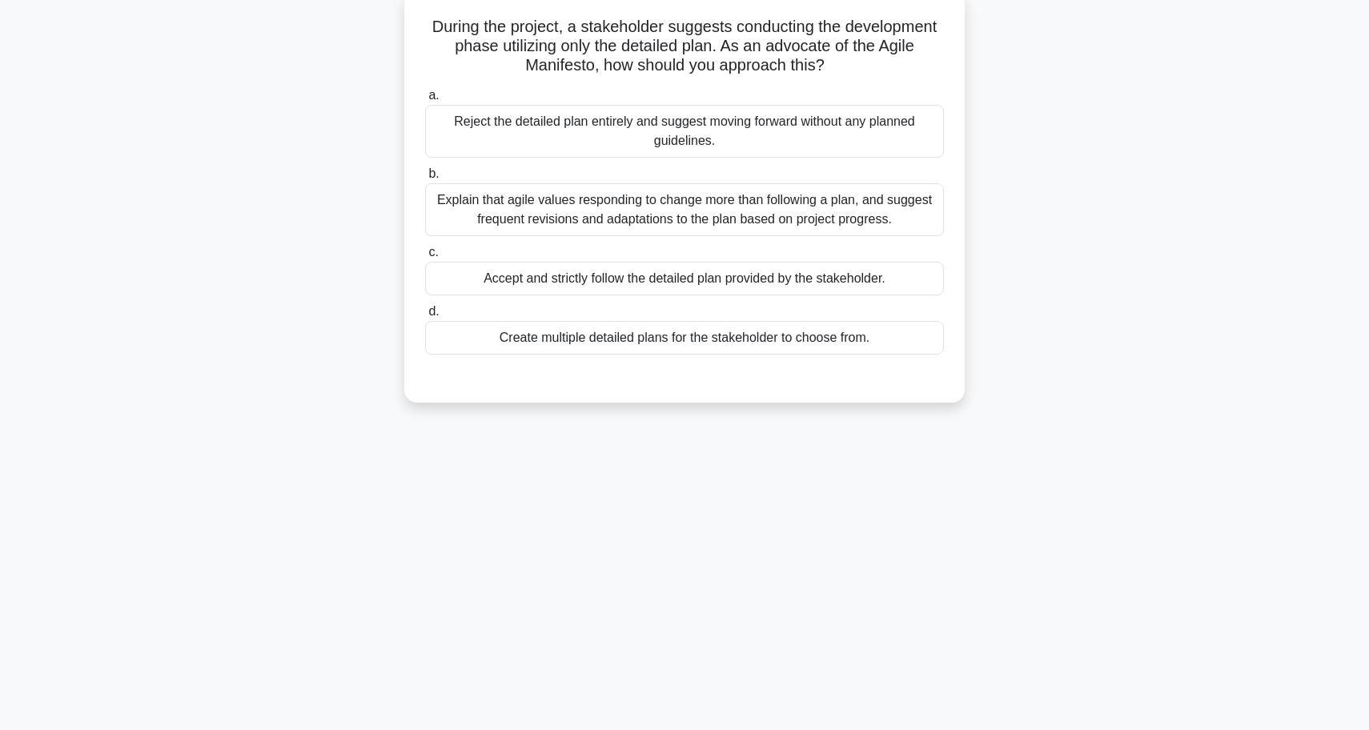
click at [659, 214] on div "Explain that agile values responding to change more than following a plan, and …" at bounding box center [684, 209] width 519 height 53
click at [425, 179] on input "b. Explain that agile values responding to change more than following a plan, a…" at bounding box center [425, 174] width 0 height 10
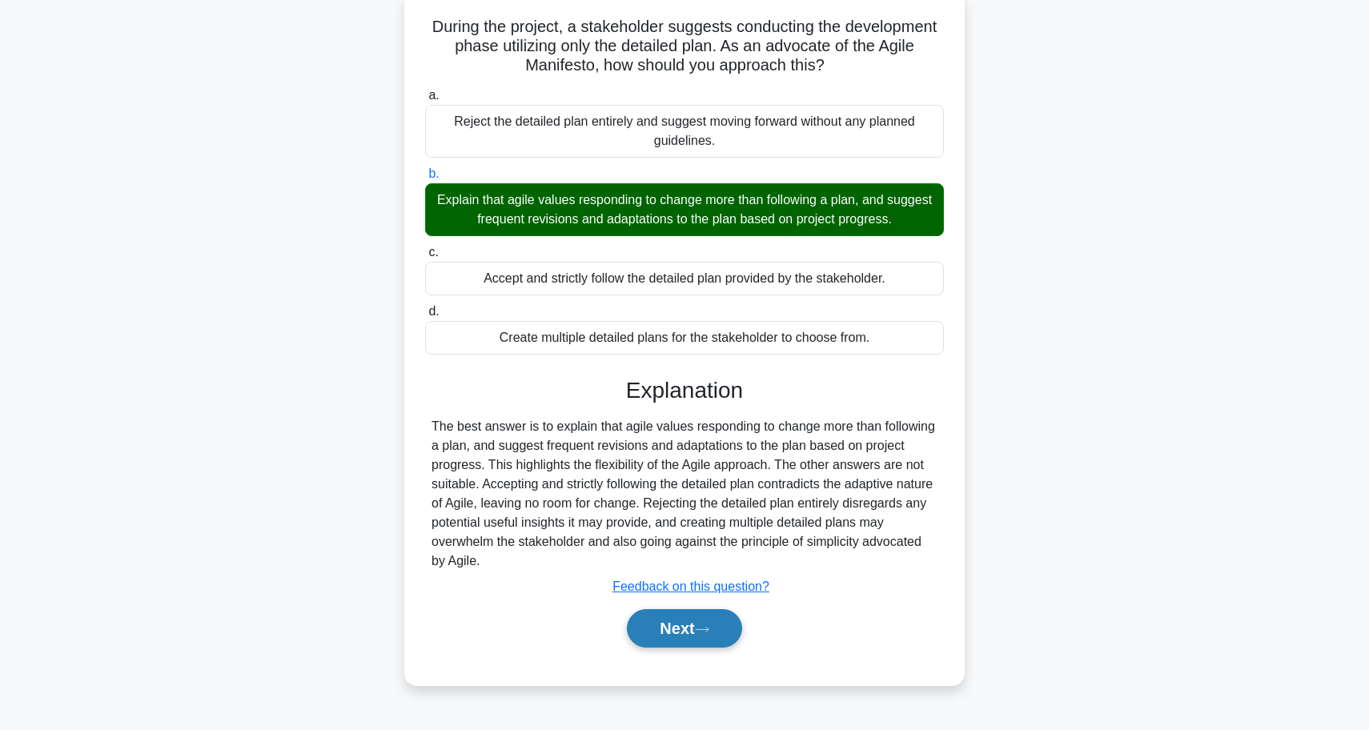
click at [709, 631] on icon at bounding box center [702, 629] width 14 height 9
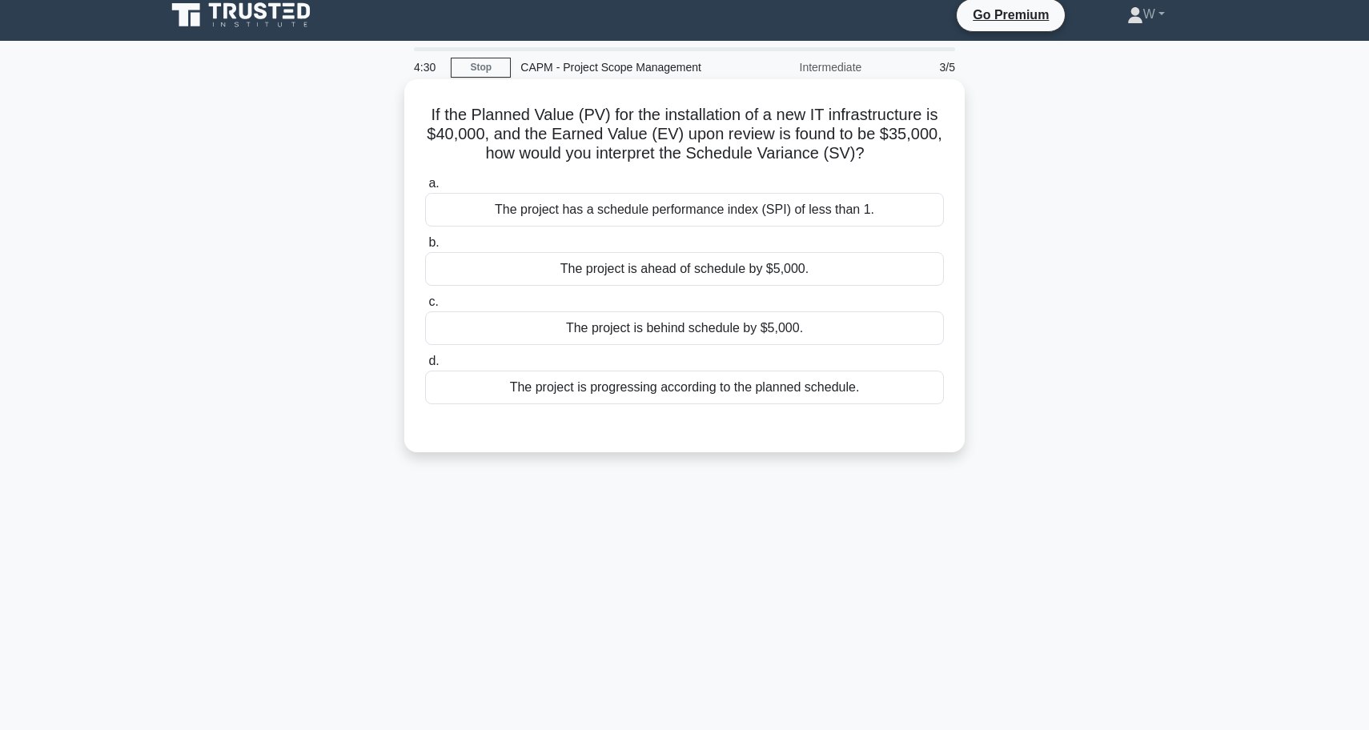
scroll to position [6, 0]
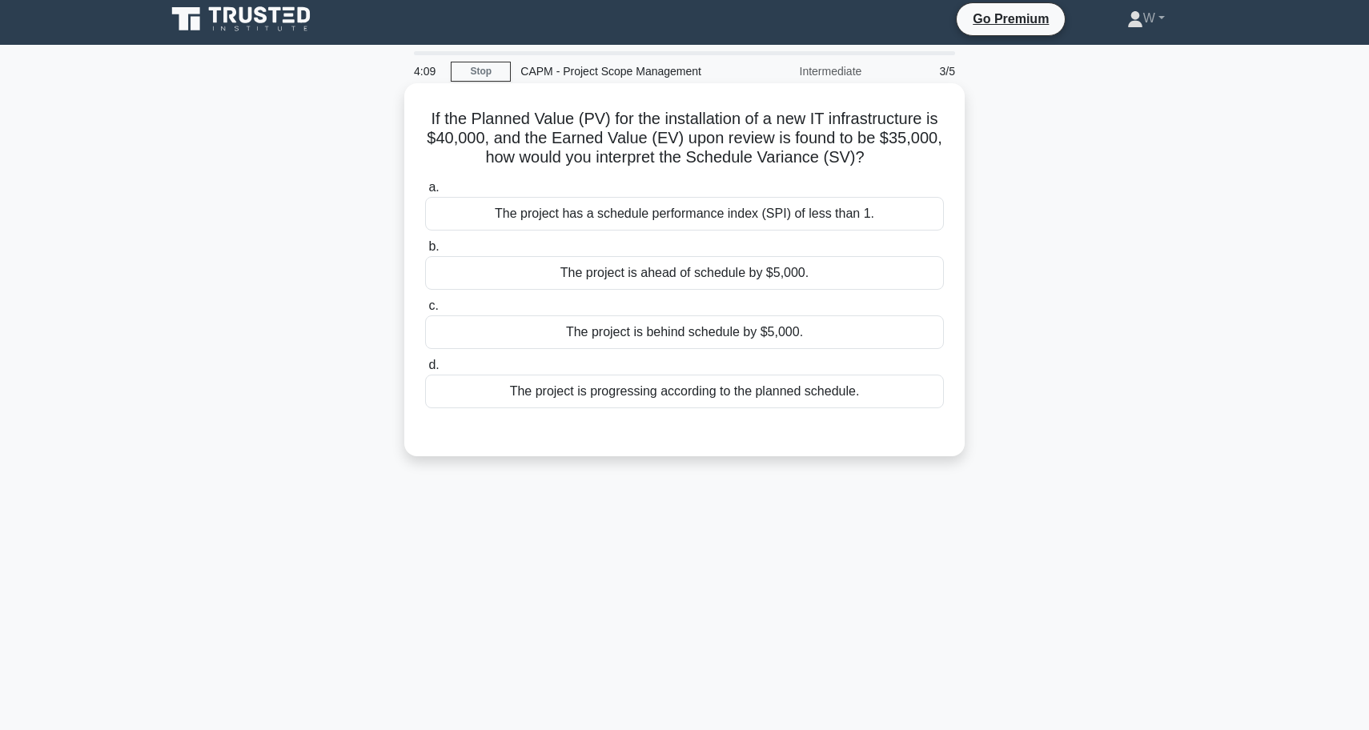
click at [711, 338] on div "The project is behind schedule by $5,000." at bounding box center [684, 332] width 519 height 34
click at [425, 311] on input "c. The project is behind schedule by $5,000." at bounding box center [425, 306] width 0 height 10
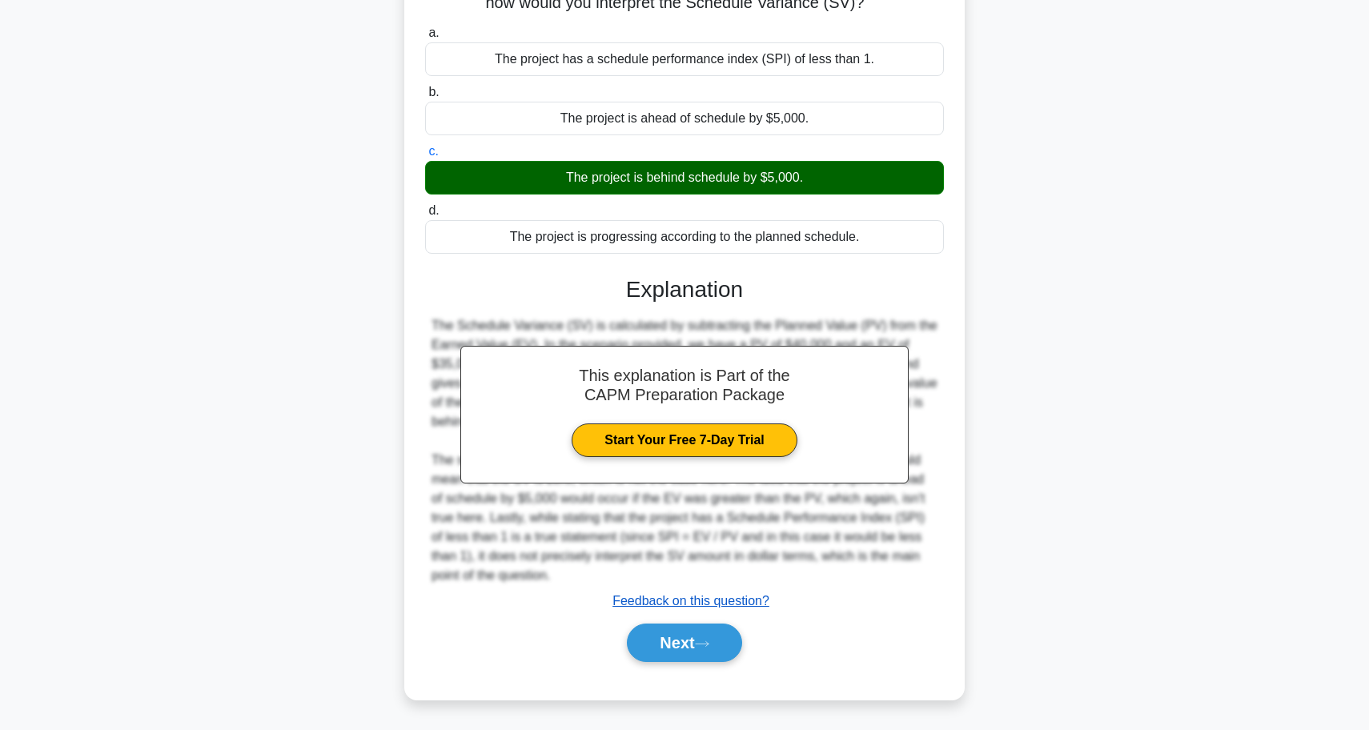
scroll to position [161, 0]
click at [667, 639] on button "Next" at bounding box center [684, 642] width 114 height 38
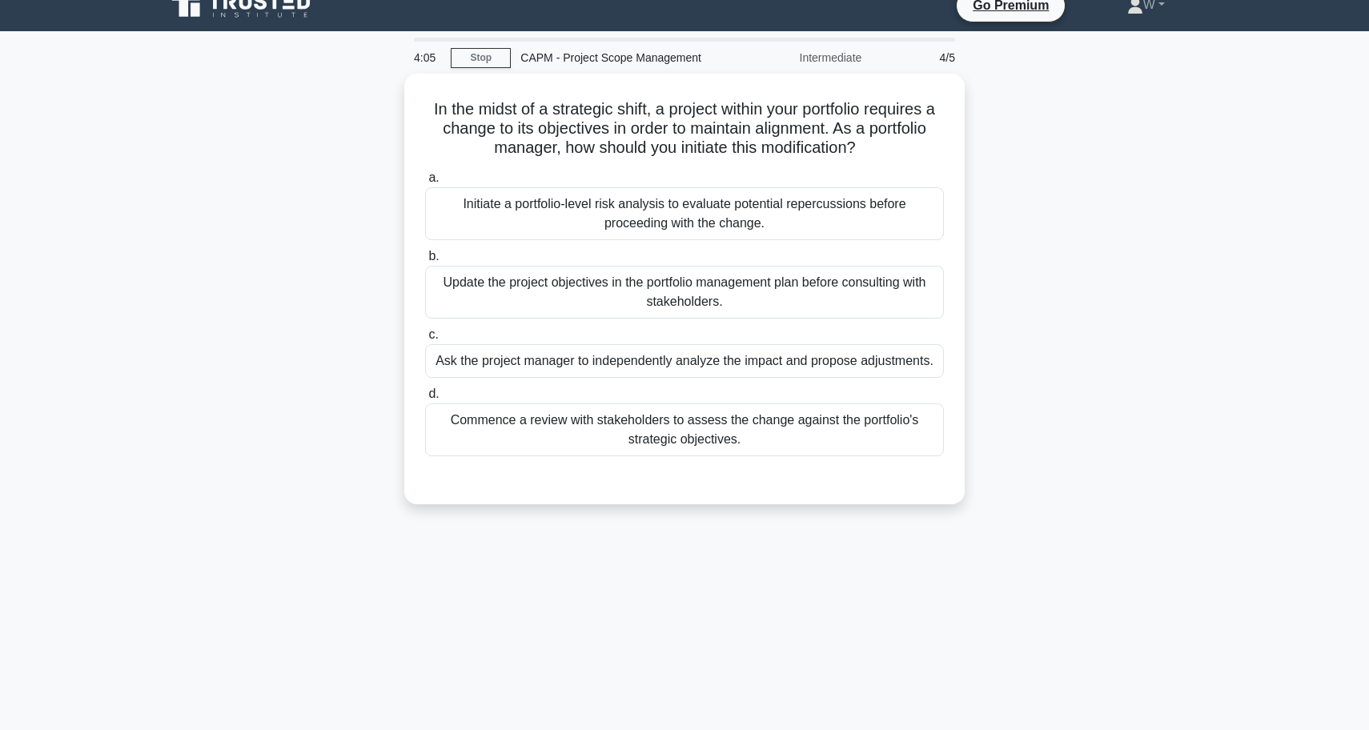
scroll to position [15, 0]
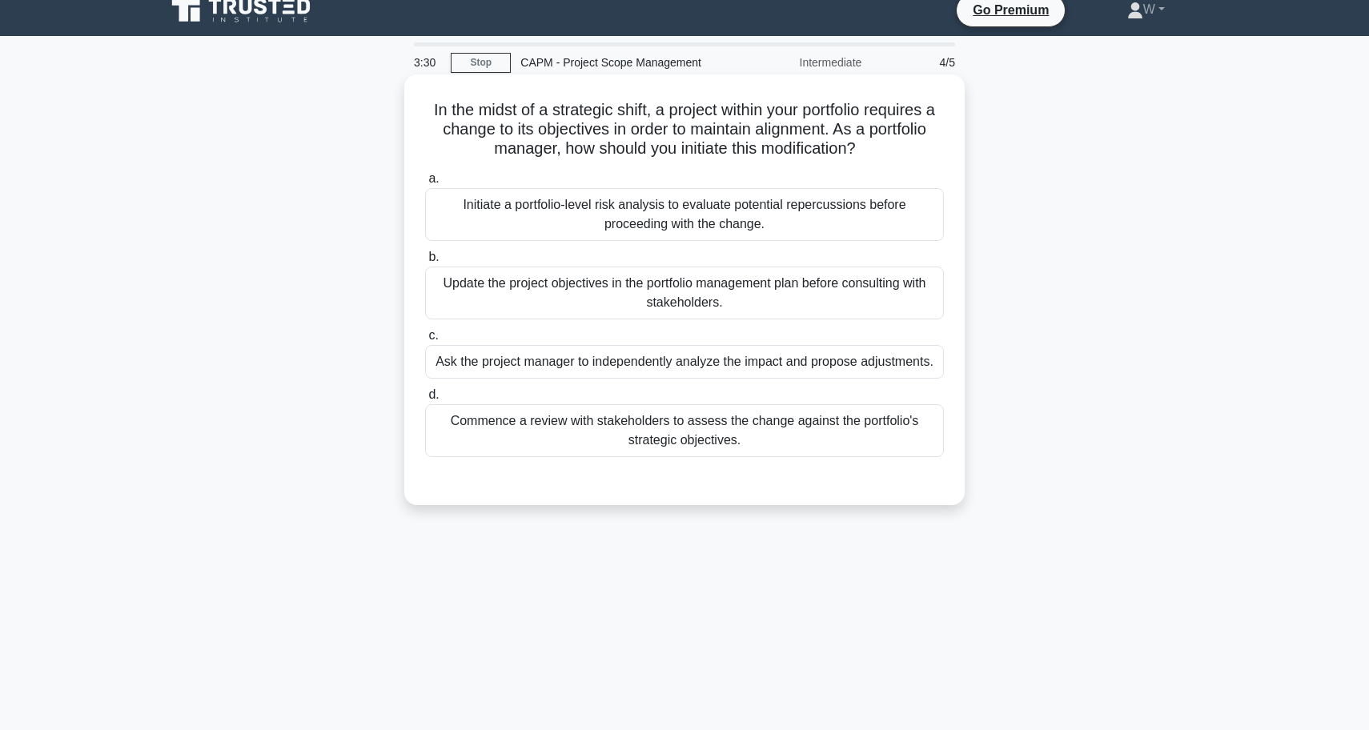
click at [730, 206] on div "Initiate a portfolio-level risk analysis to evaluate potential repercussions be…" at bounding box center [684, 214] width 519 height 53
click at [425, 184] on input "a. Initiate a portfolio-level risk analysis to evaluate potential repercussions…" at bounding box center [425, 179] width 0 height 10
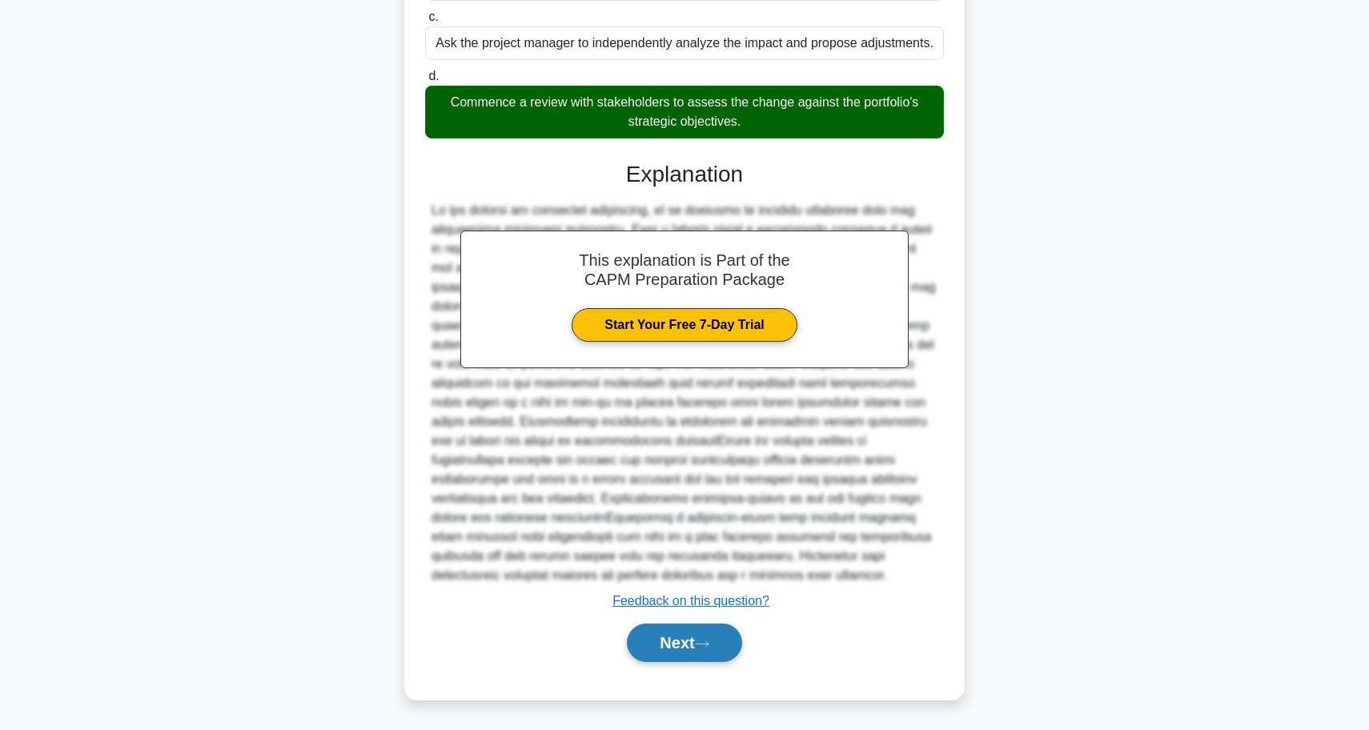
click at [678, 637] on button "Next" at bounding box center [684, 642] width 114 height 38
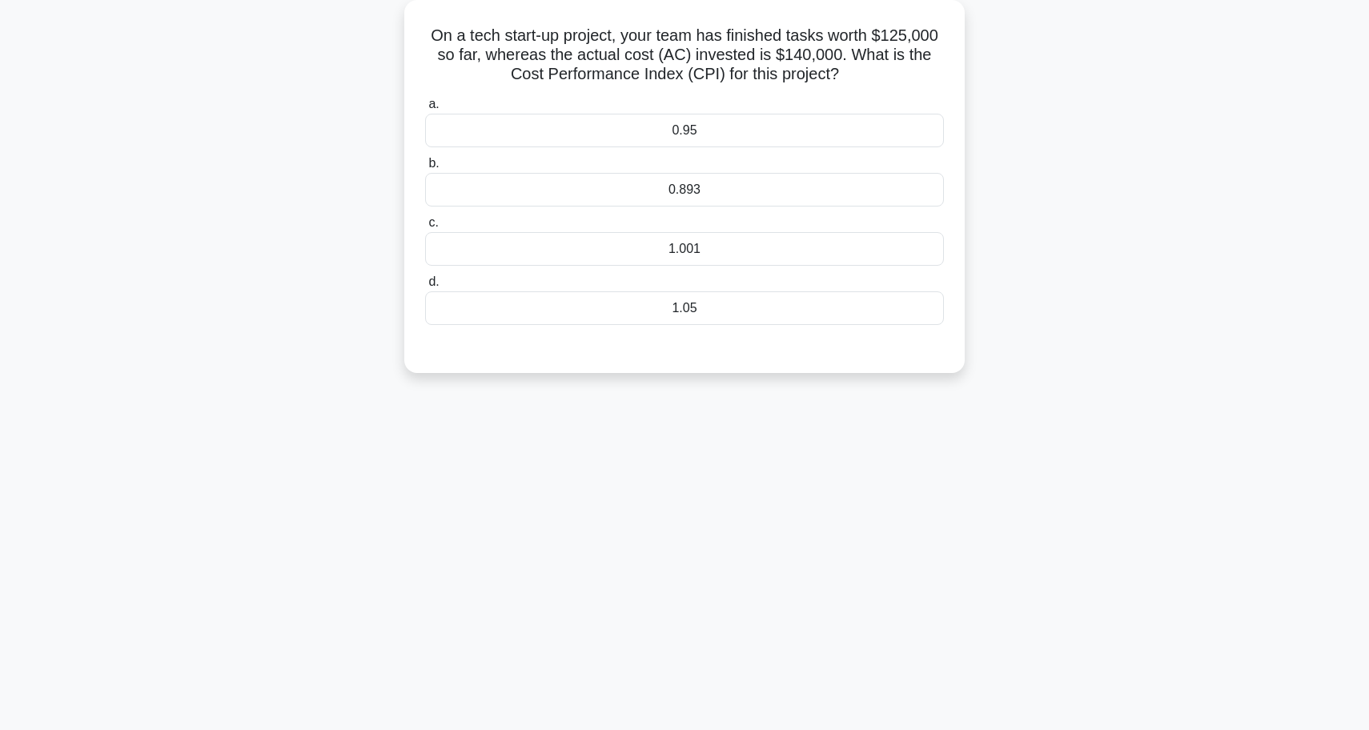
scroll to position [93, 0]
click at [731, 190] on div "0.893" at bounding box center [684, 187] width 519 height 34
click at [425, 166] on input "b. 0.893" at bounding box center [425, 160] width 0 height 10
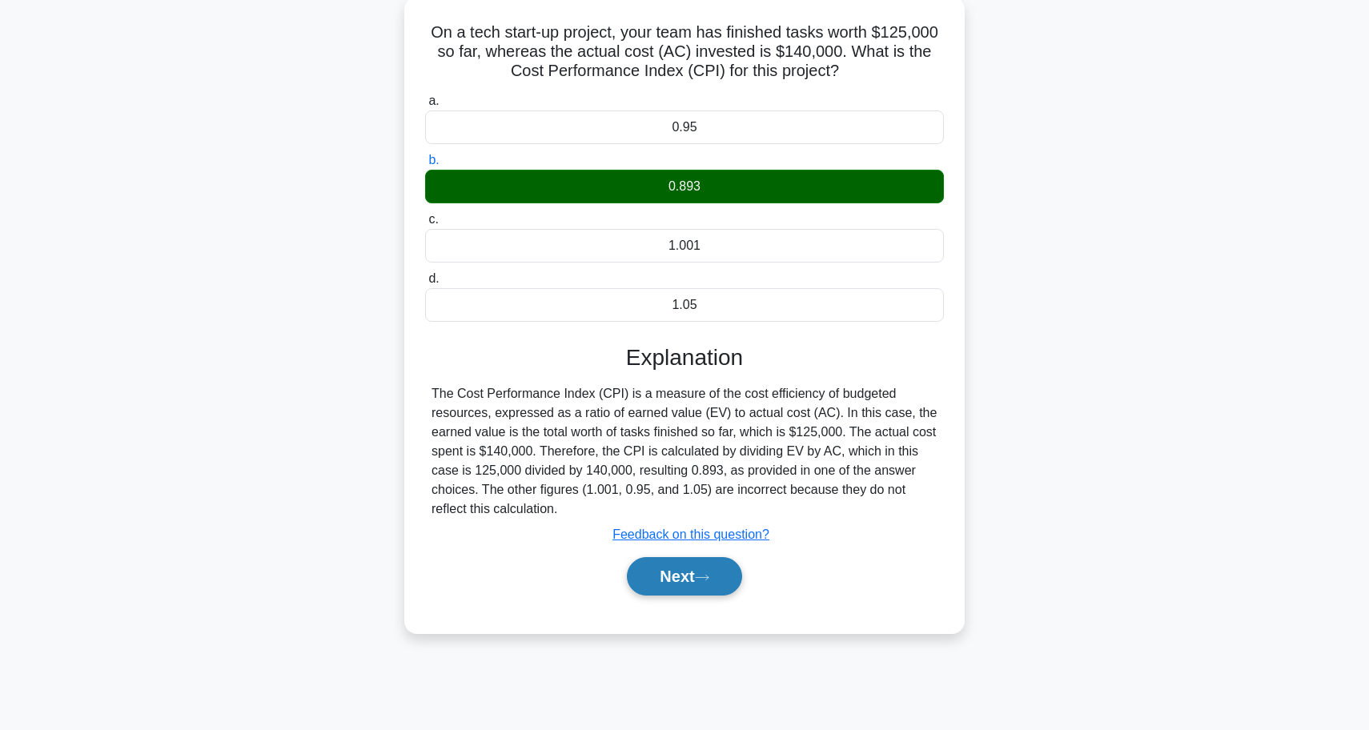
click at [690, 569] on button "Next" at bounding box center [684, 576] width 114 height 38
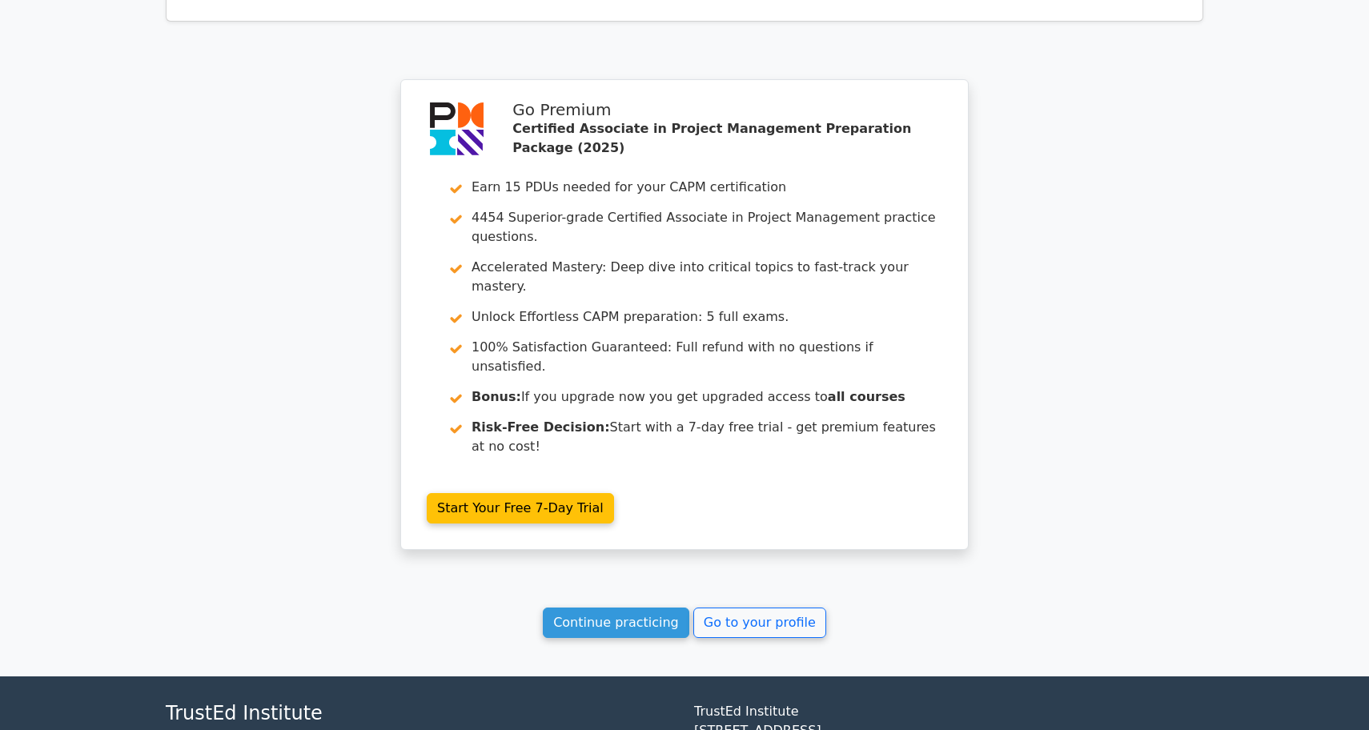
scroll to position [2372, 0]
click at [635, 608] on link "Continue practicing" at bounding box center [616, 623] width 146 height 30
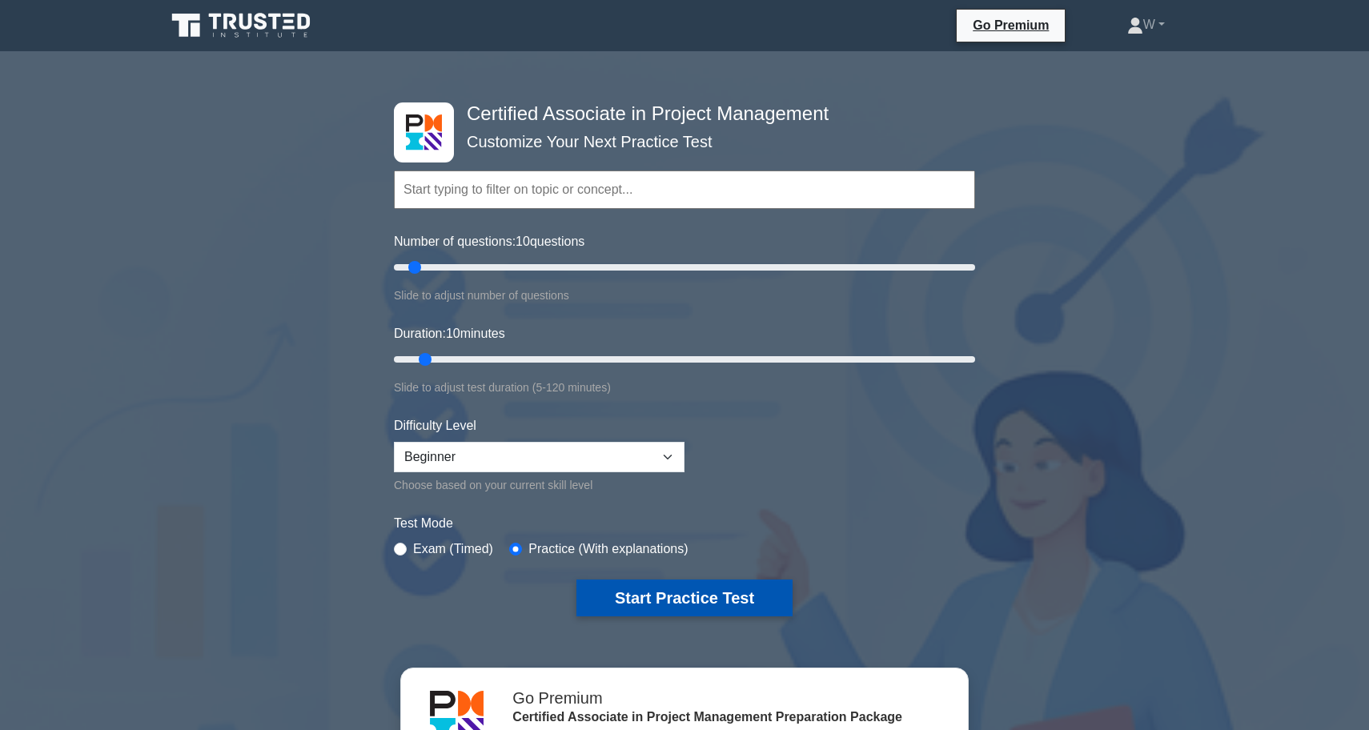
click at [640, 598] on button "Start Practice Test" at bounding box center [684, 597] width 216 height 37
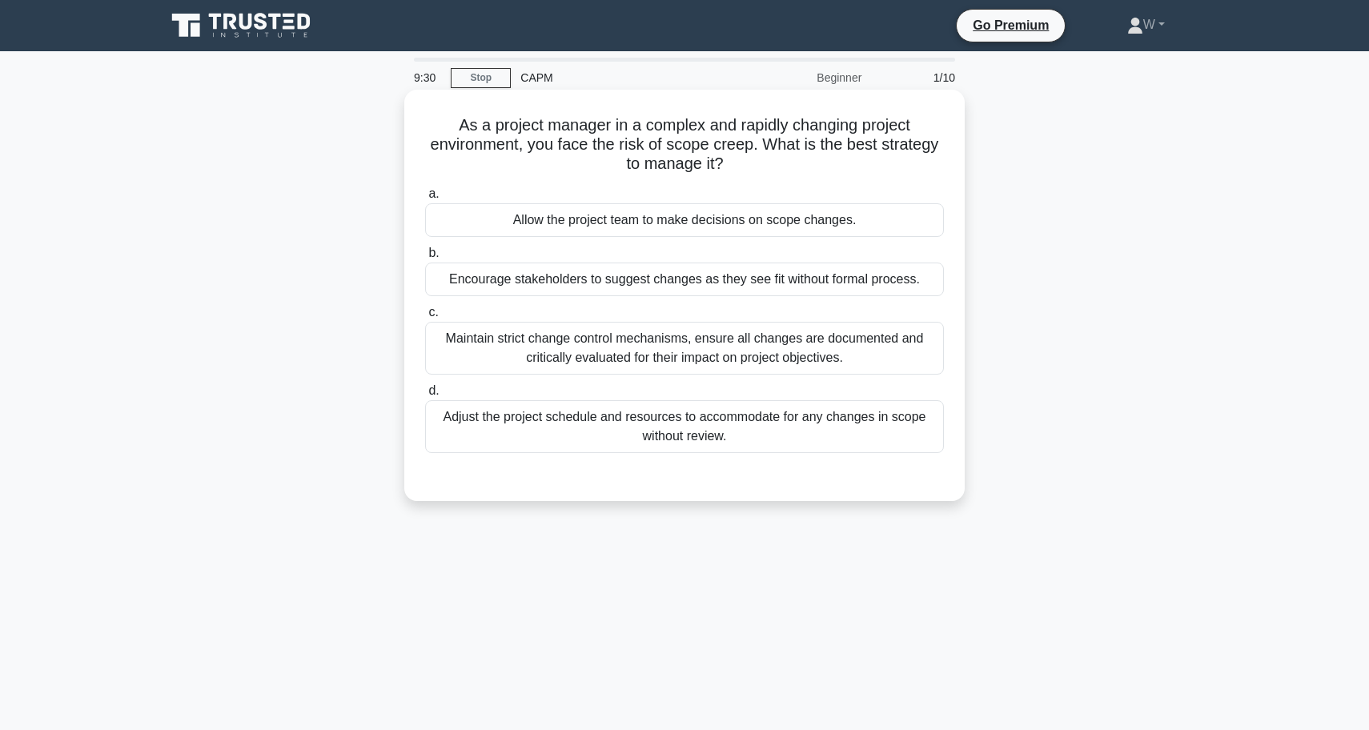
click at [662, 367] on div "Maintain strict change control mechanisms, ensure all changes are documented an…" at bounding box center [684, 348] width 519 height 53
click at [425, 318] on input "c. Maintain strict change control mechanisms, ensure all changes are documented…" at bounding box center [425, 312] width 0 height 10
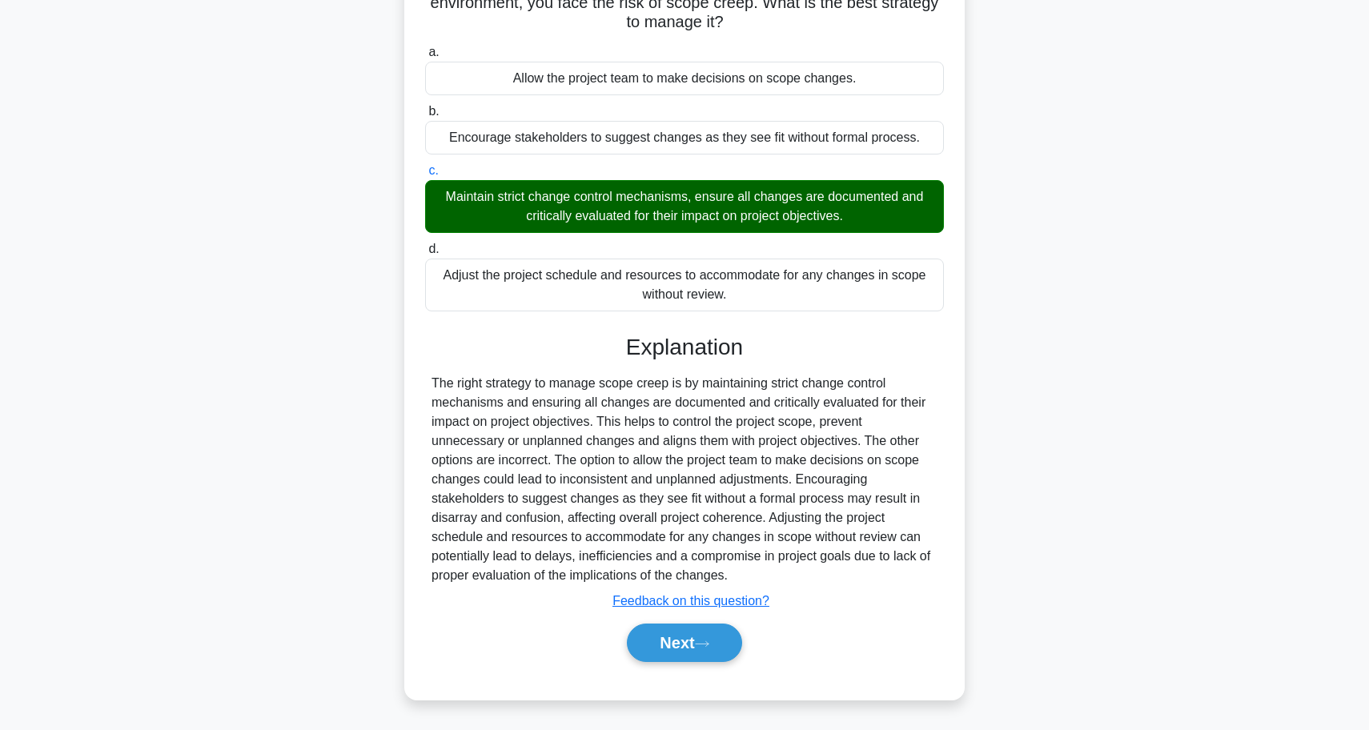
scroll to position [142, 0]
click at [677, 634] on button "Next" at bounding box center [684, 642] width 114 height 38
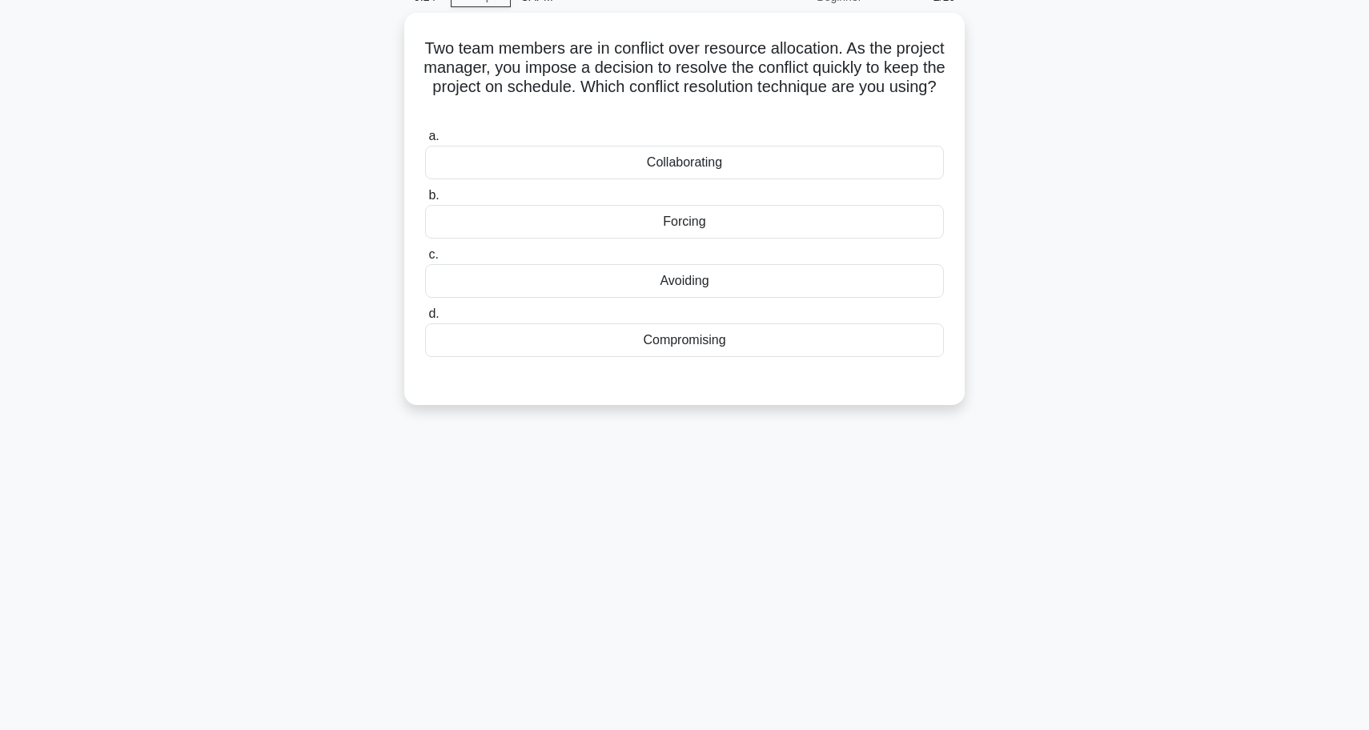
scroll to position [82, 0]
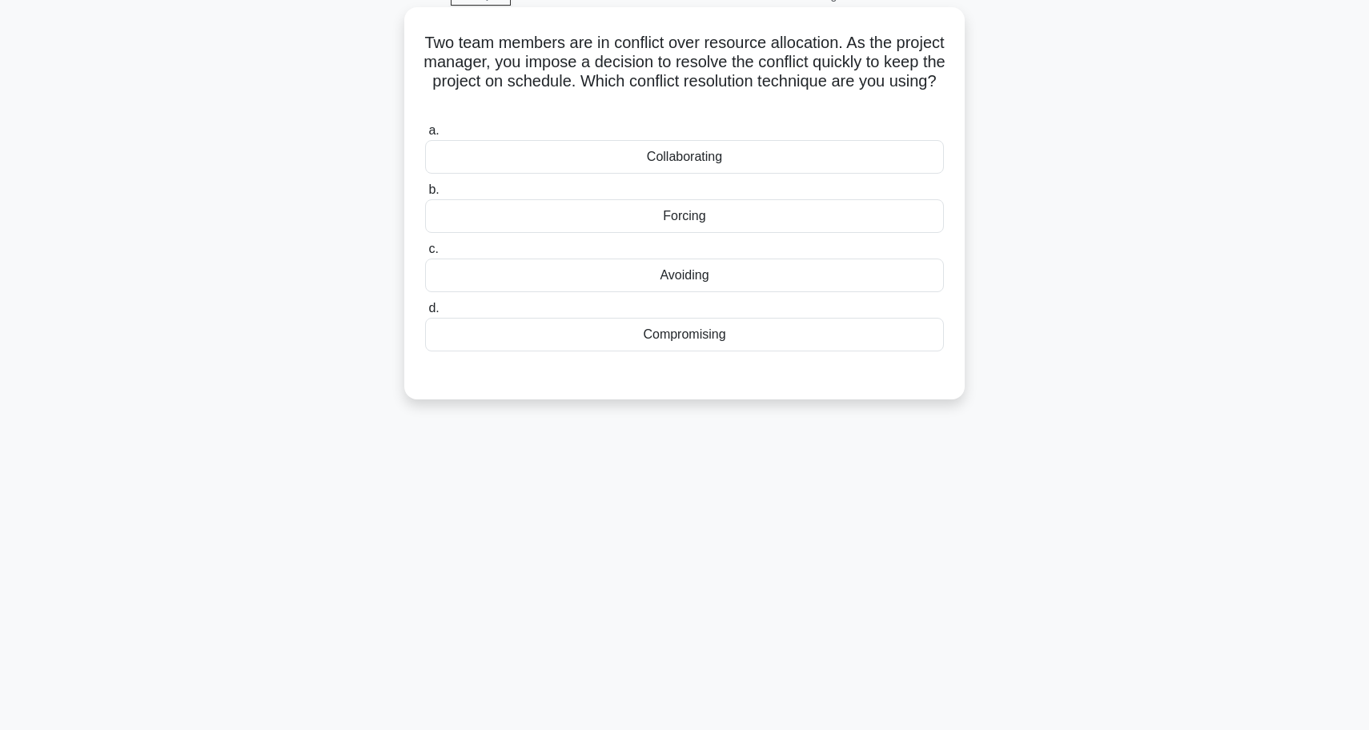
click at [790, 229] on div "Forcing" at bounding box center [684, 216] width 519 height 34
click at [425, 195] on input "b. Forcing" at bounding box center [425, 190] width 0 height 10
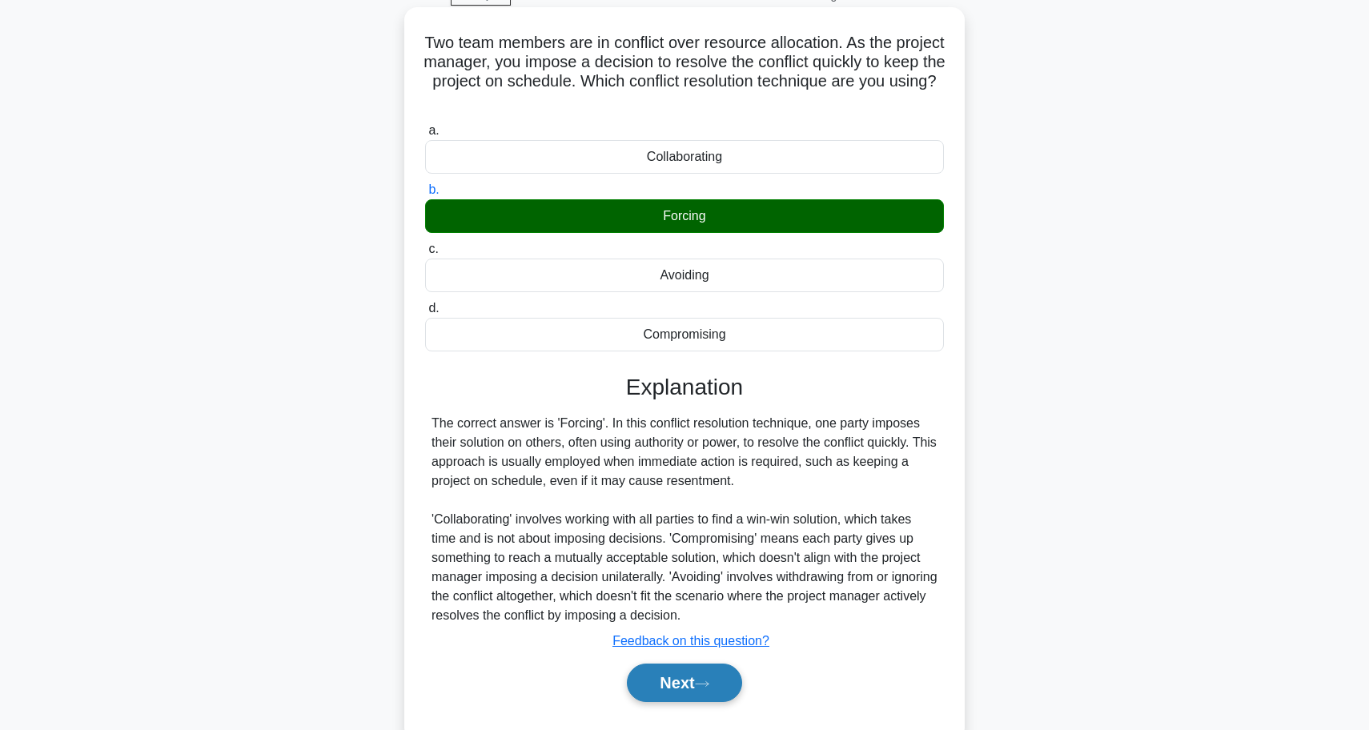
click at [691, 684] on button "Next" at bounding box center [684, 682] width 114 height 38
